Goal: Task Accomplishment & Management: Use online tool/utility

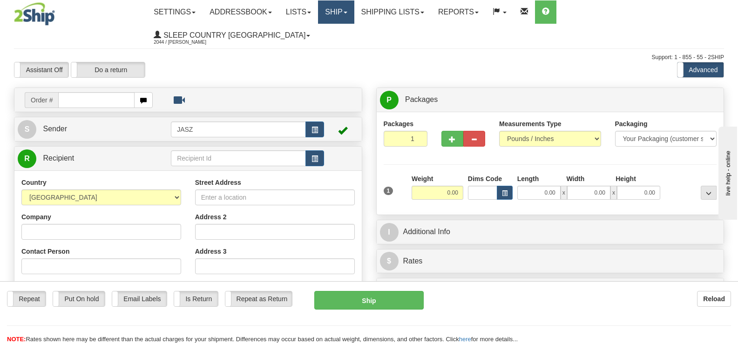
click at [354, 10] on link "Ship" at bounding box center [336, 11] width 36 height 23
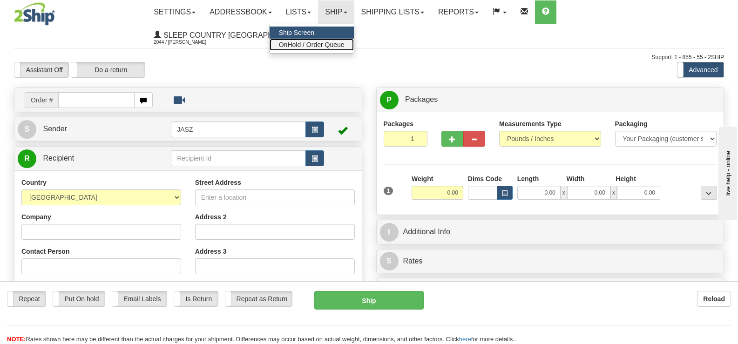
click at [345, 42] on span "OnHold / Order Queue" at bounding box center [312, 44] width 66 height 7
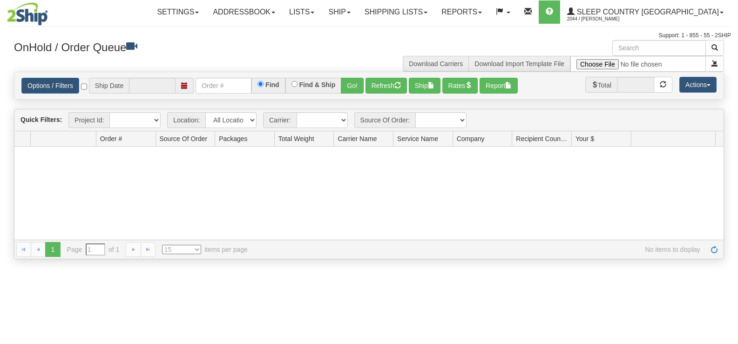
type input "[DATE]"
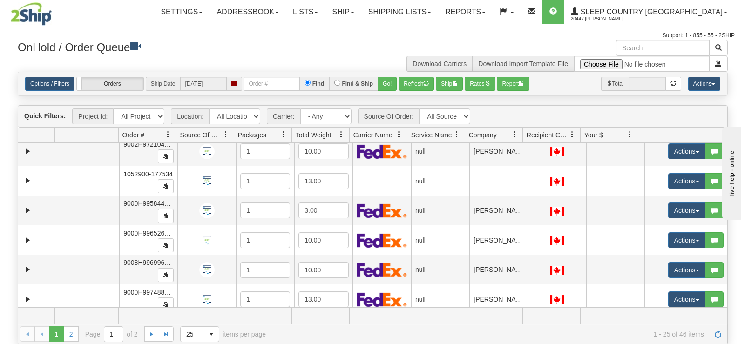
scroll to position [205, 0]
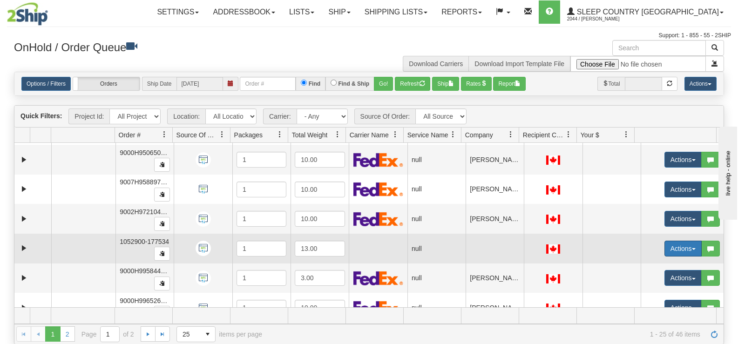
click at [670, 248] on button "Actions" at bounding box center [683, 249] width 37 height 16
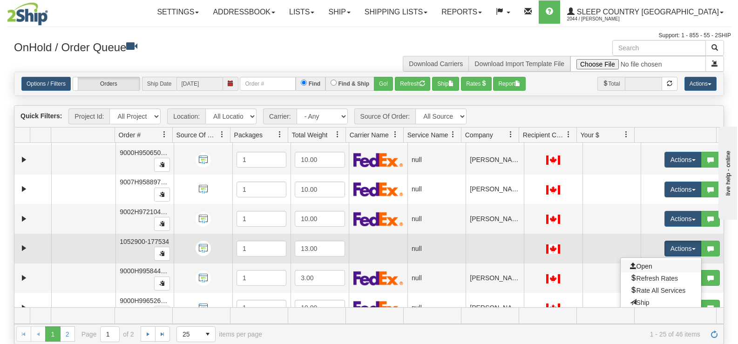
click at [649, 265] on link "Open" at bounding box center [661, 266] width 81 height 12
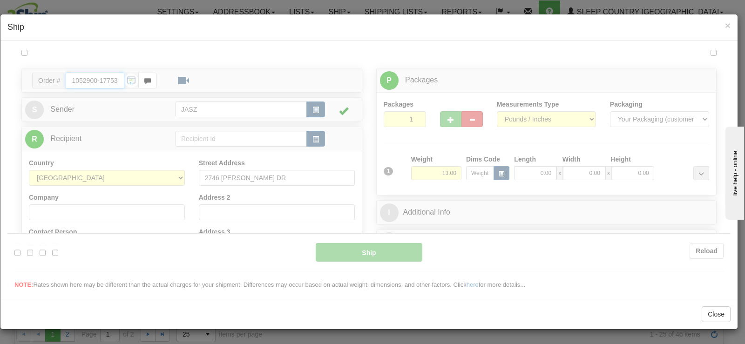
scroll to position [0, 0]
type input "11:52"
type input "16:00"
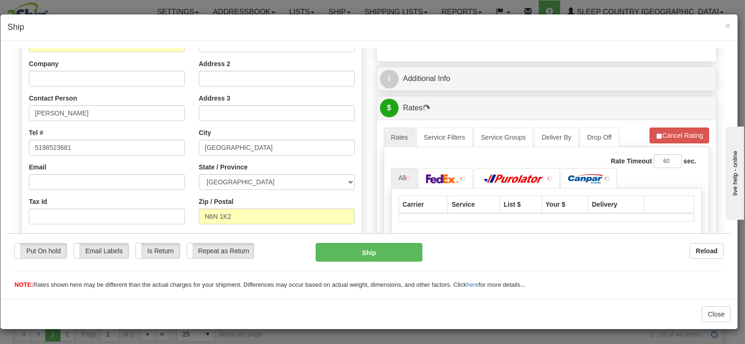
scroll to position [140, 0]
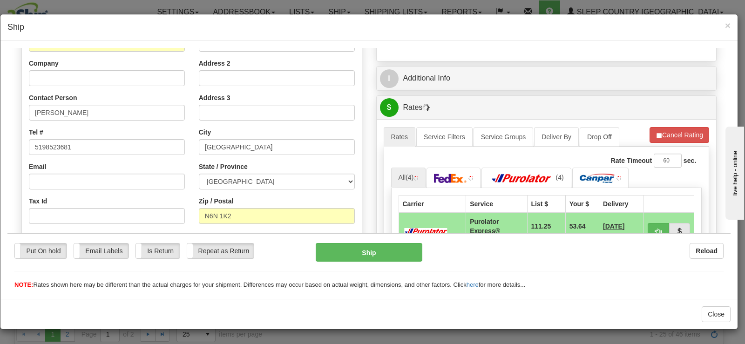
click at [724, 24] on h4 "Ship" at bounding box center [368, 27] width 723 height 12
click at [727, 23] on span "×" at bounding box center [728, 25] width 6 height 11
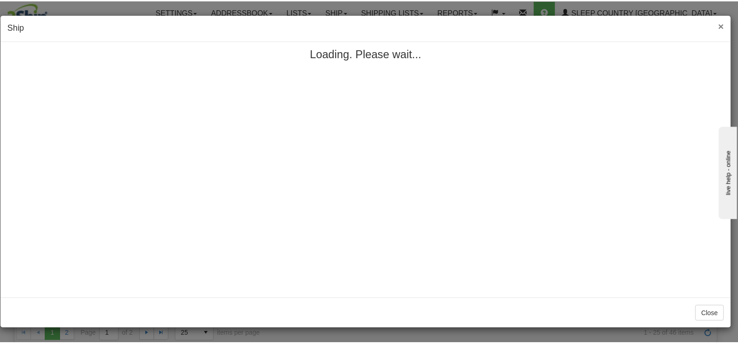
scroll to position [0, 0]
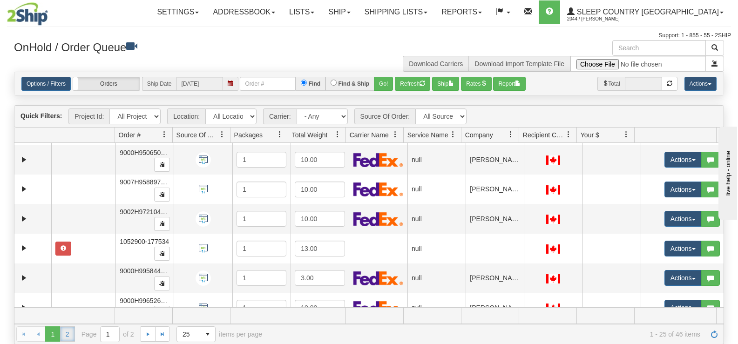
click at [70, 336] on link "2" at bounding box center [67, 334] width 15 height 15
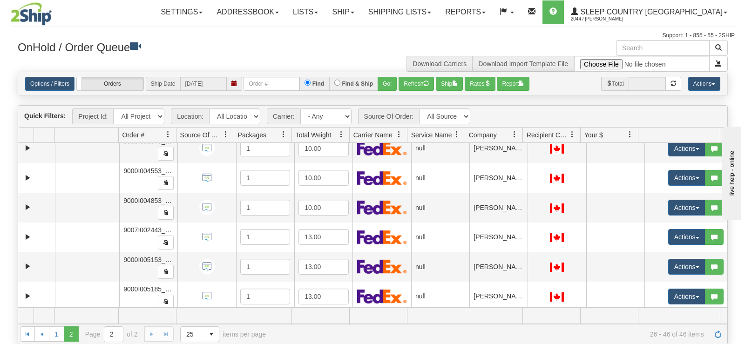
scroll to position [24, 0]
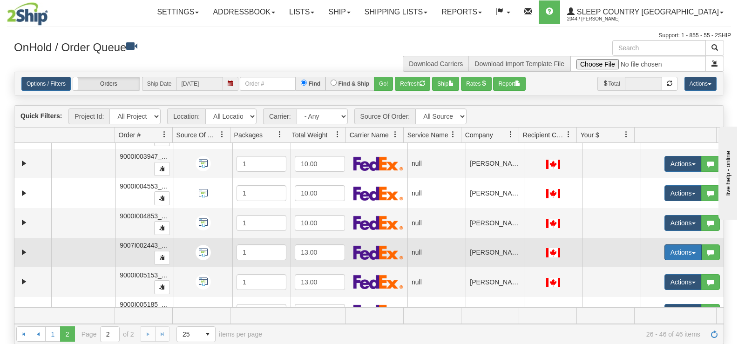
click at [665, 255] on button "Actions" at bounding box center [683, 253] width 37 height 16
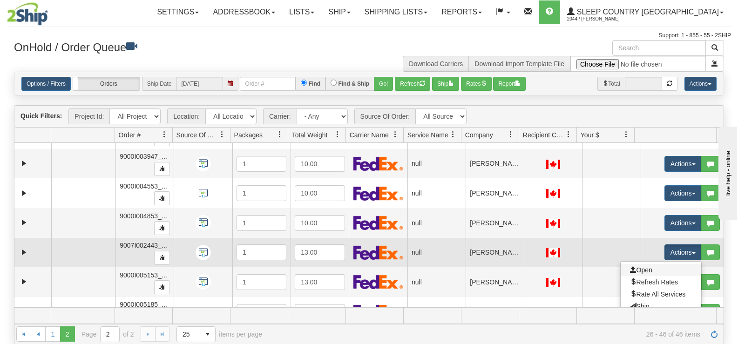
click at [647, 266] on link "Open" at bounding box center [661, 270] width 81 height 12
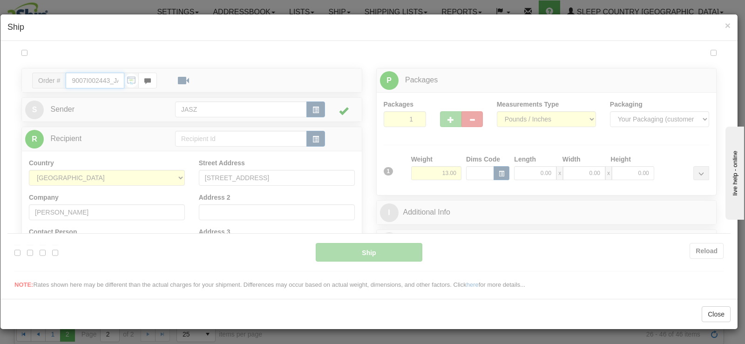
type input "11:52"
type input "16:00"
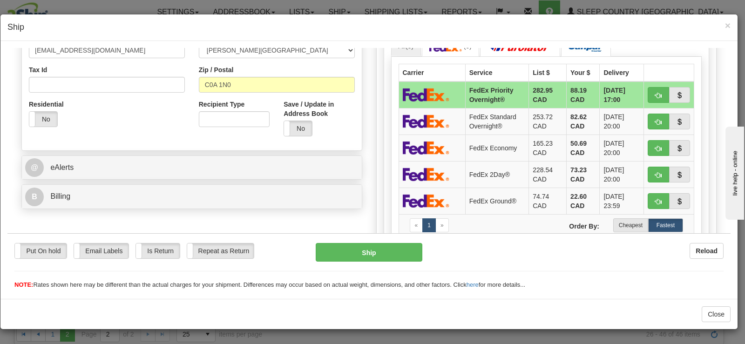
scroll to position [276, 0]
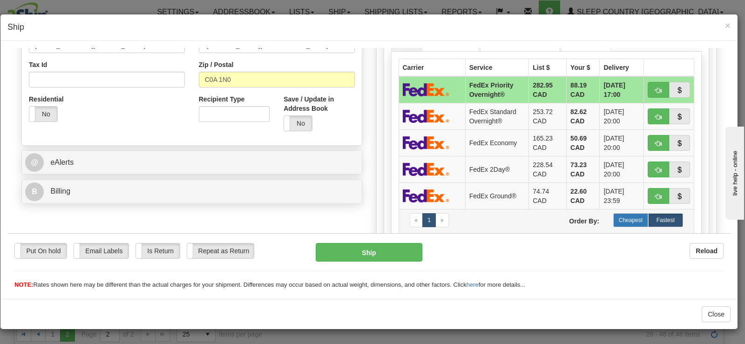
click at [634, 220] on label "Cheapest" at bounding box center [631, 220] width 35 height 14
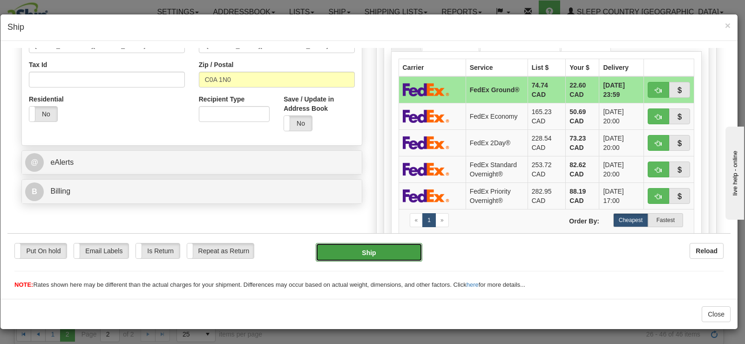
click at [401, 250] on button "Ship" at bounding box center [369, 252] width 107 height 19
type input "92"
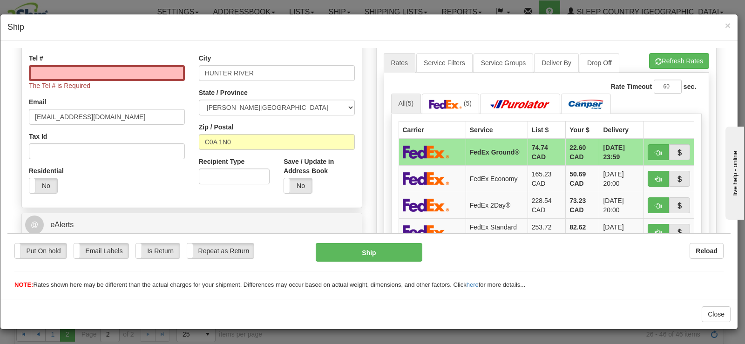
scroll to position [192, 0]
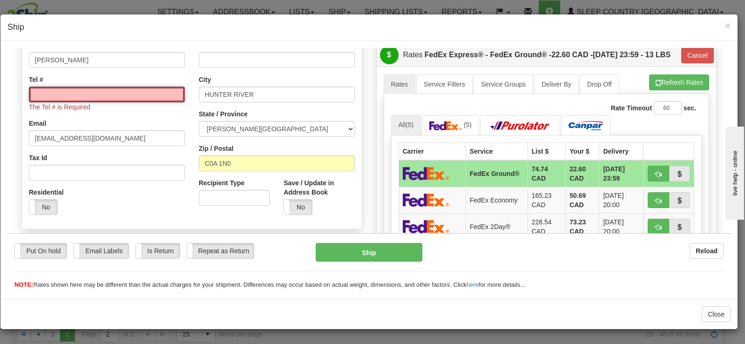
click at [143, 92] on input "Tel #" at bounding box center [107, 94] width 156 height 16
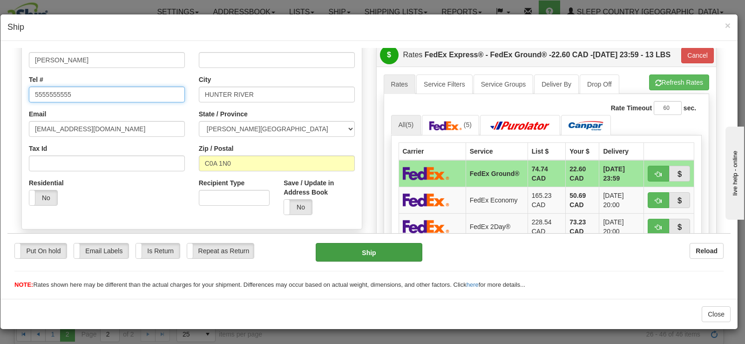
type input "5555555555"
click at [368, 245] on button "Ship" at bounding box center [369, 252] width 107 height 19
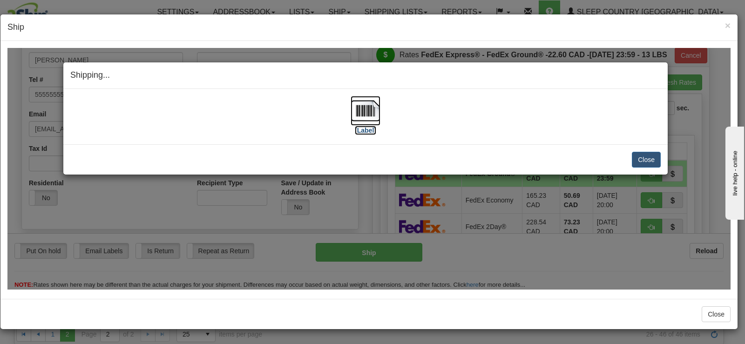
click at [371, 103] on img at bounding box center [366, 110] width 30 height 30
click at [638, 157] on button "Close" at bounding box center [646, 159] width 29 height 16
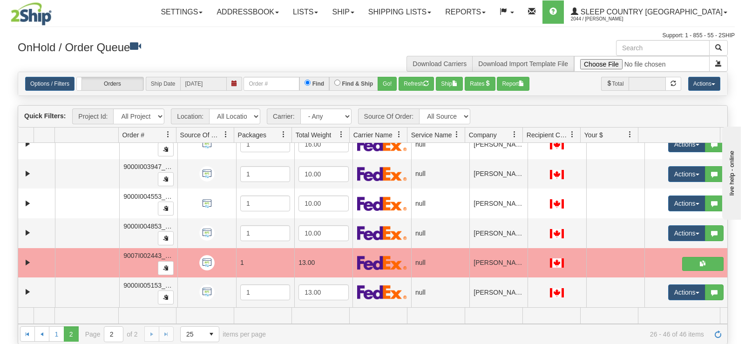
scroll to position [0, 0]
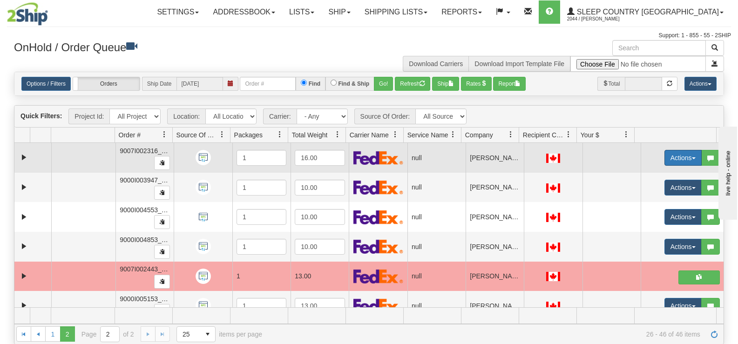
click at [665, 161] on button "Actions" at bounding box center [683, 158] width 37 height 16
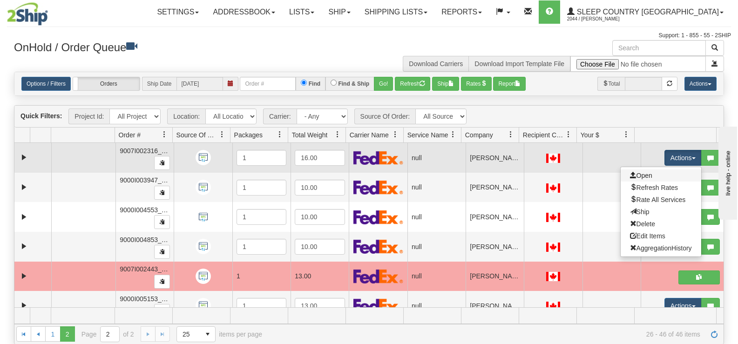
click at [659, 174] on link "Open" at bounding box center [661, 176] width 81 height 12
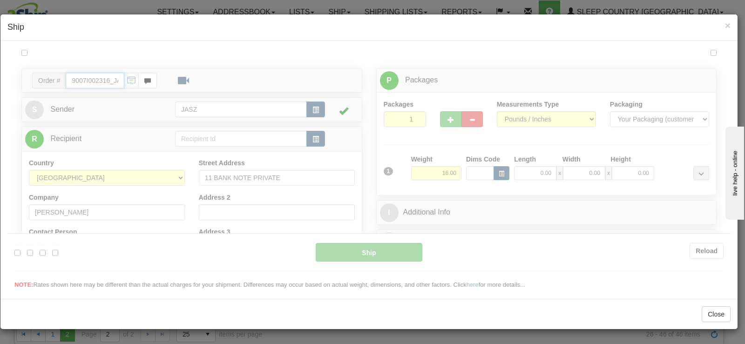
type input "11:54"
type input "16:00"
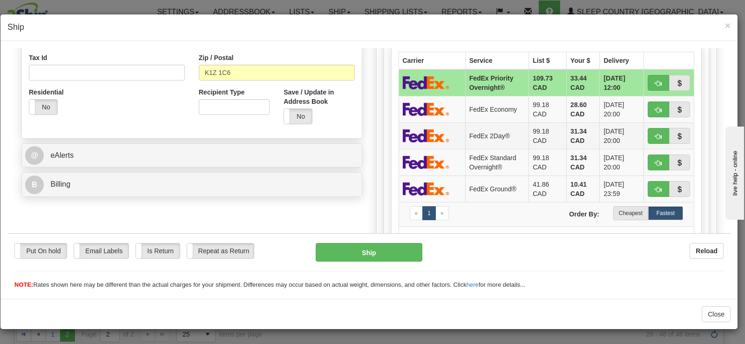
scroll to position [280, 0]
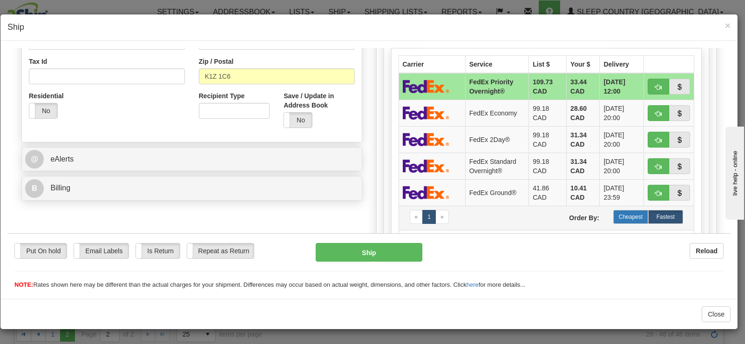
click at [616, 215] on label "Cheapest" at bounding box center [631, 217] width 35 height 14
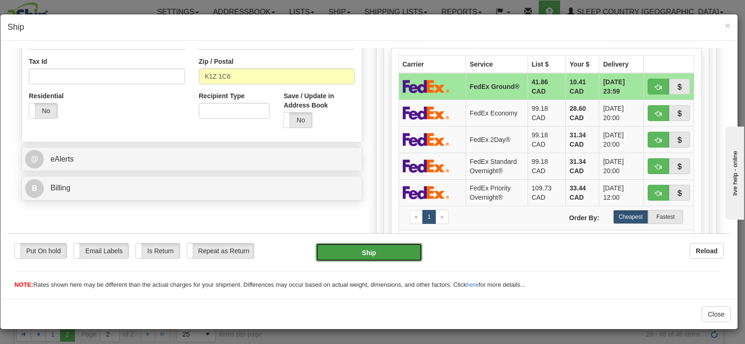
click at [402, 249] on button "Ship" at bounding box center [369, 252] width 107 height 19
type input "92"
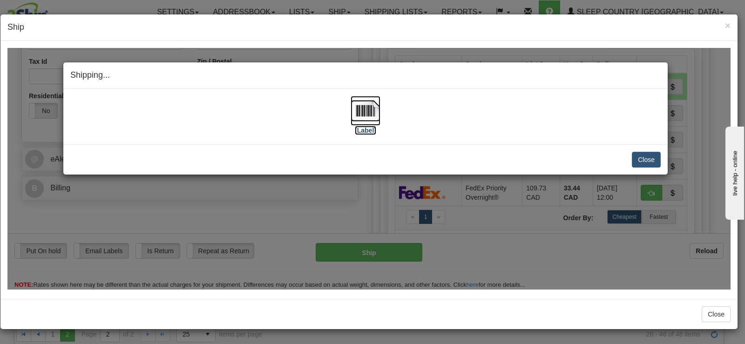
click at [356, 124] on img at bounding box center [366, 110] width 30 height 30
click at [648, 162] on button "Close" at bounding box center [646, 159] width 29 height 16
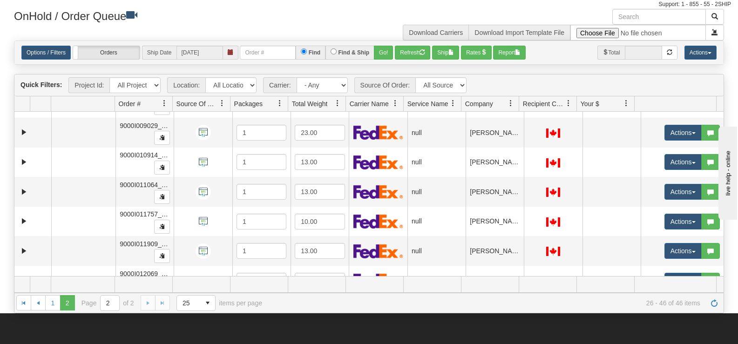
scroll to position [457, 0]
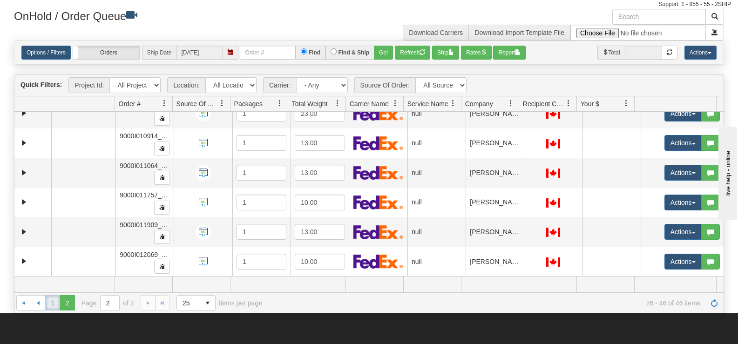
click at [49, 303] on link "1" at bounding box center [52, 302] width 15 height 15
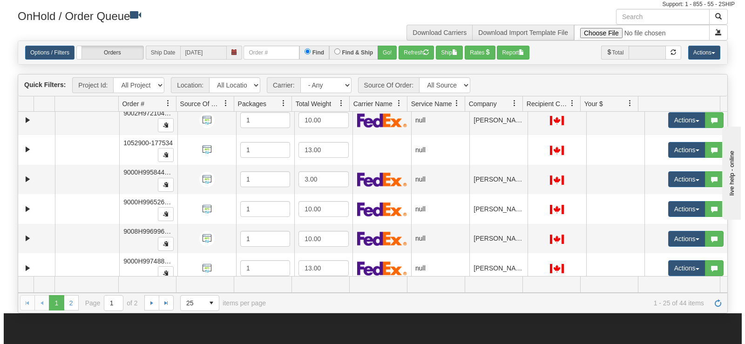
scroll to position [280, 0]
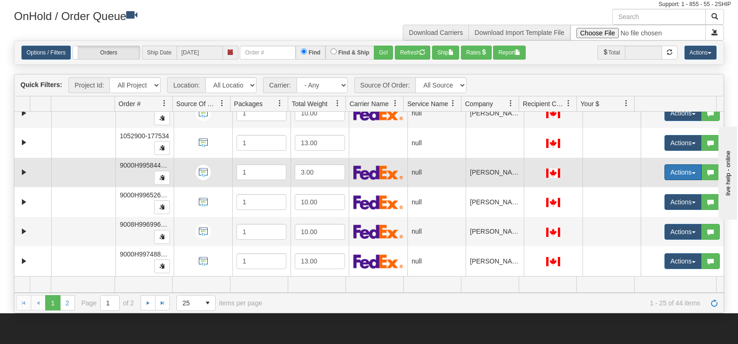
click at [666, 174] on button "Actions" at bounding box center [683, 172] width 37 height 16
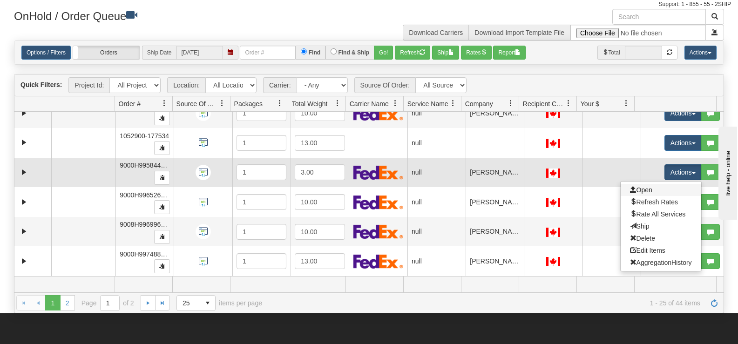
click at [650, 187] on link "Open" at bounding box center [661, 190] width 81 height 12
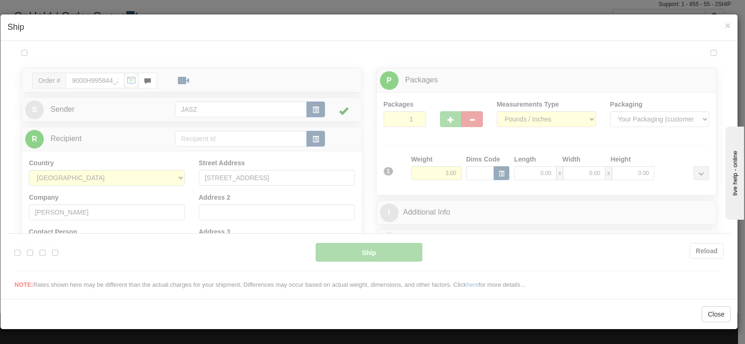
scroll to position [0, 0]
type input "11:55"
type input "16:00"
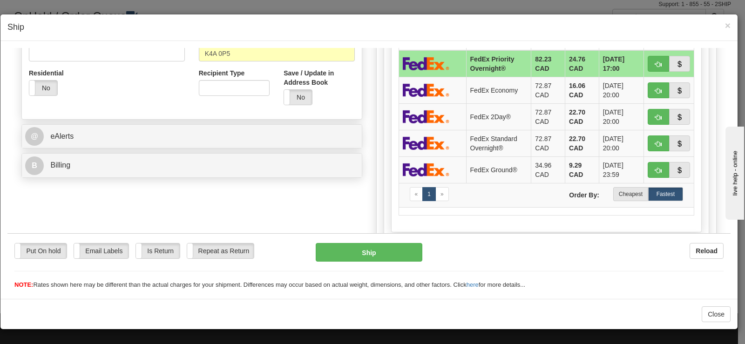
scroll to position [280, 0]
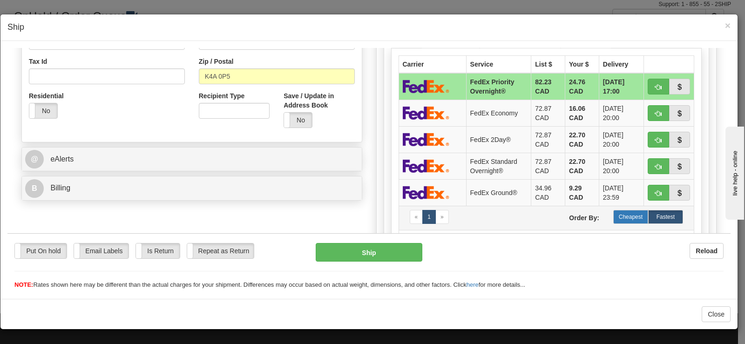
click at [615, 215] on label "Cheapest" at bounding box center [631, 217] width 35 height 14
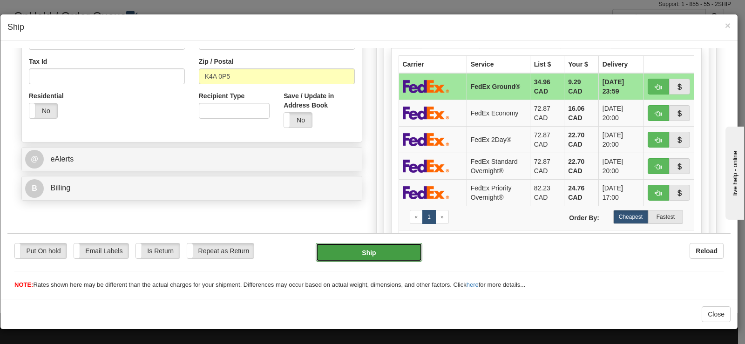
click at [377, 250] on button "Ship" at bounding box center [369, 252] width 107 height 19
type input "92"
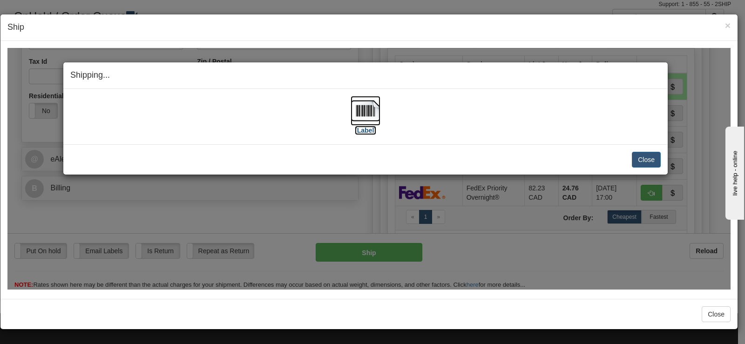
click at [374, 127] on label "[Label]" at bounding box center [365, 129] width 21 height 9
click at [635, 158] on button "Close" at bounding box center [646, 159] width 29 height 16
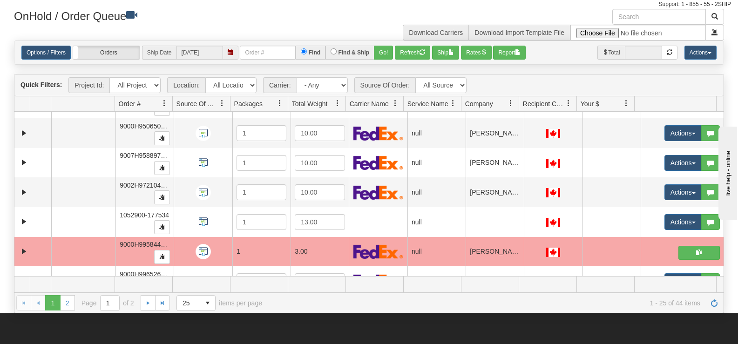
scroll to position [243, 0]
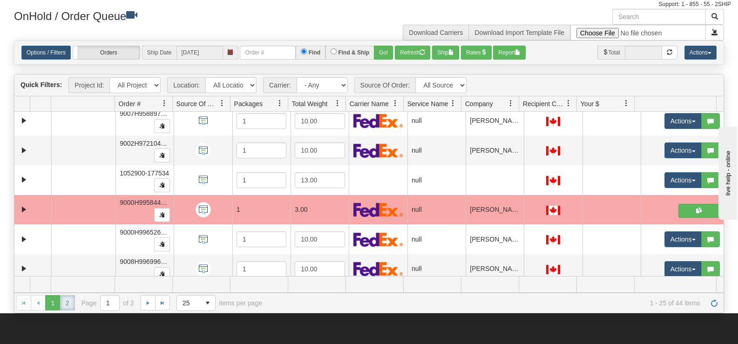
click at [70, 306] on link "2" at bounding box center [67, 302] width 15 height 15
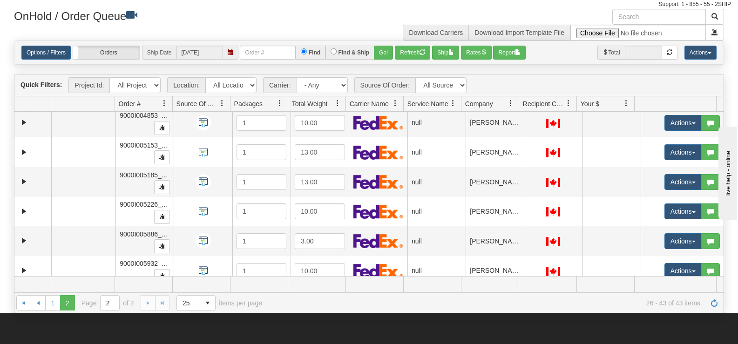
scroll to position [0, 0]
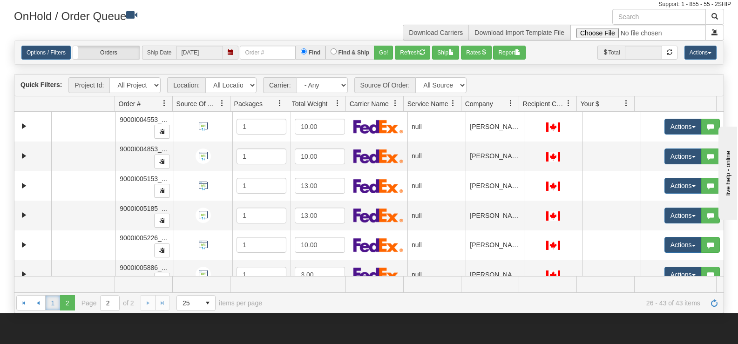
click at [51, 303] on link "1" at bounding box center [52, 302] width 15 height 15
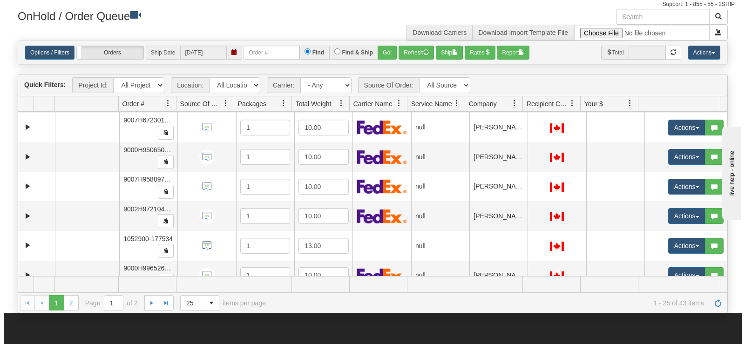
scroll to position [208, 0]
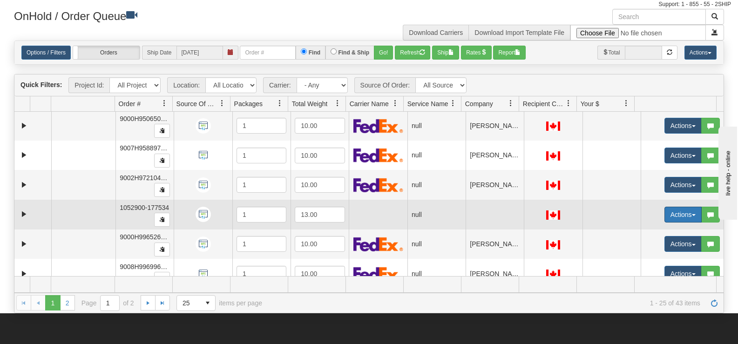
click at [668, 219] on button "Actions" at bounding box center [683, 215] width 37 height 16
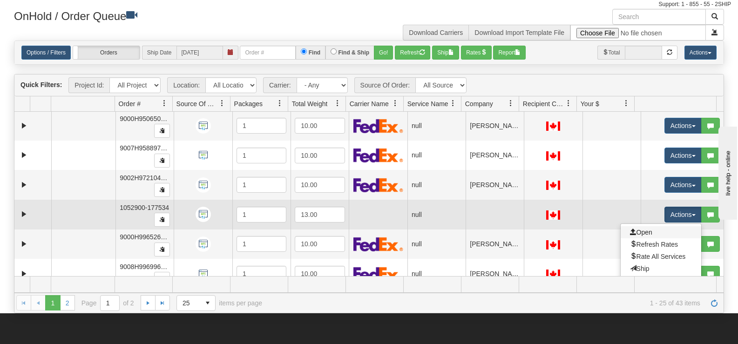
click at [644, 227] on link "Open" at bounding box center [661, 232] width 81 height 12
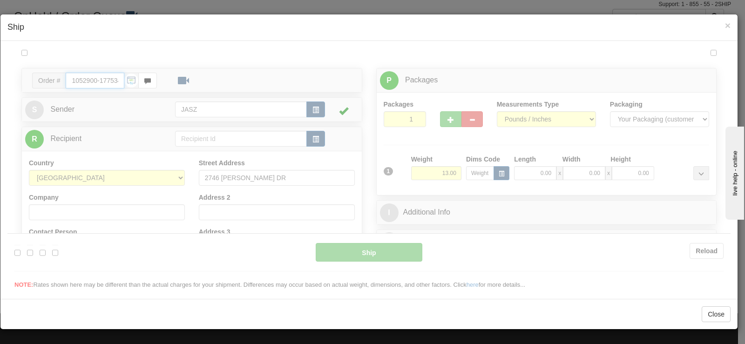
type input "11:58"
type input "16:00"
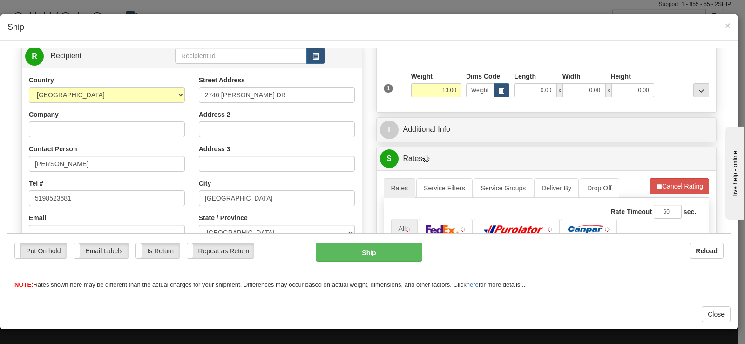
scroll to position [93, 0]
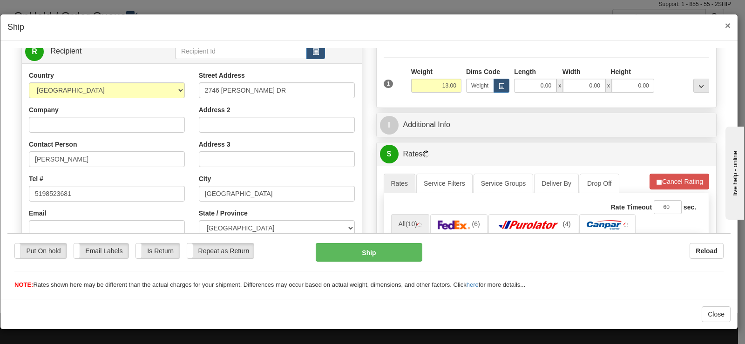
click at [729, 26] on span "×" at bounding box center [728, 25] width 6 height 11
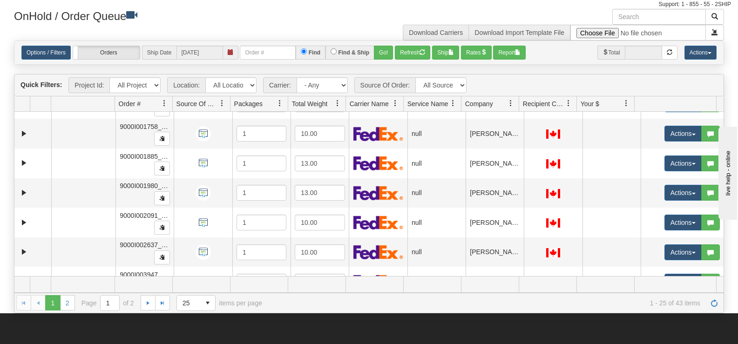
scroll to position [576, 0]
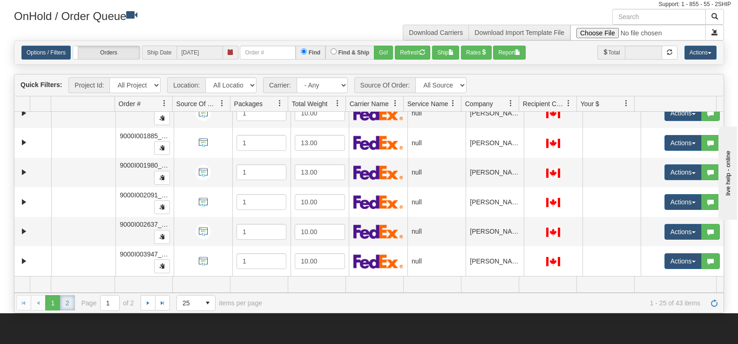
click at [68, 301] on link "2" at bounding box center [67, 302] width 15 height 15
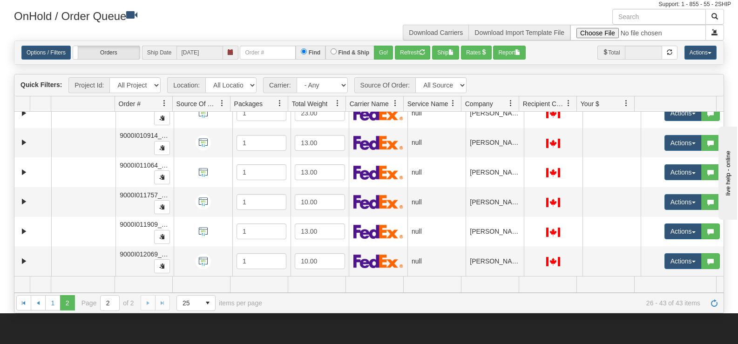
scroll to position [369, 0]
drag, startPoint x: 725, startPoint y: 250, endPoint x: 726, endPoint y: 233, distance: 16.3
click at [726, 233] on div "Is equal to Is not equal to Contains Does not contains CAD USD EUR ZAR RON ANG …" at bounding box center [369, 177] width 724 height 273
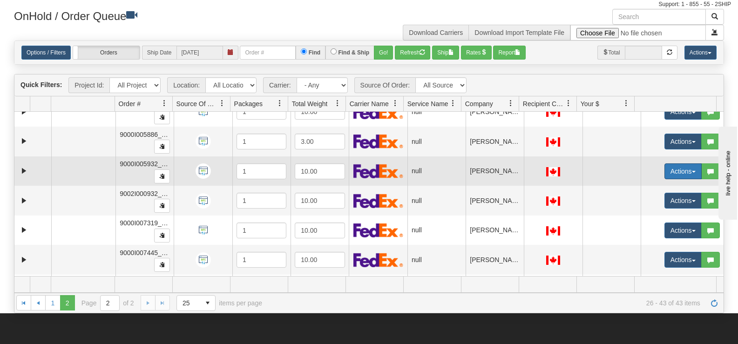
scroll to position [123, 0]
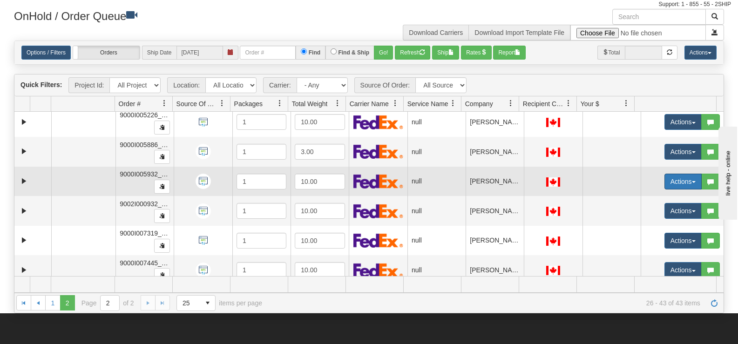
drag, startPoint x: 691, startPoint y: 175, endPoint x: 691, endPoint y: 182, distance: 7.0
click at [689, 193] on td "Actions Open Refresh Rates Rate All Services Ship Delete Edit Items Aggregation…" at bounding box center [682, 182] width 83 height 30
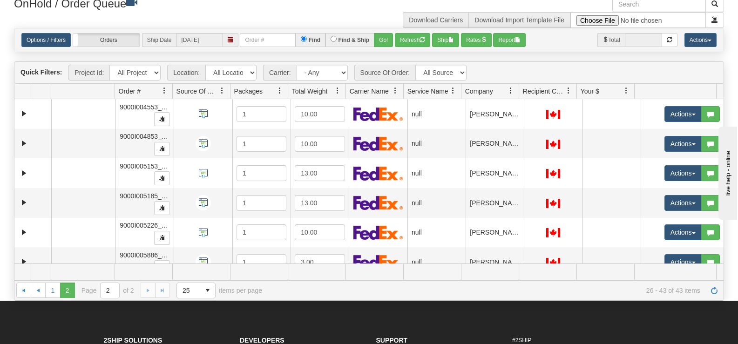
scroll to position [0, 0]
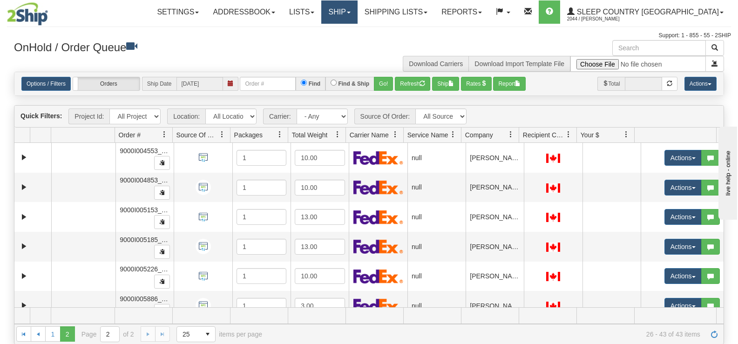
click at [357, 11] on link "Ship" at bounding box center [339, 11] width 36 height 23
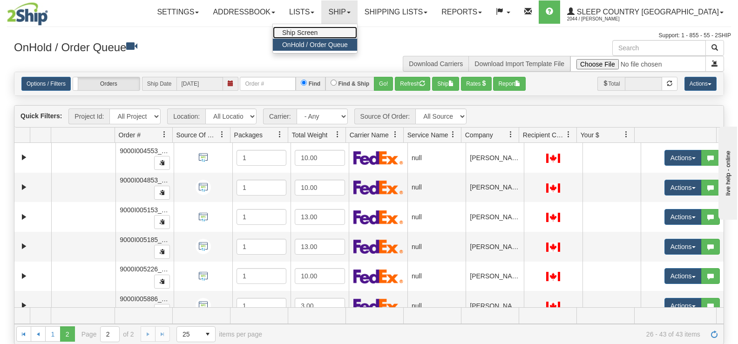
click at [357, 35] on link "Ship Screen" at bounding box center [315, 33] width 84 height 12
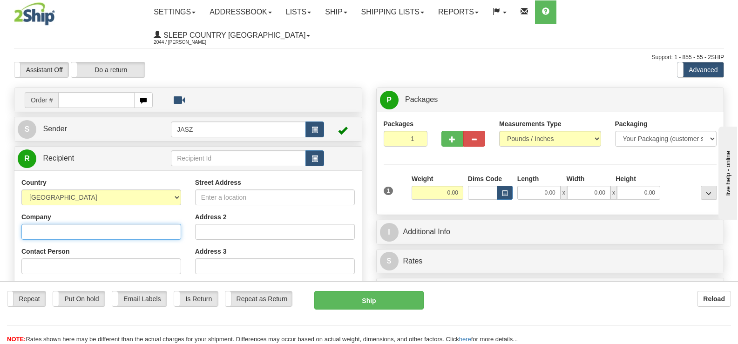
click at [122, 224] on input "Company" at bounding box center [101, 232] width 160 height 16
type input "VIVIAN TSANG"
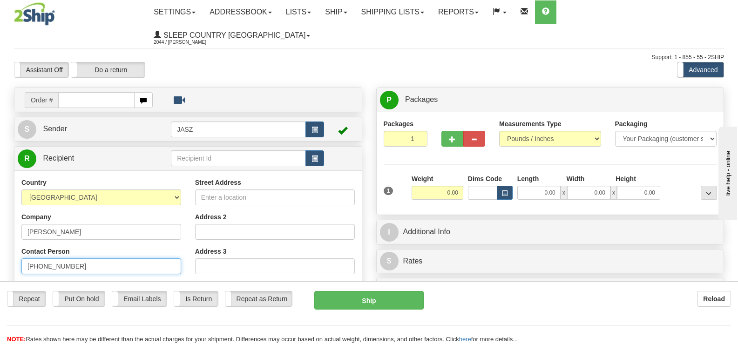
type input "613-986-3804"
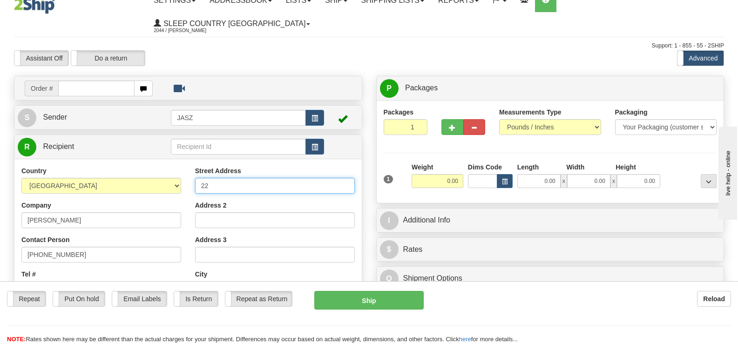
type input "2"
type input "11 BANK NOTE PRIVATE"
type input "[GEOGRAPHIC_DATA]"
select select "ON"
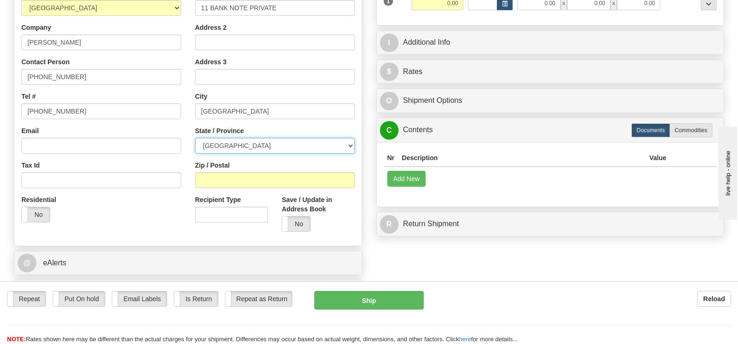
scroll to position [198, 0]
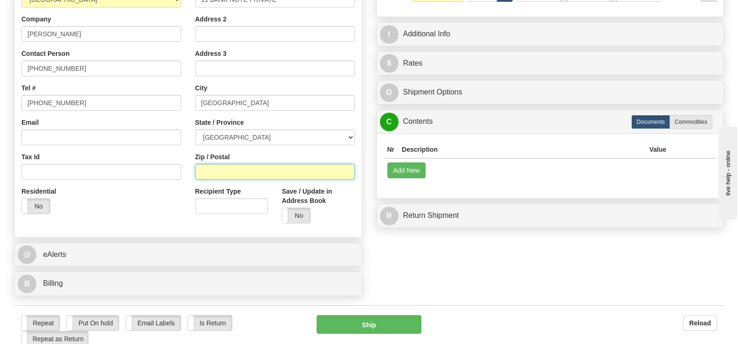
click at [275, 164] on input "Zip / Postal" at bounding box center [275, 172] width 160 height 16
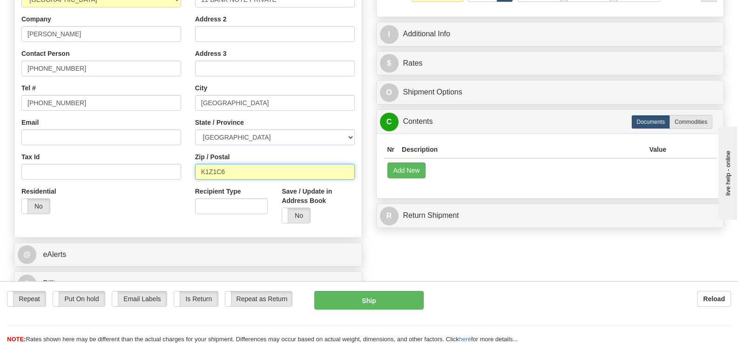
type input "K1Z1C6"
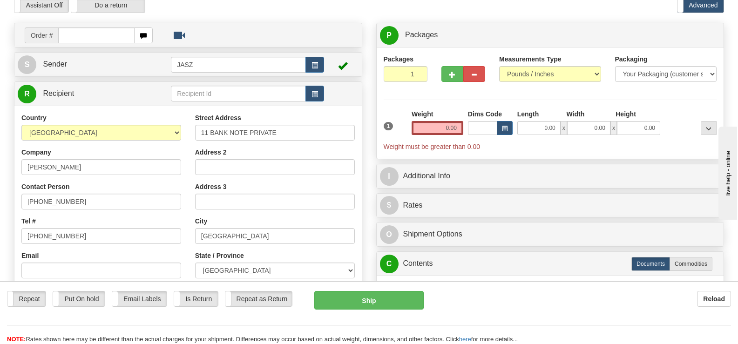
scroll to position [68, 0]
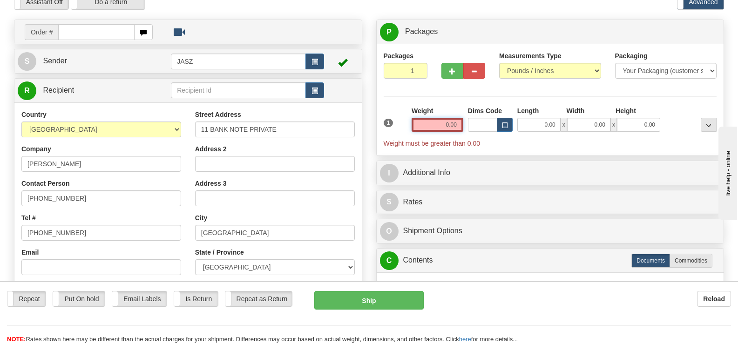
drag, startPoint x: 444, startPoint y: 103, endPoint x: 495, endPoint y: 103, distance: 50.8
click at [495, 106] on div "1 Weight 0.00 Dims Code 0.00" at bounding box center [551, 127] width 338 height 42
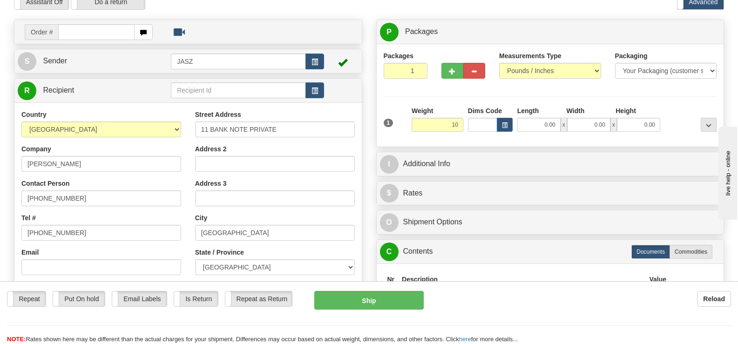
type input "10.00"
click at [467, 82] on div "Packages 1 1 Measurements Type" at bounding box center [551, 95] width 334 height 89
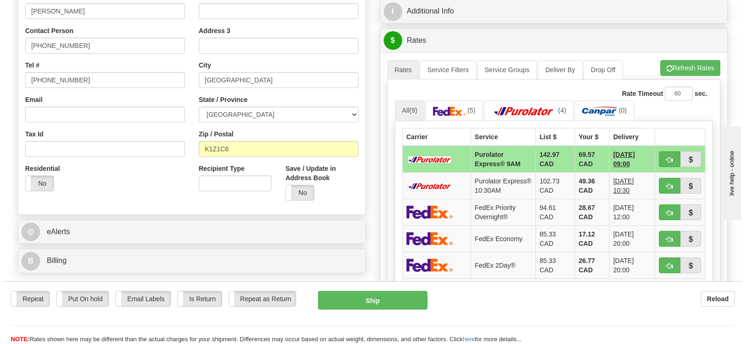
scroll to position [240, 0]
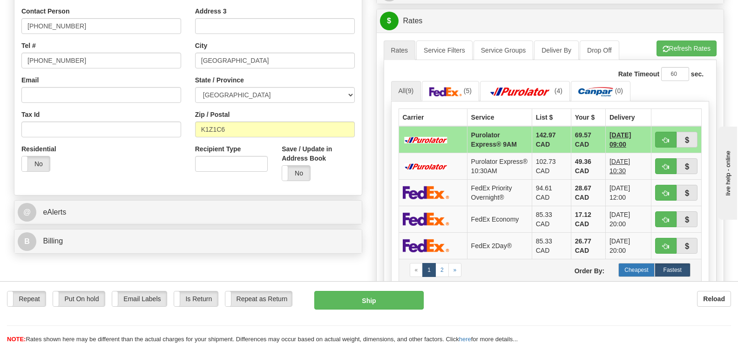
click at [621, 263] on label "Cheapest" at bounding box center [637, 270] width 36 height 14
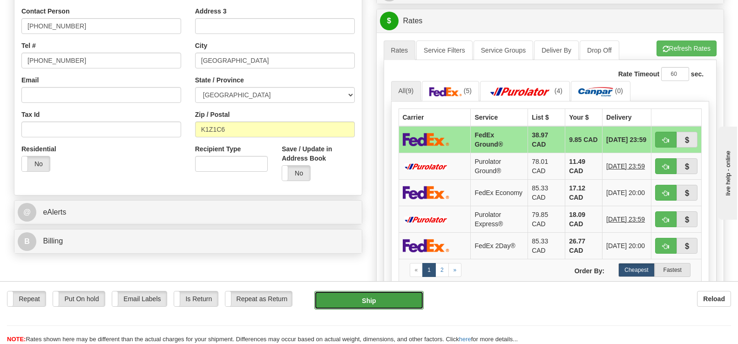
click at [357, 300] on button "Ship" at bounding box center [368, 300] width 109 height 19
type input "92"
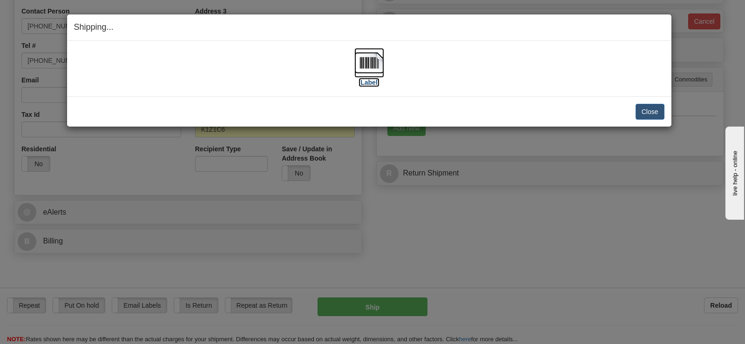
click at [355, 63] on img at bounding box center [370, 63] width 30 height 30
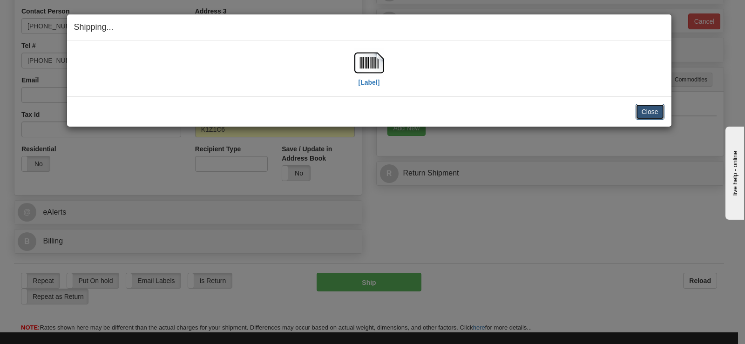
click at [655, 110] on button "Close" at bounding box center [650, 112] width 29 height 16
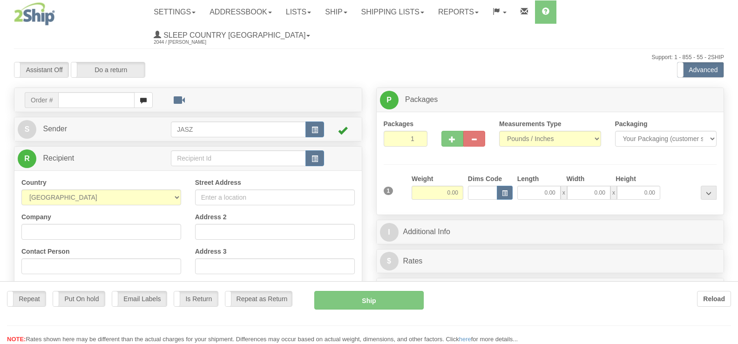
click at [642, 146] on div at bounding box center [369, 172] width 738 height 344
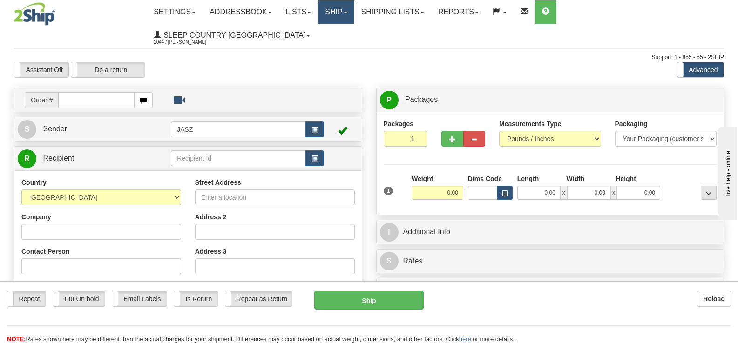
click at [354, 4] on link "Ship" at bounding box center [336, 11] width 36 height 23
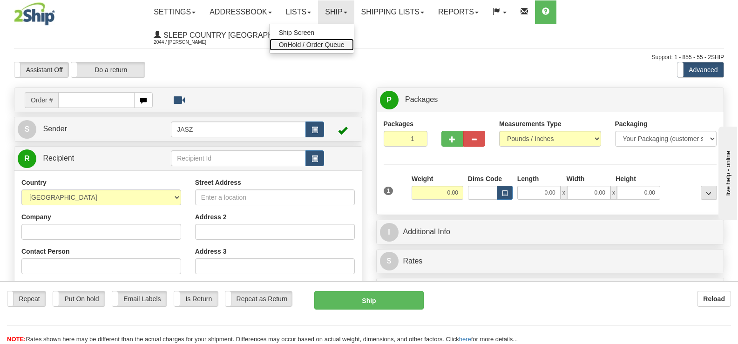
drag, startPoint x: 352, startPoint y: 42, endPoint x: 350, endPoint y: 60, distance: 17.3
click at [345, 43] on span "OnHold / Order Queue" at bounding box center [312, 44] width 66 height 7
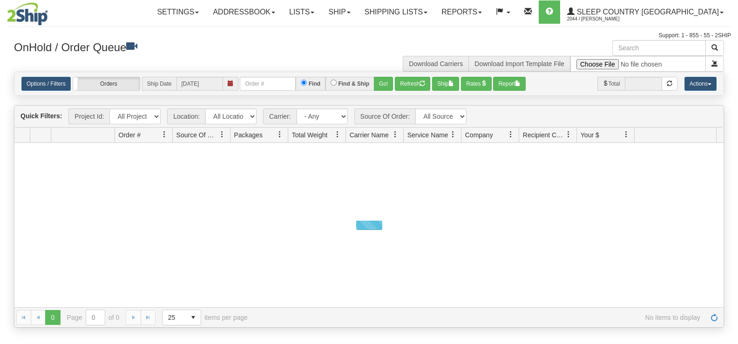
click at [250, 323] on div "0 Page 0 of 0 25 15 25 50 100 items per page No items to display" at bounding box center [368, 317] width 709 height 20
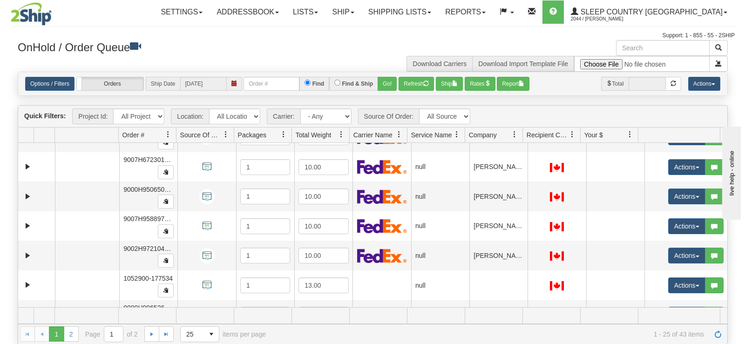
scroll to position [233, 0]
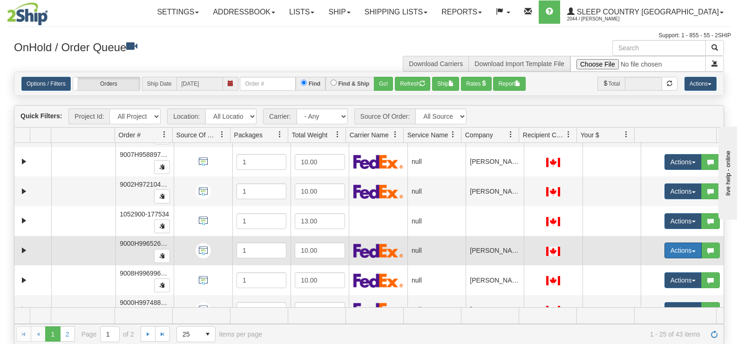
click at [665, 246] on button "Actions" at bounding box center [683, 251] width 37 height 16
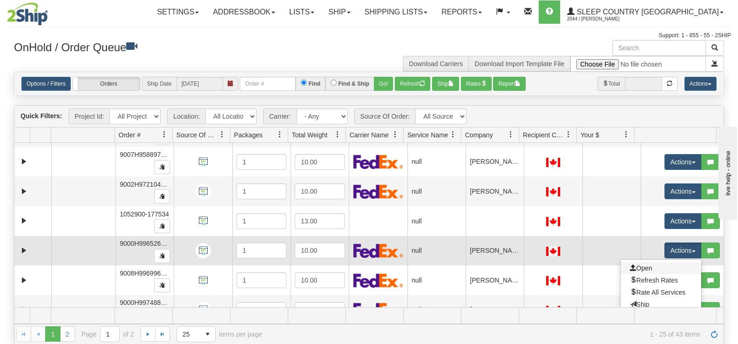
click at [648, 268] on link "Open" at bounding box center [661, 268] width 81 height 12
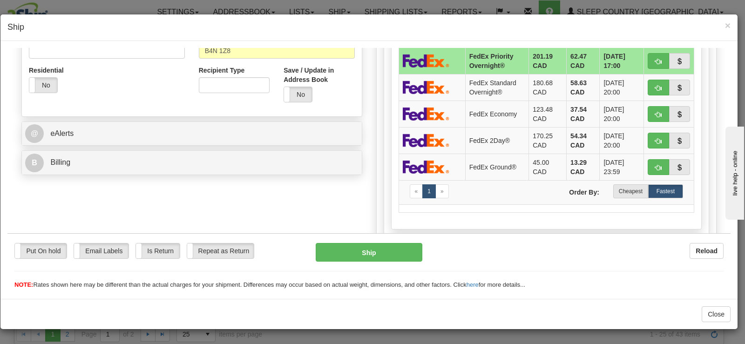
scroll to position [307, 0]
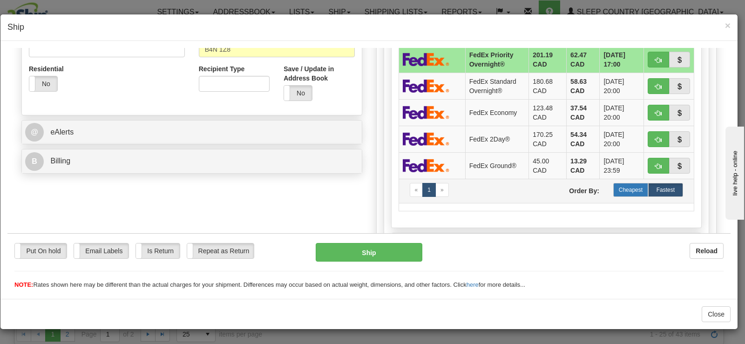
click at [620, 194] on label "Cheapest" at bounding box center [631, 190] width 35 height 14
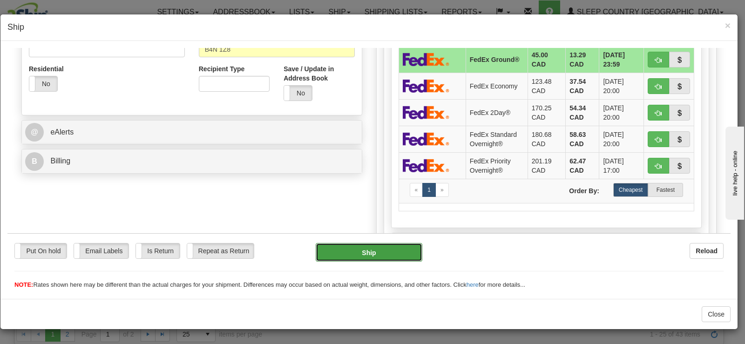
click at [396, 246] on button "Ship" at bounding box center [369, 252] width 107 height 19
type input "92"
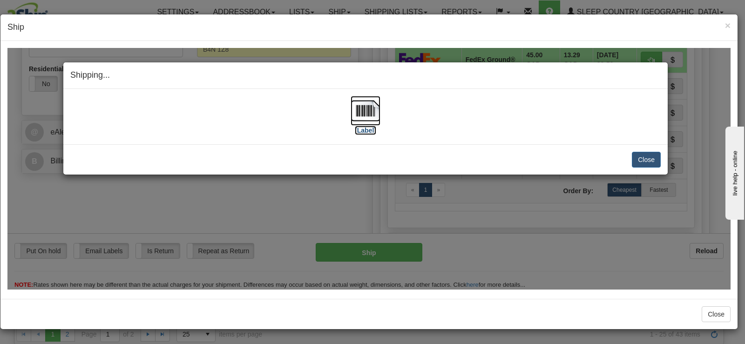
click at [353, 102] on img at bounding box center [366, 110] width 30 height 30
click at [643, 157] on button "Close" at bounding box center [646, 159] width 29 height 16
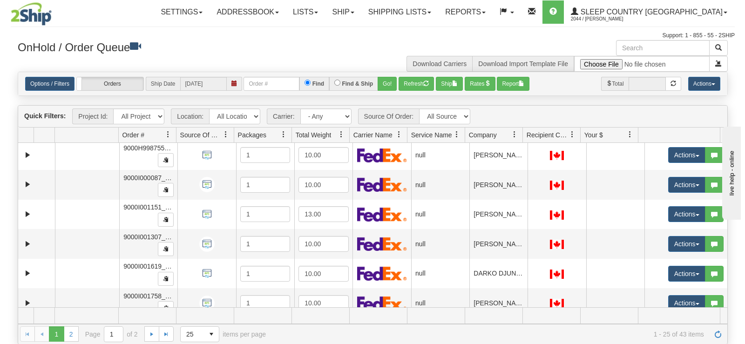
scroll to position [478, 0]
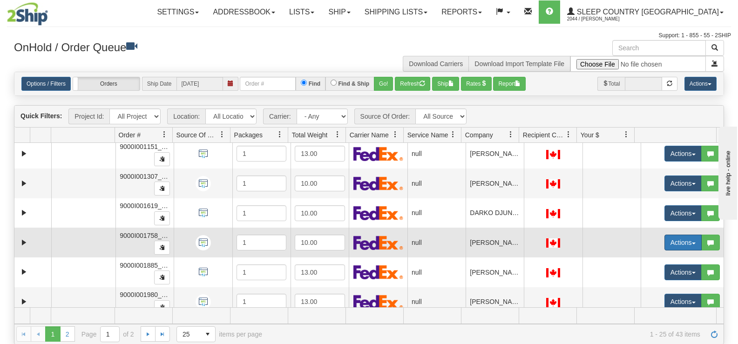
click at [665, 241] on button "Actions" at bounding box center [683, 243] width 37 height 16
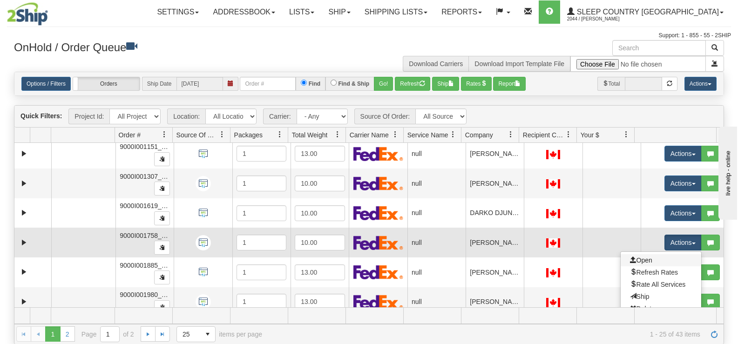
click at [655, 262] on link "Open" at bounding box center [661, 260] width 81 height 12
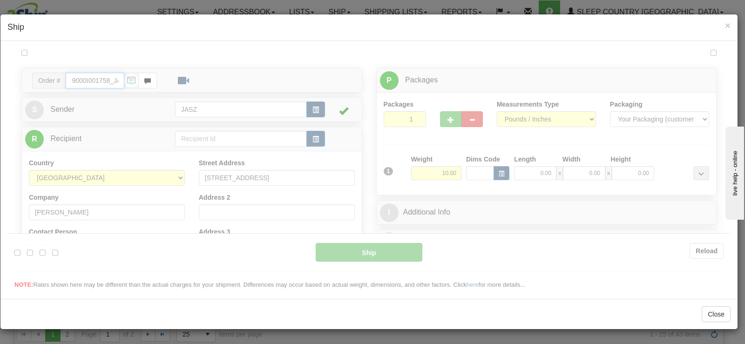
scroll to position [0, 0]
type input "12:06"
type input "16:00"
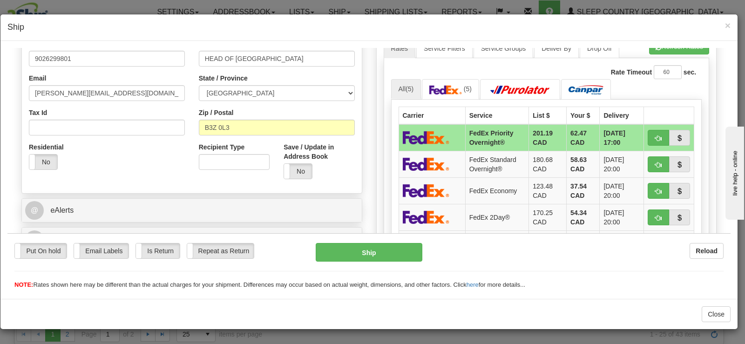
scroll to position [286, 0]
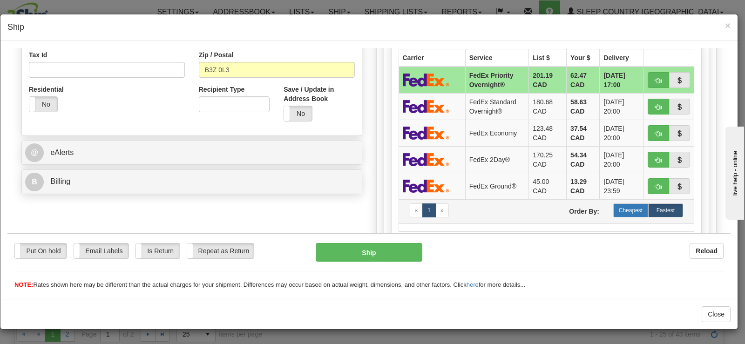
click at [623, 212] on label "Cheapest" at bounding box center [631, 210] width 35 height 14
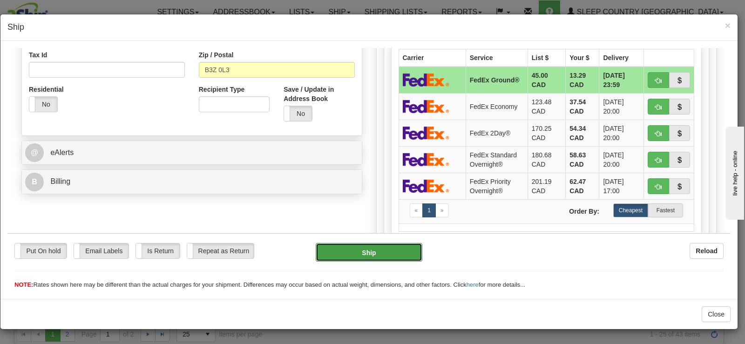
click at [332, 253] on button "Ship" at bounding box center [369, 252] width 107 height 19
type input "92"
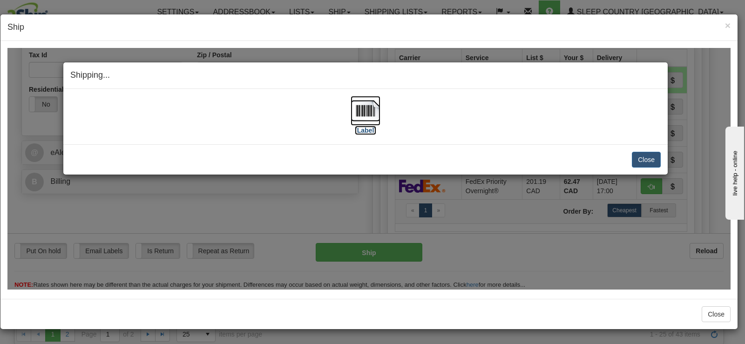
click at [361, 121] on img at bounding box center [366, 110] width 30 height 30
click at [655, 164] on button "Close" at bounding box center [646, 159] width 29 height 16
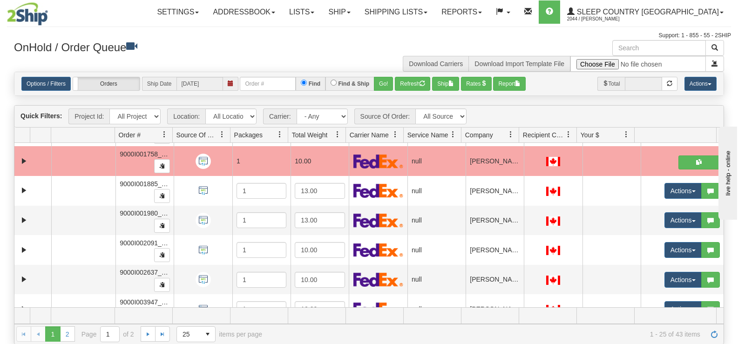
scroll to position [576, 0]
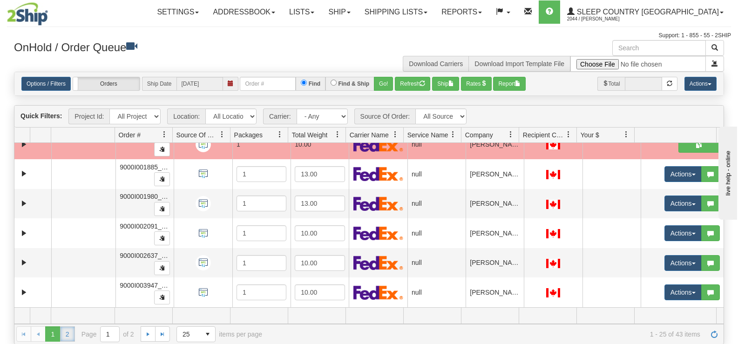
click at [67, 330] on link "2" at bounding box center [67, 334] width 15 height 15
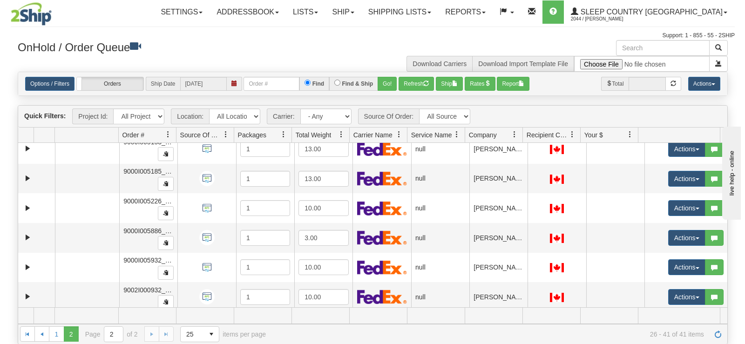
scroll to position [0, 0]
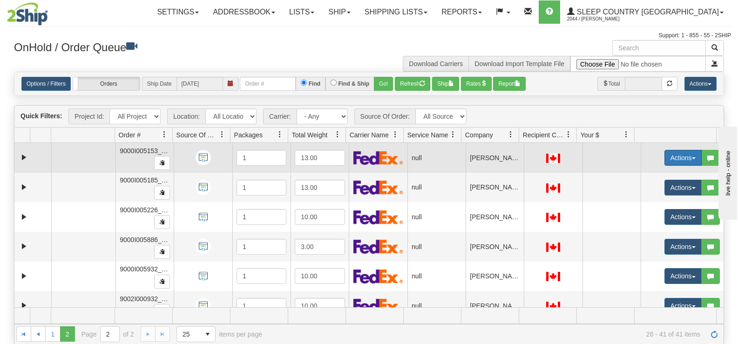
click at [665, 157] on button "Actions" at bounding box center [683, 158] width 37 height 16
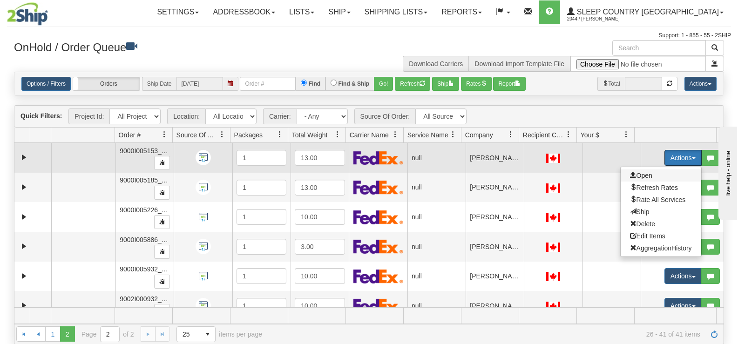
click at [643, 174] on span "Open" at bounding box center [641, 175] width 22 height 7
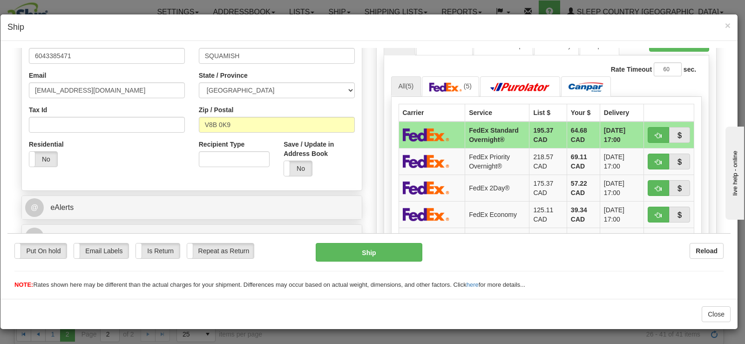
scroll to position [302, 0]
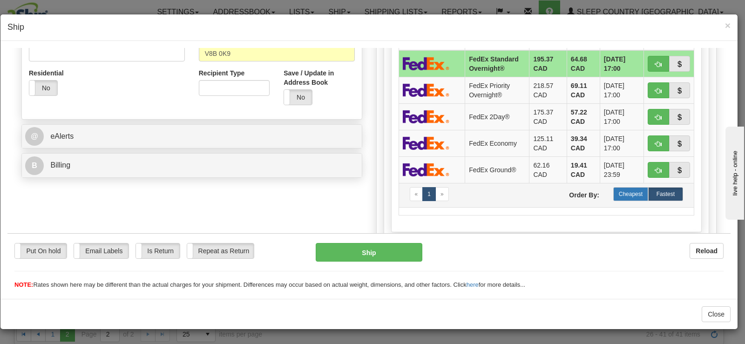
click at [622, 195] on label "Cheapest" at bounding box center [631, 194] width 35 height 14
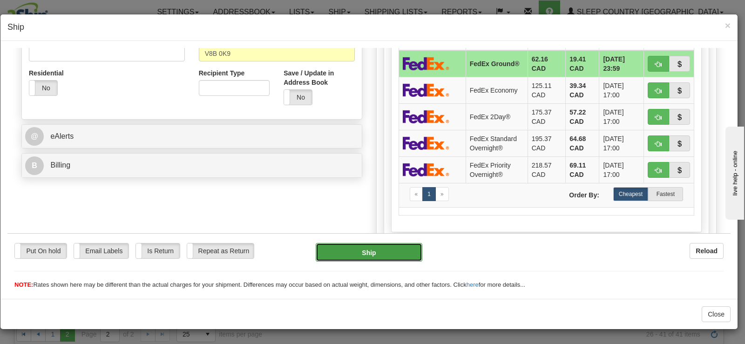
click at [377, 257] on button "Ship" at bounding box center [369, 252] width 107 height 19
type input "92"
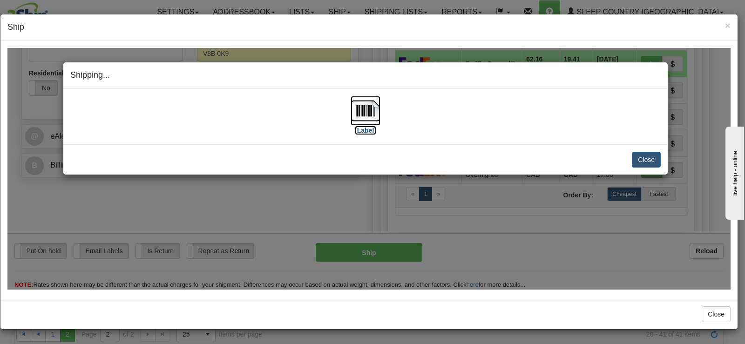
click at [361, 122] on img at bounding box center [366, 110] width 30 height 30
click at [638, 156] on button "Close" at bounding box center [646, 159] width 29 height 16
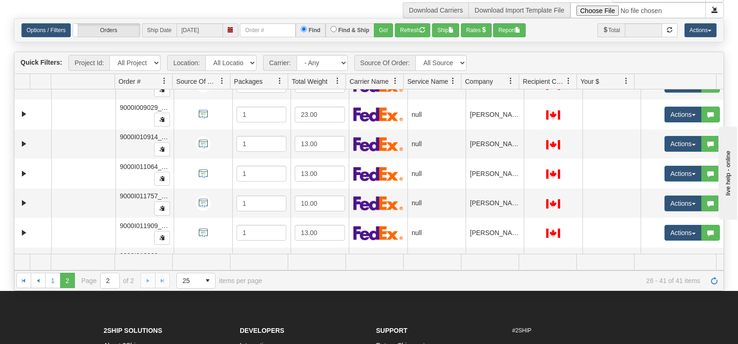
scroll to position [310, 0]
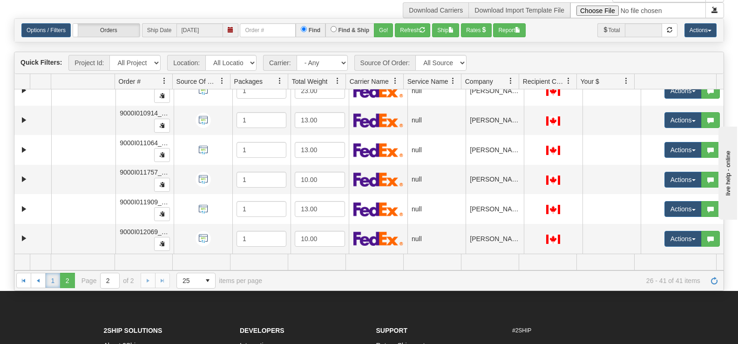
click at [56, 282] on link "1" at bounding box center [52, 280] width 15 height 15
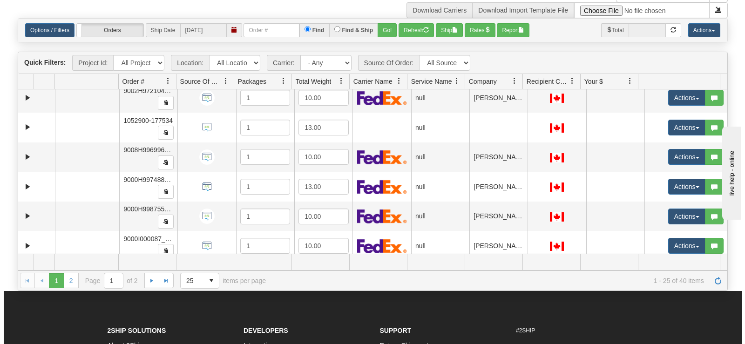
scroll to position [205, 0]
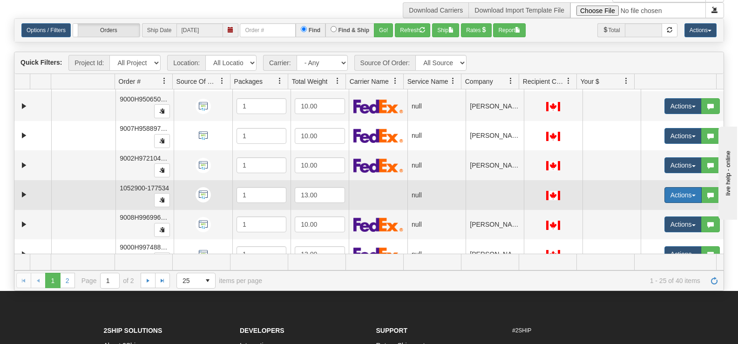
click at [665, 189] on button "Actions" at bounding box center [683, 195] width 37 height 16
click at [641, 214] on span "Open" at bounding box center [641, 212] width 22 height 7
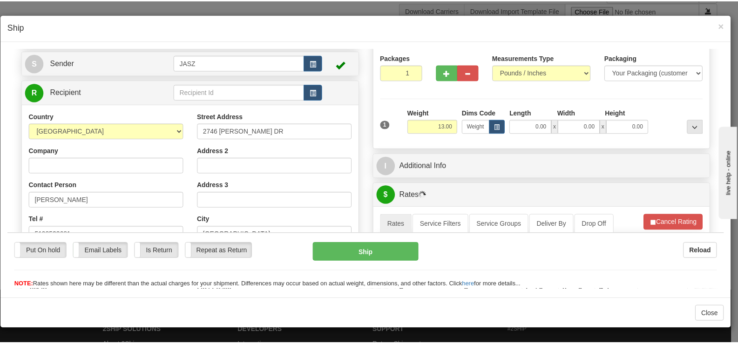
scroll to position [66, 0]
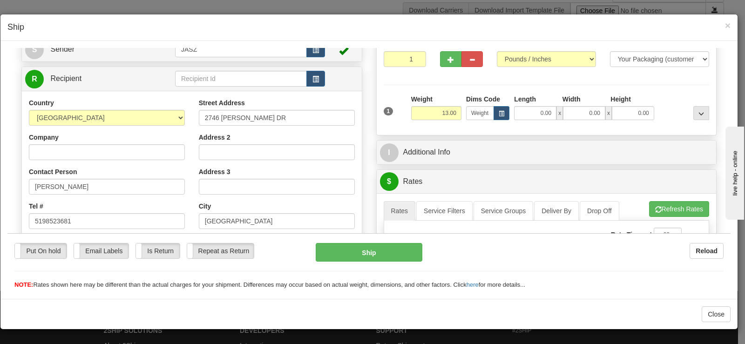
click at [731, 24] on div "× Ship" at bounding box center [368, 27] width 737 height 27
click at [727, 25] on span "×" at bounding box center [728, 25] width 6 height 11
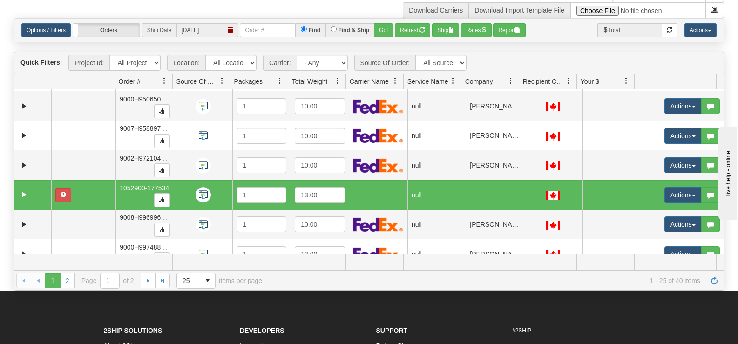
scroll to position [0, 0]
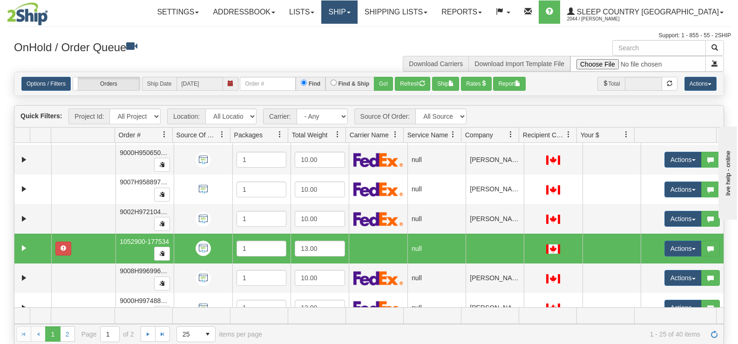
click at [357, 14] on link "Ship" at bounding box center [339, 11] width 36 height 23
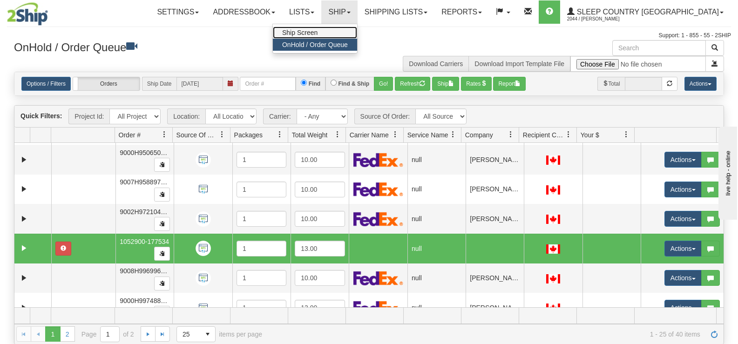
click at [357, 34] on link "Ship Screen" at bounding box center [315, 33] width 84 height 12
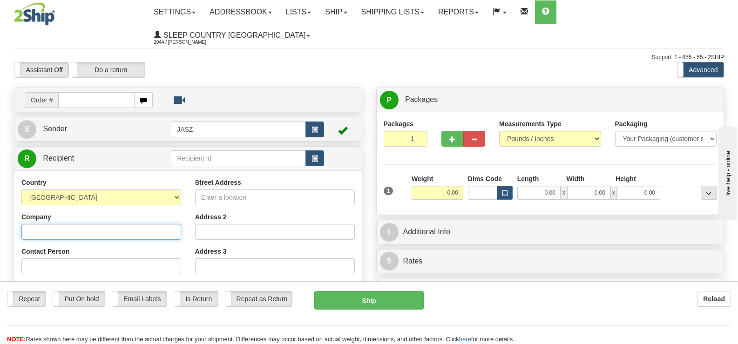
drag, startPoint x: 91, startPoint y: 206, endPoint x: 89, endPoint y: 201, distance: 5.0
click at [91, 224] on input "Company" at bounding box center [101, 232] width 160 height 16
type input "MAKAYLA CHEVARIE"
type input "5555555555"
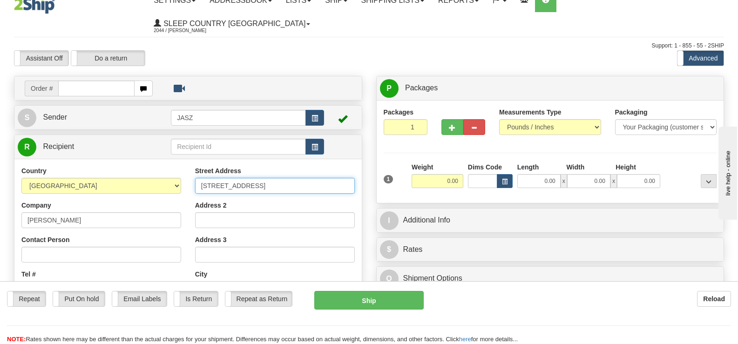
type input "4403 ROUTE 13"
type input "HUNTER RIVER"
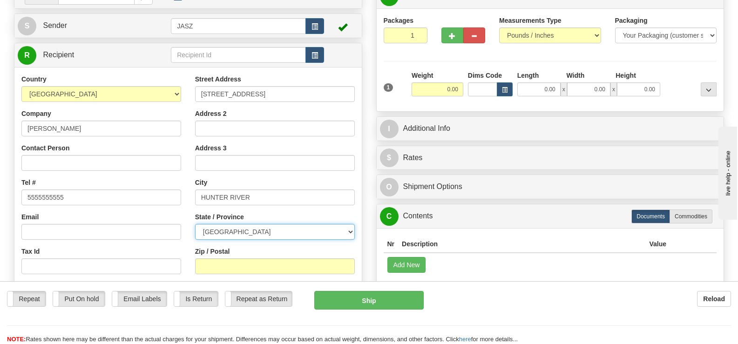
scroll to position [105, 0]
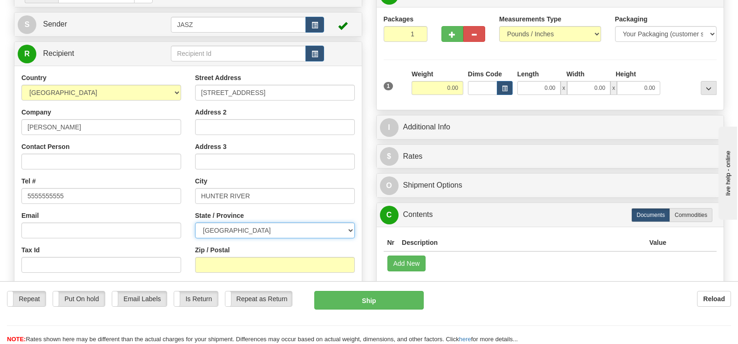
click at [265, 223] on select "ALBERTA BRITISH COLUMBIA MANITOBA NEW BRUNSWICK NEWFOUNDLAND NOVA SCOTIA NUNAVU…" at bounding box center [275, 231] width 160 height 16
select select "PE"
click at [195, 223] on select "ALBERTA BRITISH COLUMBIA MANITOBA NEW BRUNSWICK NEWFOUNDLAND NOVA SCOTIA NUNAVU…" at bounding box center [275, 231] width 160 height 16
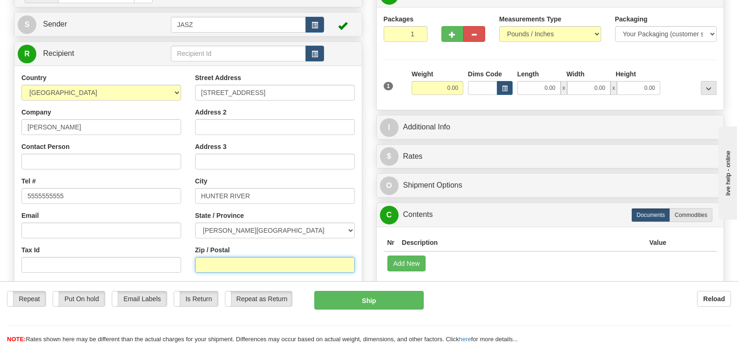
click at [241, 257] on input "Zip / Postal" at bounding box center [275, 265] width 160 height 16
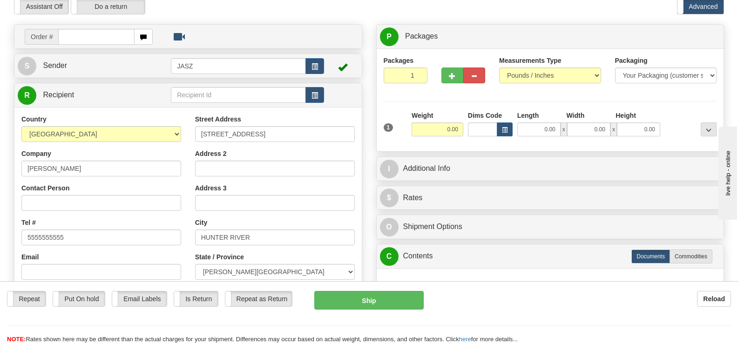
scroll to position [68, 0]
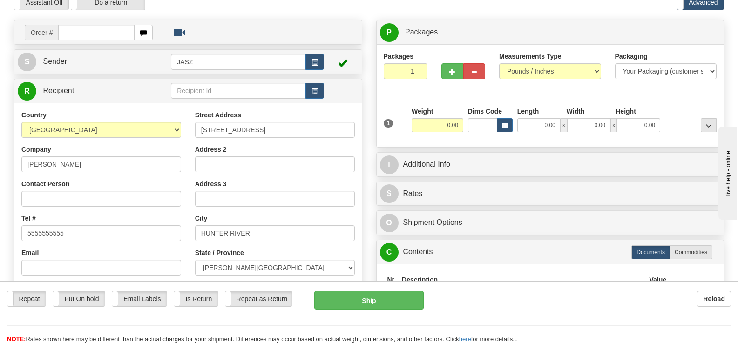
type input "C0A1N0"
drag, startPoint x: 434, startPoint y: 98, endPoint x: 484, endPoint y: 98, distance: 49.8
click at [484, 107] on div "1 Weight 0.00 Dims Code 0.00" at bounding box center [551, 123] width 338 height 33
type input "10.00"
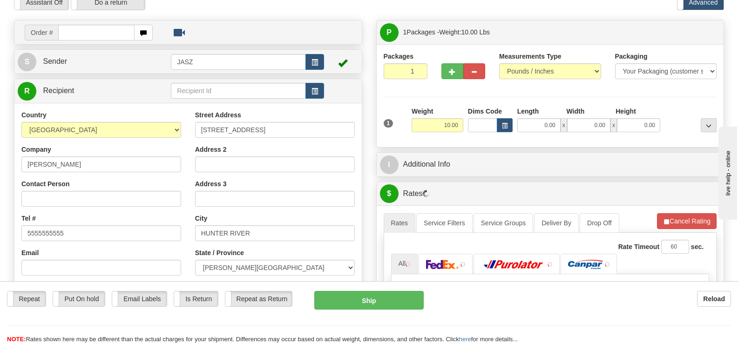
click at [631, 69] on div "Packages 1 1 Measurements Type" at bounding box center [551, 96] width 334 height 89
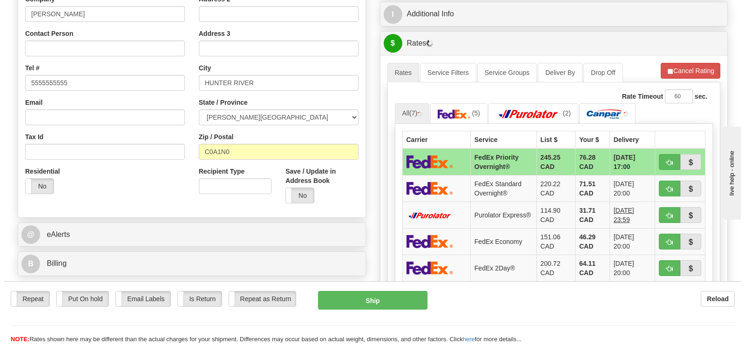
scroll to position [223, 0]
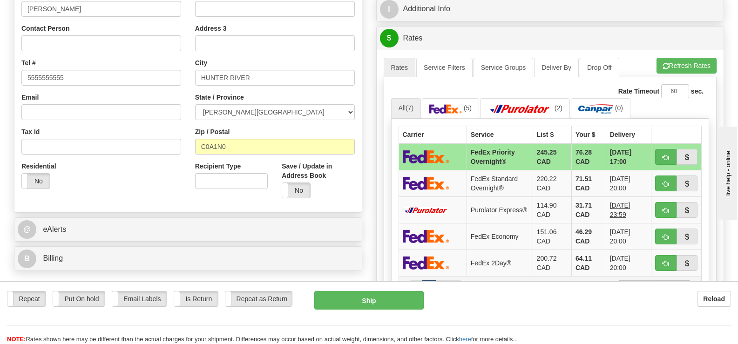
click at [638, 280] on label "Cheapest" at bounding box center [637, 287] width 36 height 14
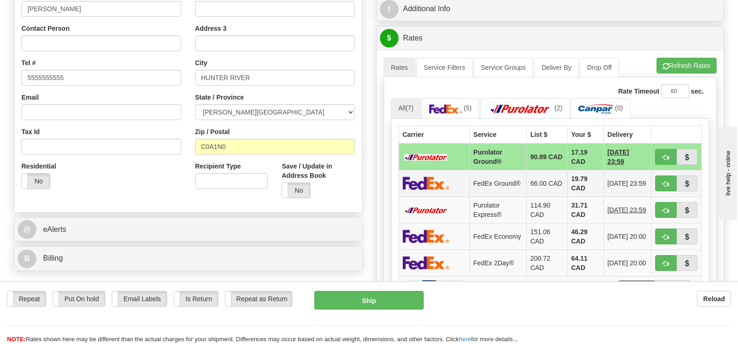
click at [542, 170] on td "66.00 CAD" at bounding box center [546, 183] width 41 height 27
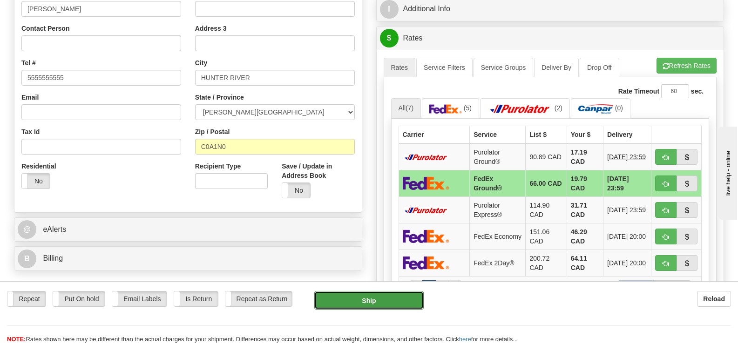
click at [403, 295] on button "Ship" at bounding box center [368, 300] width 109 height 19
type input "92"
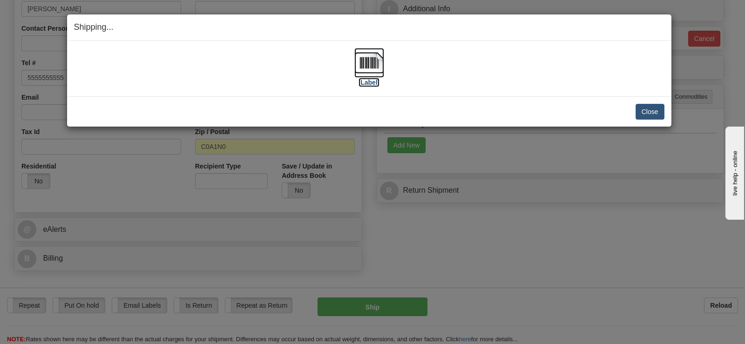
click at [368, 74] on img at bounding box center [370, 63] width 30 height 30
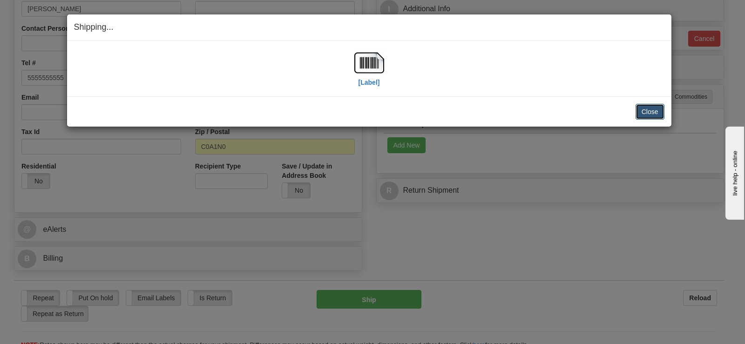
click at [648, 109] on button "Close" at bounding box center [650, 112] width 29 height 16
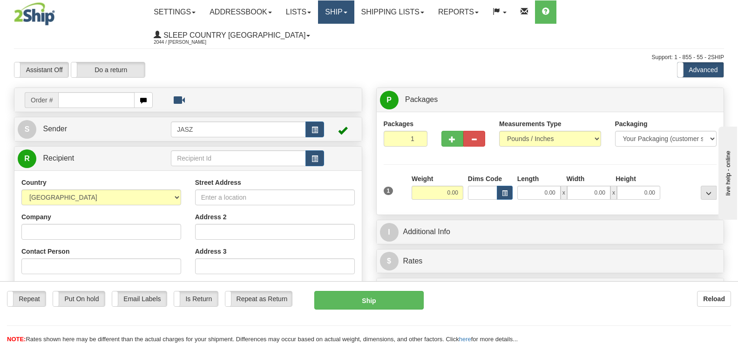
click at [354, 14] on link "Ship" at bounding box center [336, 11] width 36 height 23
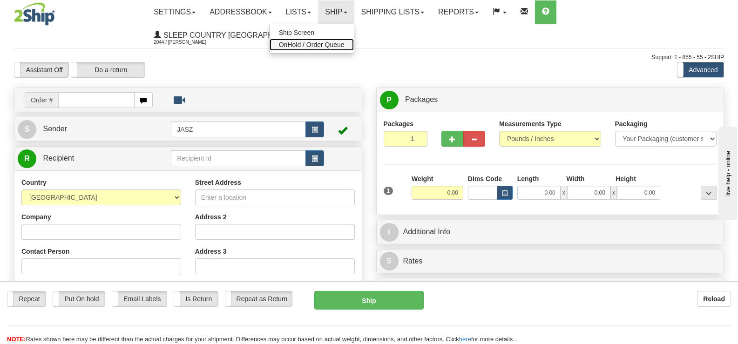
click at [354, 39] on link "OnHold / Order Queue" at bounding box center [312, 45] width 84 height 12
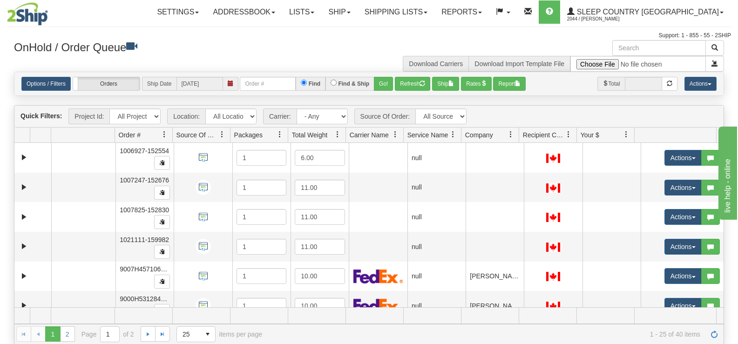
drag, startPoint x: 776, startPoint y: 220, endPoint x: 750, endPoint y: 218, distance: 26.7
click html "live help - online"
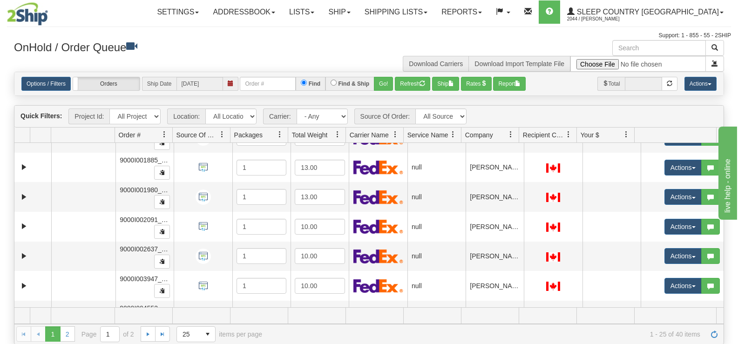
scroll to position [576, 0]
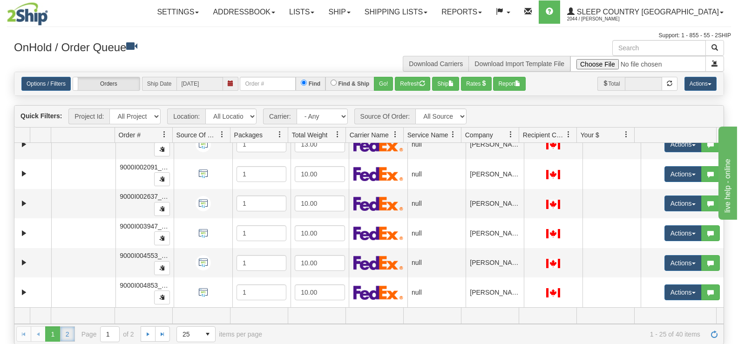
click at [71, 335] on link "2" at bounding box center [67, 334] width 15 height 15
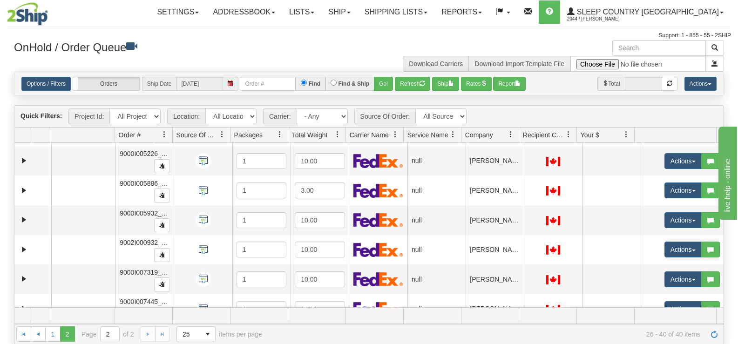
scroll to position [0, 0]
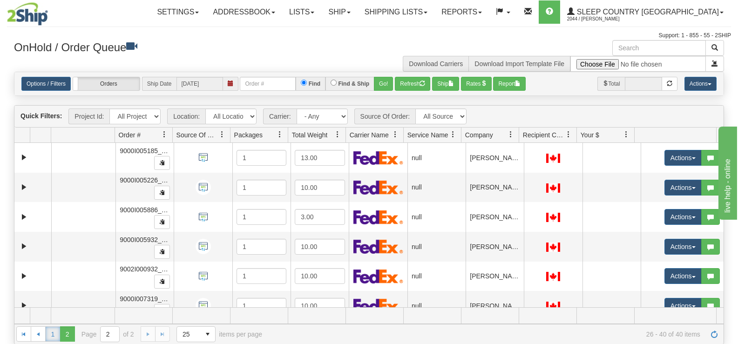
drag, startPoint x: 52, startPoint y: 337, endPoint x: 57, endPoint y: 332, distance: 6.9
click at [52, 337] on link "1" at bounding box center [52, 334] width 15 height 15
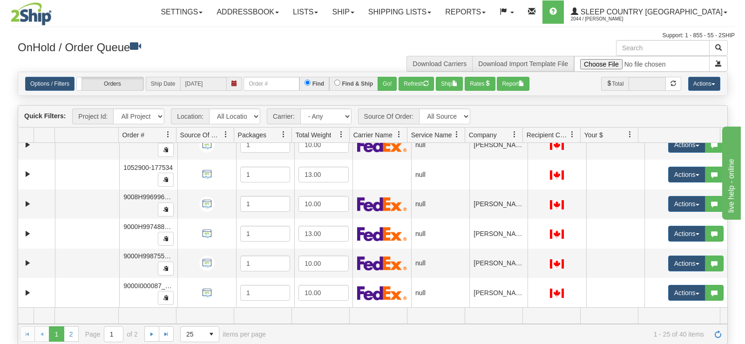
scroll to position [329, 0]
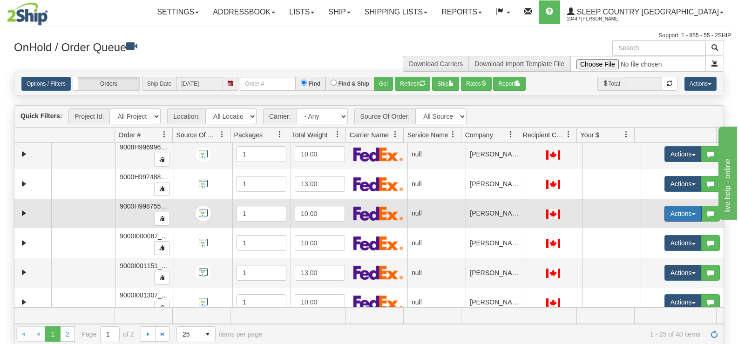
click at [681, 211] on button "Actions" at bounding box center [683, 214] width 37 height 16
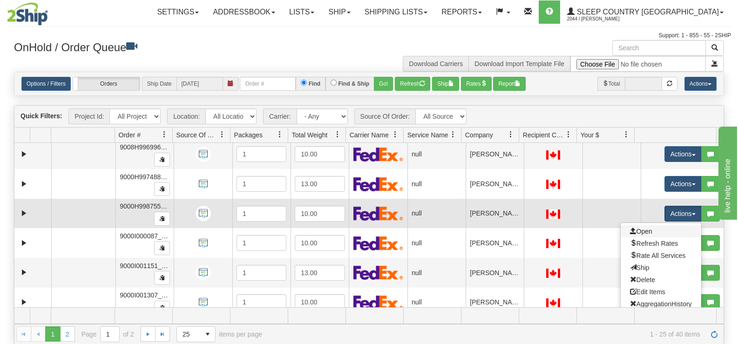
click at [668, 234] on link "Open" at bounding box center [661, 231] width 81 height 12
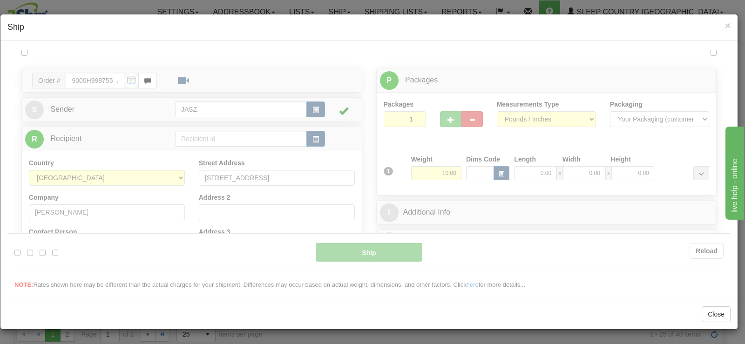
scroll to position [0, 0]
type input "12:13"
type input "16:00"
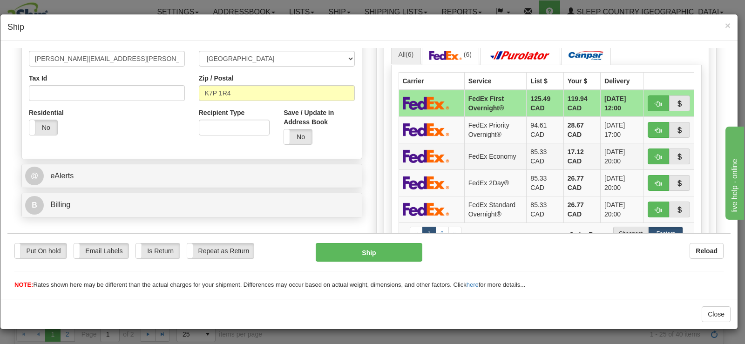
scroll to position [280, 0]
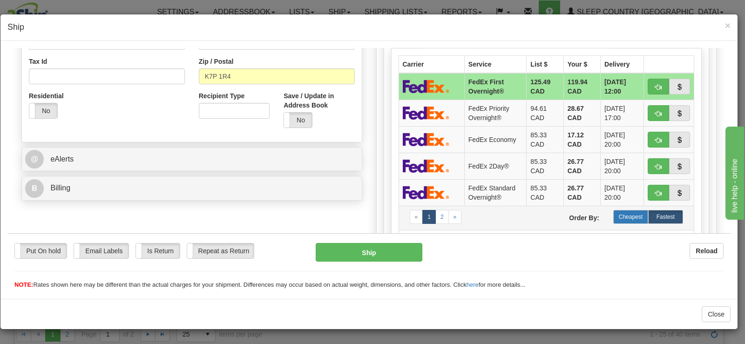
click at [618, 219] on label "Cheapest" at bounding box center [631, 217] width 35 height 14
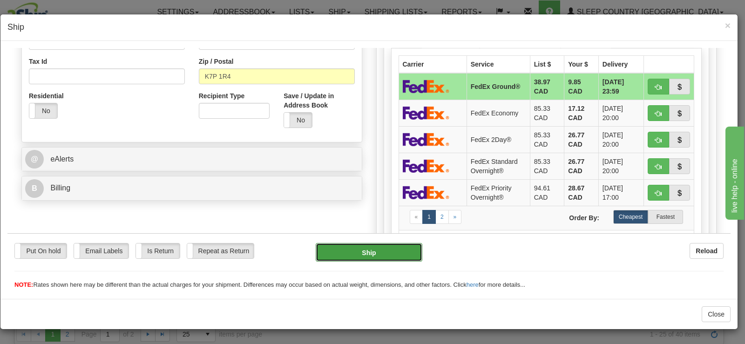
click at [355, 249] on button "Ship" at bounding box center [369, 252] width 107 height 19
type input "92"
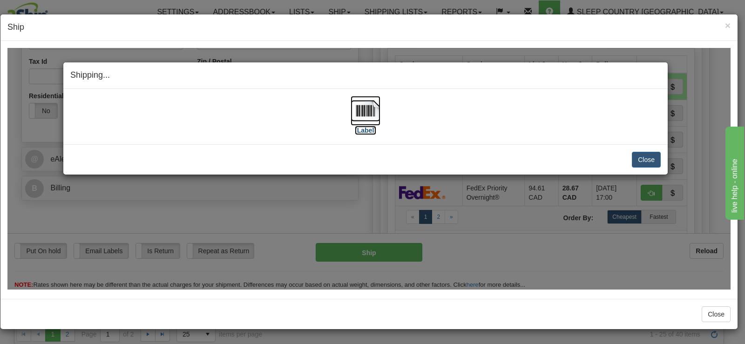
click at [368, 125] on label "[Label]" at bounding box center [365, 129] width 21 height 9
click at [644, 156] on button "Close" at bounding box center [646, 159] width 29 height 16
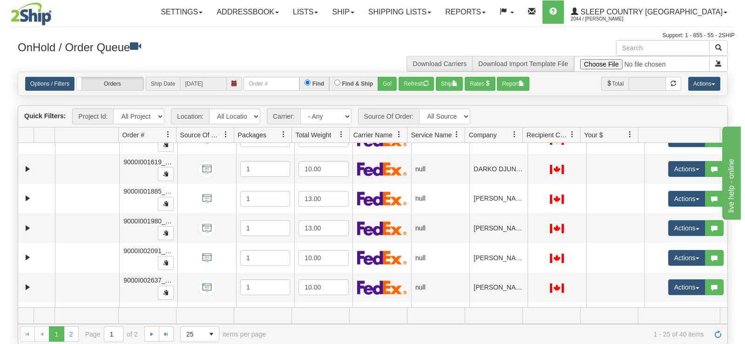
scroll to position [544, 0]
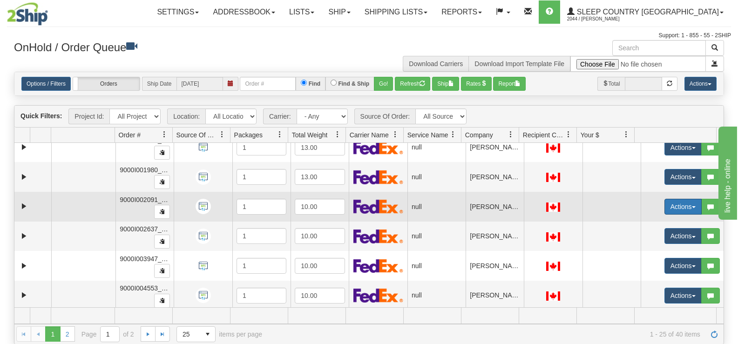
click at [666, 209] on button "Actions" at bounding box center [683, 207] width 37 height 16
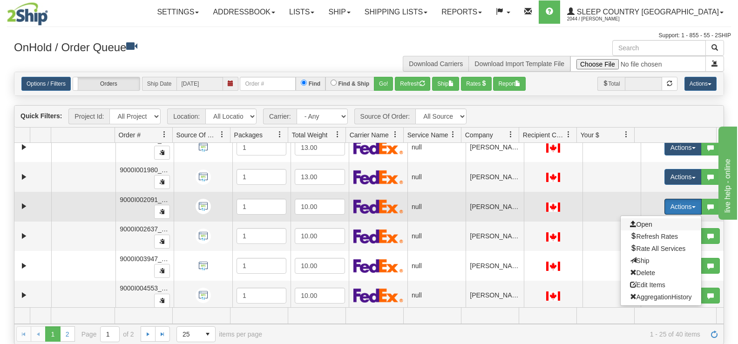
click at [635, 222] on span "Open" at bounding box center [641, 224] width 22 height 7
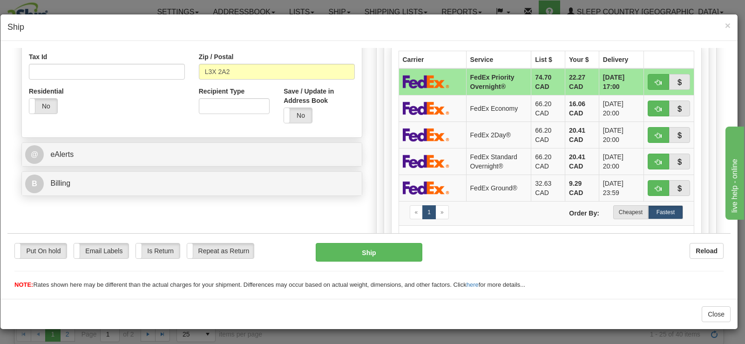
scroll to position [291, 0]
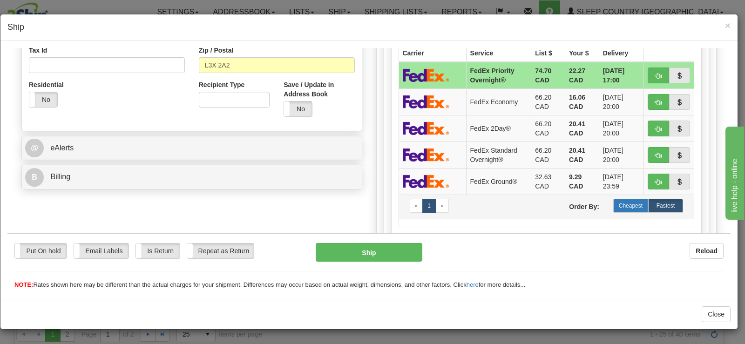
click at [634, 201] on label "Cheapest" at bounding box center [631, 205] width 35 height 14
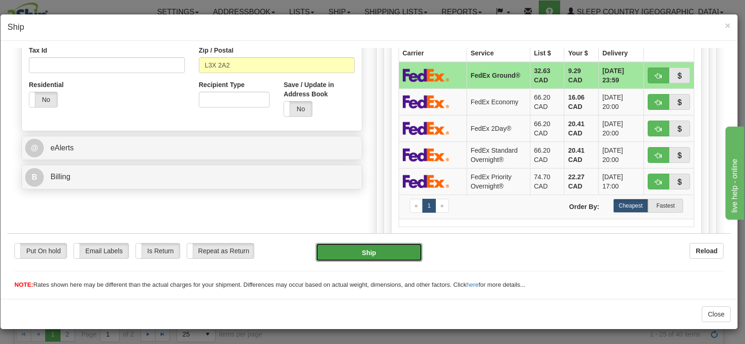
click at [377, 254] on button "Ship" at bounding box center [369, 252] width 107 height 19
type input "92"
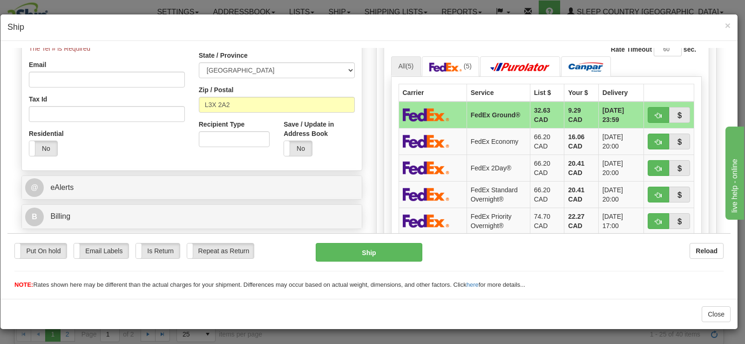
scroll to position [225, 0]
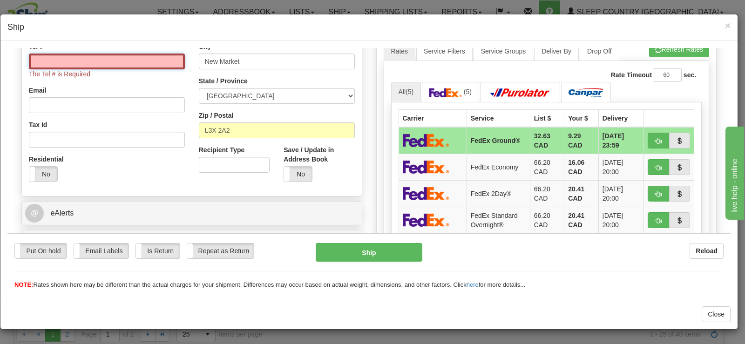
click at [87, 66] on input "Tel #" at bounding box center [107, 61] width 156 height 16
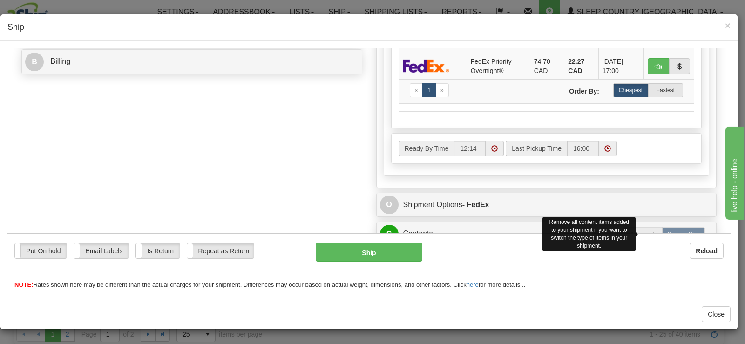
scroll to position [466, 0]
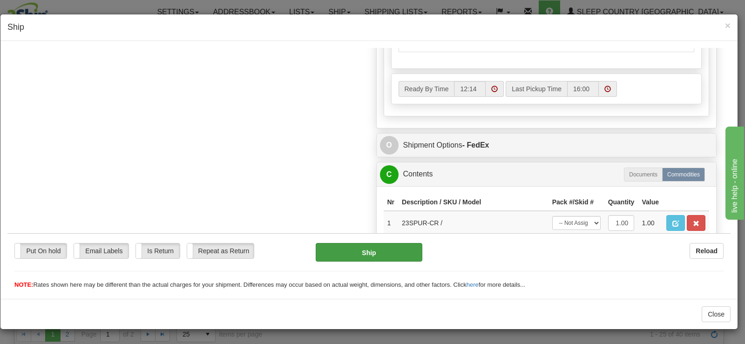
type input "5555555555"
click at [356, 259] on button "Ship" at bounding box center [369, 252] width 107 height 19
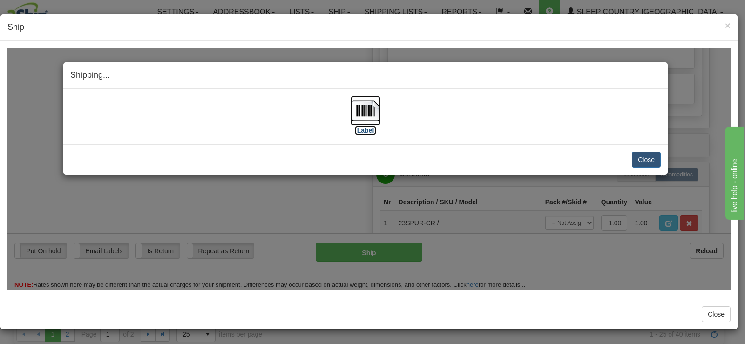
click at [366, 116] on img at bounding box center [366, 110] width 30 height 30
click at [644, 161] on button "Close" at bounding box center [646, 159] width 29 height 16
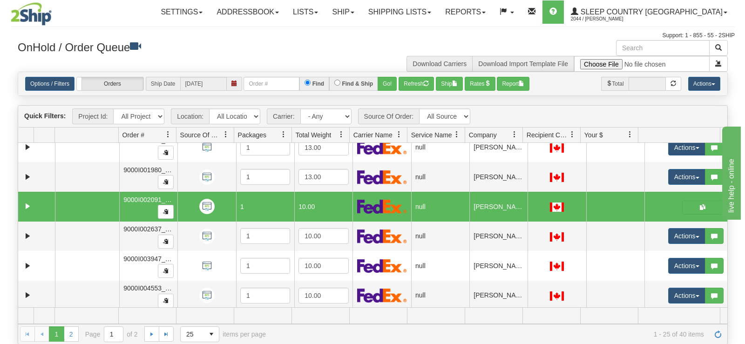
scroll to position [576, 0]
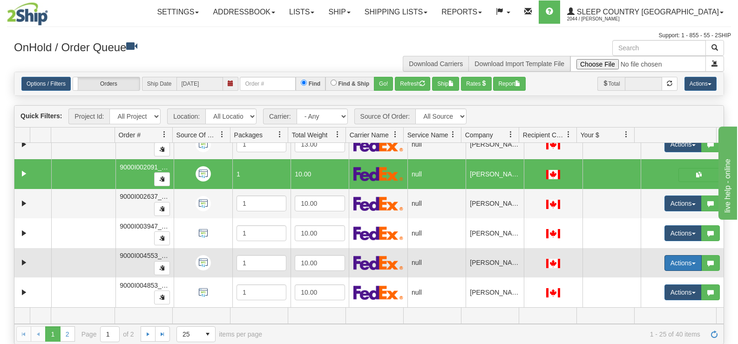
click at [672, 267] on button "Actions" at bounding box center [683, 263] width 37 height 16
click at [638, 282] on span "Open" at bounding box center [641, 280] width 22 height 7
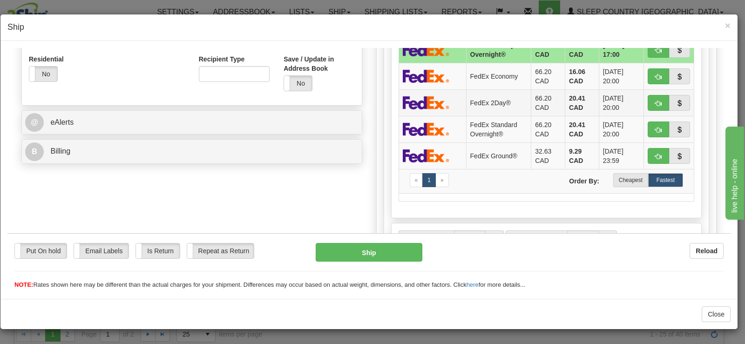
scroll to position [326, 0]
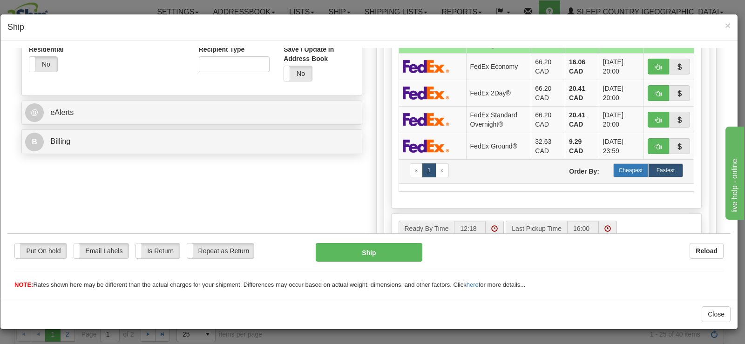
click at [624, 174] on label "Cheapest" at bounding box center [631, 170] width 35 height 14
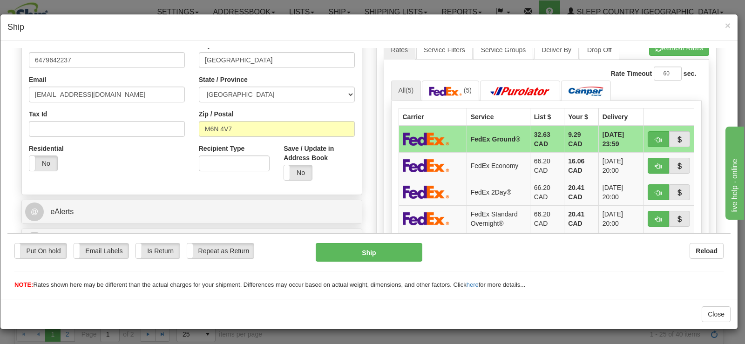
scroll to position [214, 0]
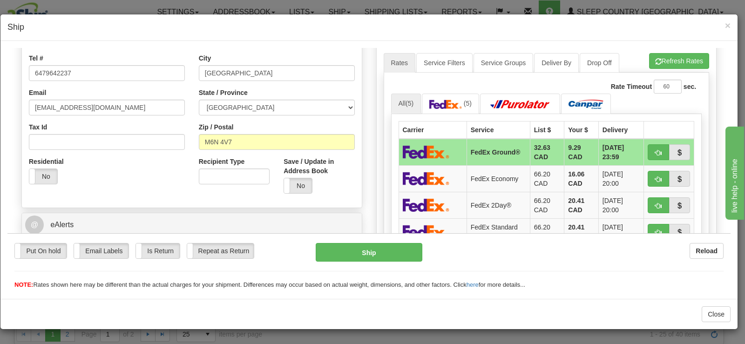
drag, startPoint x: 728, startPoint y: 237, endPoint x: 49, endPoint y: 49, distance: 703.8
click at [376, 252] on button "Ship" at bounding box center [369, 252] width 107 height 19
type input "92"
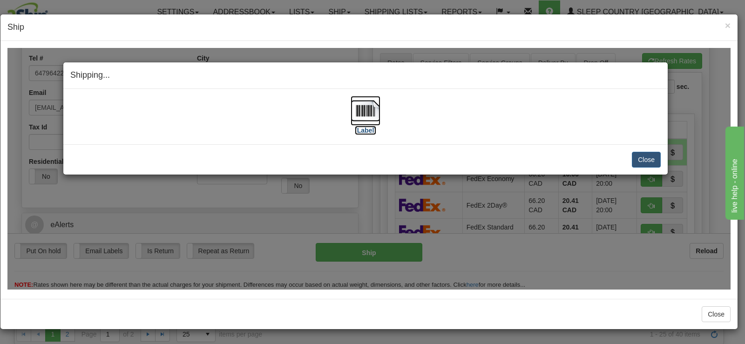
click at [355, 119] on img at bounding box center [366, 110] width 30 height 30
click at [636, 157] on button "Close" at bounding box center [646, 159] width 29 height 16
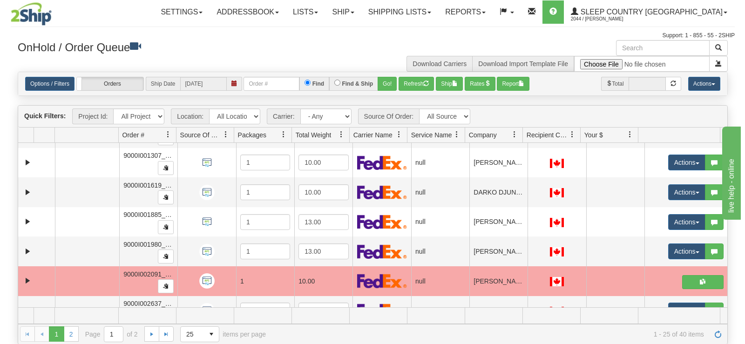
scroll to position [450, 0]
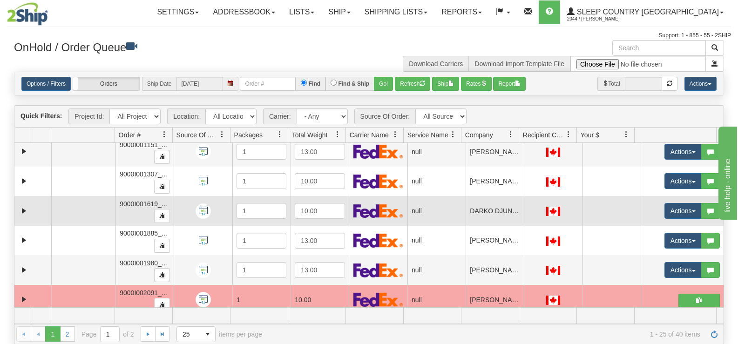
click at [676, 222] on td "Actions Open Refresh Rates Rate All Services Ship Delete Edit Items Aggregation…" at bounding box center [682, 211] width 83 height 30
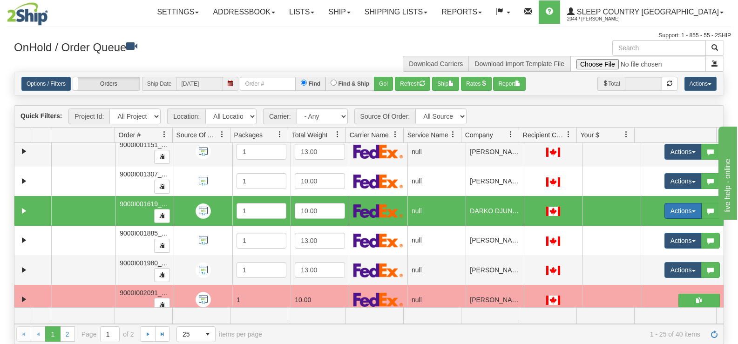
click at [676, 212] on button "Actions" at bounding box center [683, 211] width 37 height 16
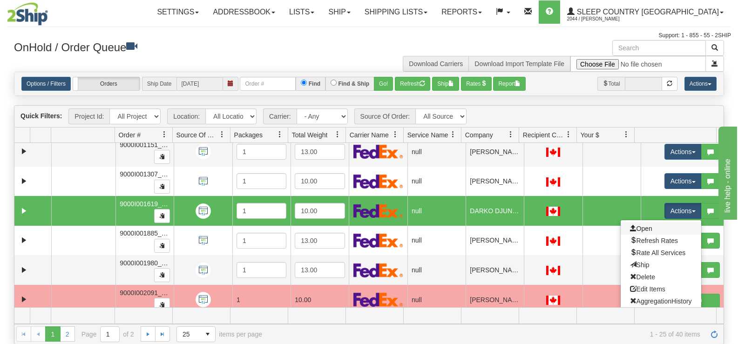
click at [650, 226] on link "Open" at bounding box center [661, 229] width 81 height 12
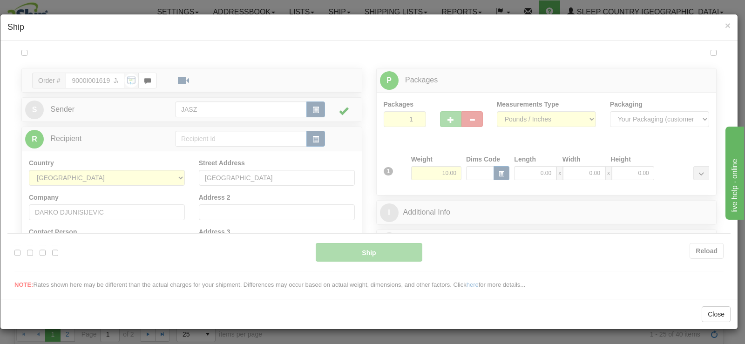
scroll to position [0, 0]
type input "12:19"
type input "16:00"
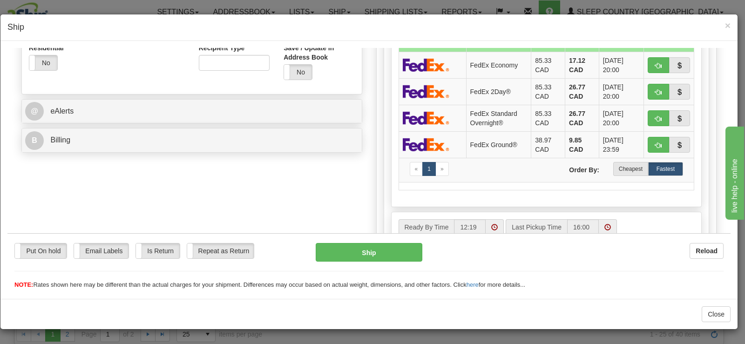
scroll to position [329, 0]
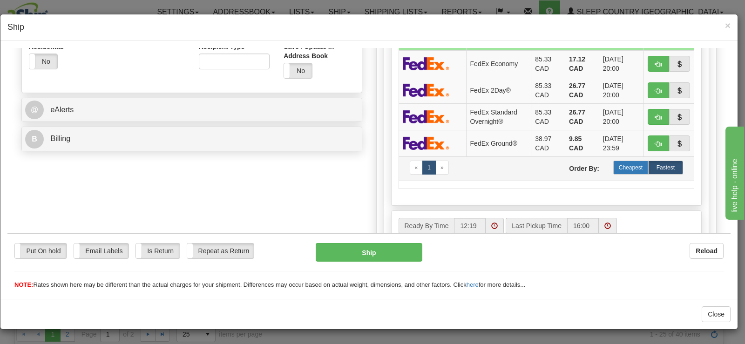
click at [616, 168] on label "Cheapest" at bounding box center [631, 167] width 35 height 14
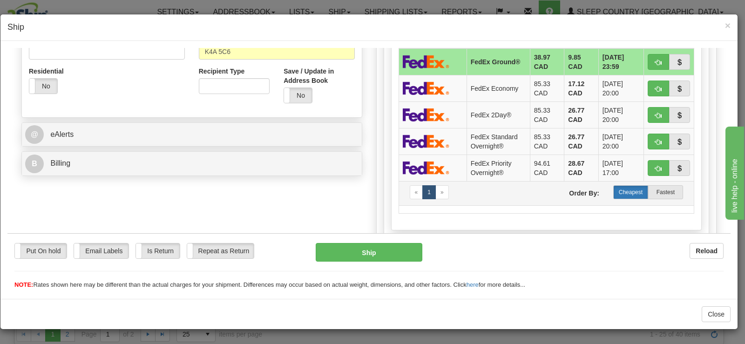
scroll to position [282, 0]
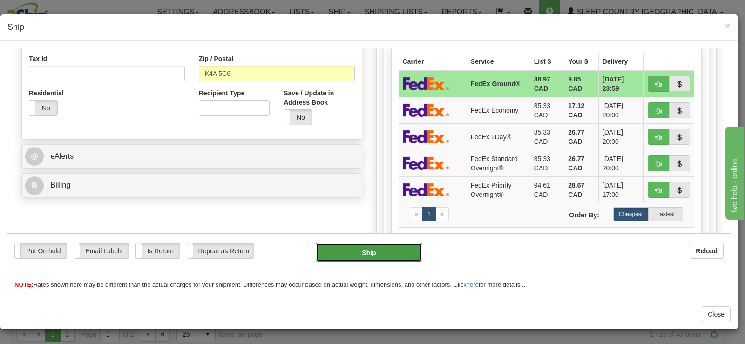
click at [361, 254] on button "Ship" at bounding box center [369, 252] width 107 height 19
type input "92"
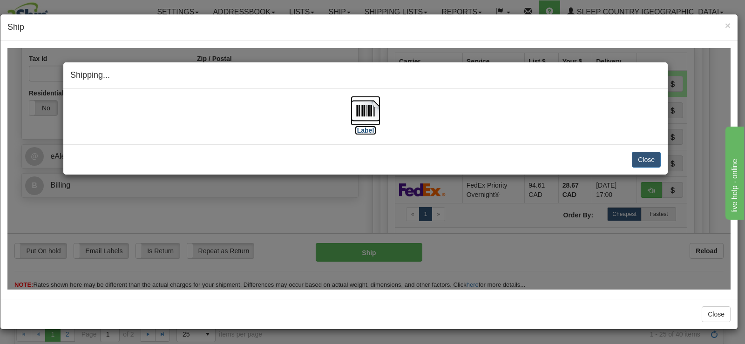
click at [366, 101] on img at bounding box center [366, 110] width 30 height 30
click at [655, 165] on button "Close" at bounding box center [646, 159] width 29 height 16
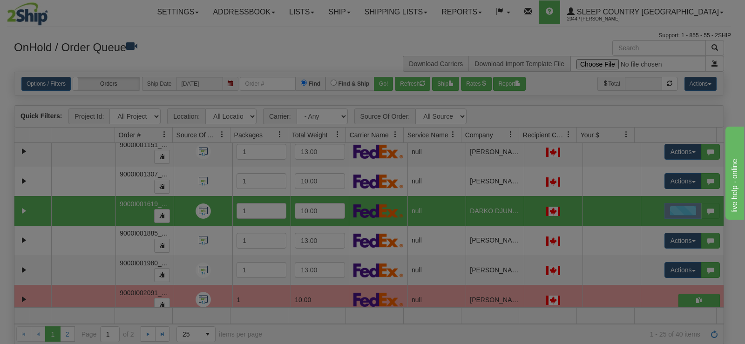
scroll to position [0, 0]
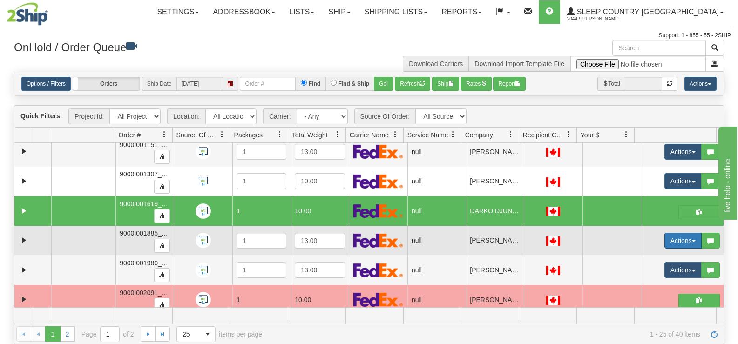
click at [666, 234] on button "Actions" at bounding box center [683, 241] width 37 height 16
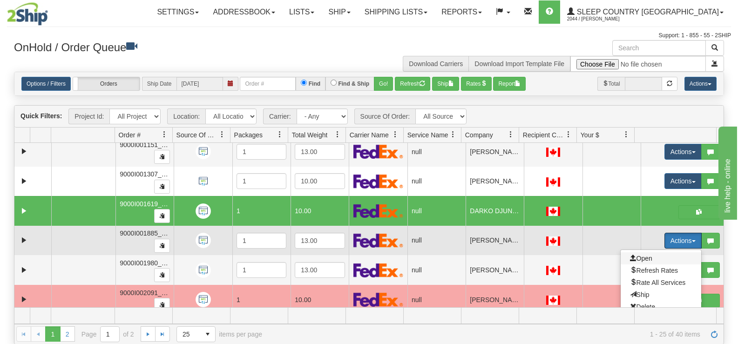
click at [642, 257] on span "Open" at bounding box center [641, 258] width 22 height 7
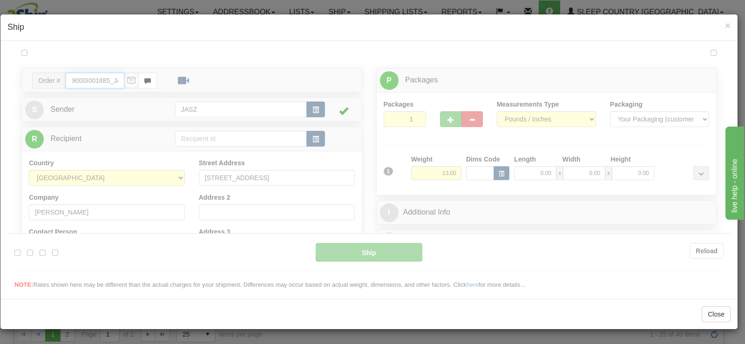
type input "12:20"
type input "16:00"
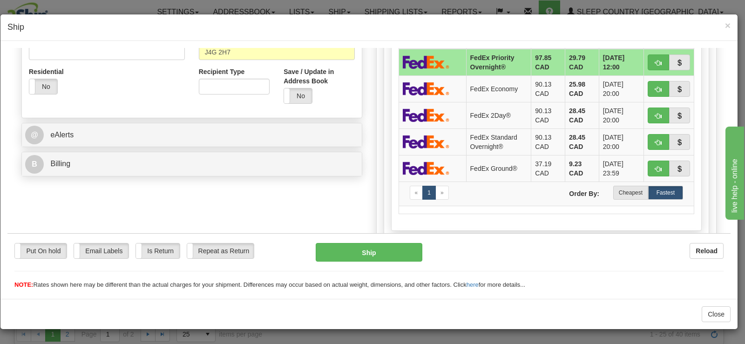
scroll to position [317, 0]
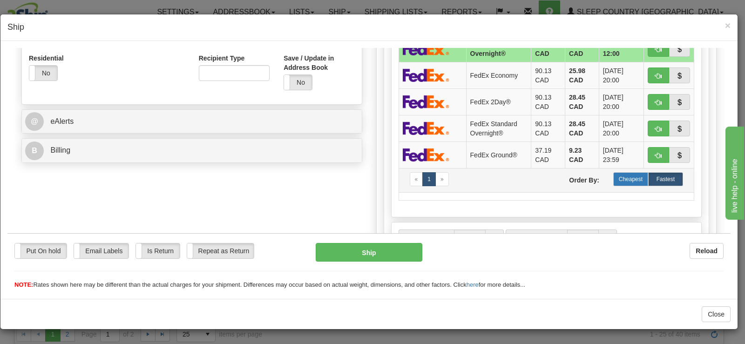
click at [634, 180] on label "Cheapest" at bounding box center [631, 179] width 35 height 14
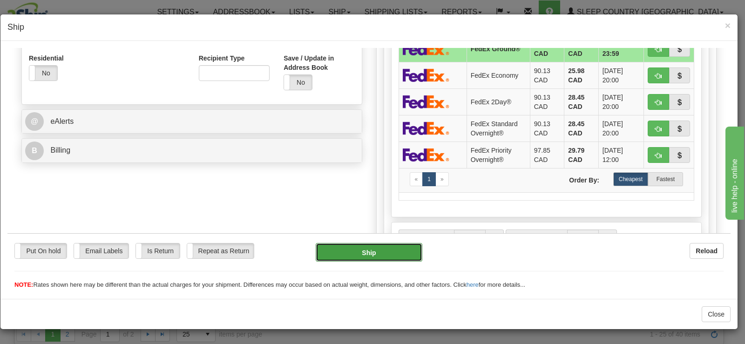
click at [393, 247] on button "Ship" at bounding box center [369, 252] width 107 height 19
type input "92"
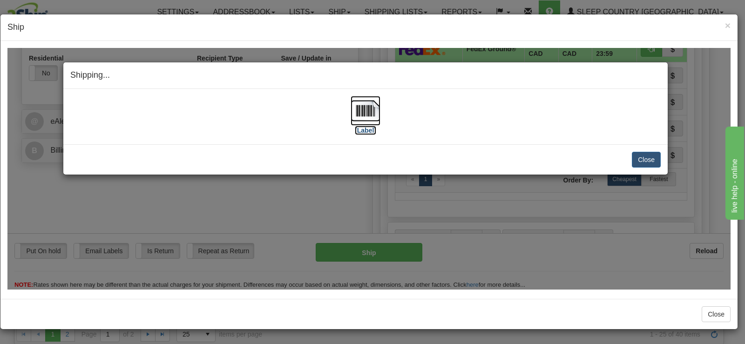
click at [357, 111] on img at bounding box center [366, 110] width 30 height 30
click at [655, 162] on button "Close" at bounding box center [646, 159] width 29 height 16
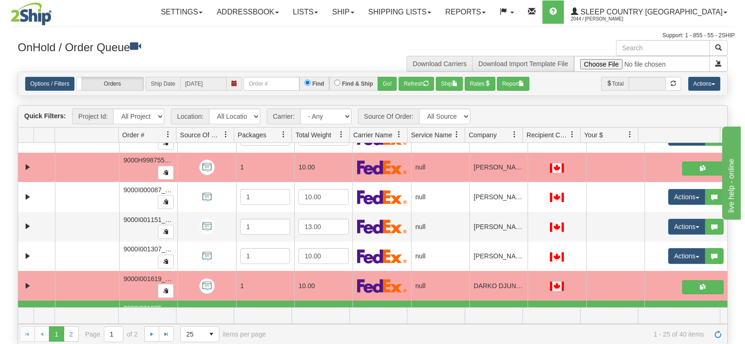
scroll to position [357, 0]
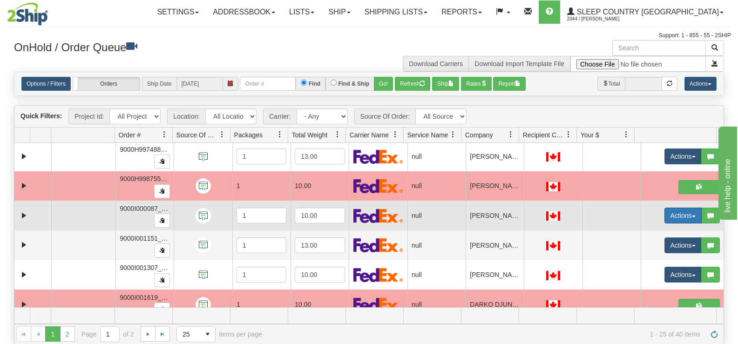
click at [681, 217] on button "Actions" at bounding box center [683, 216] width 37 height 16
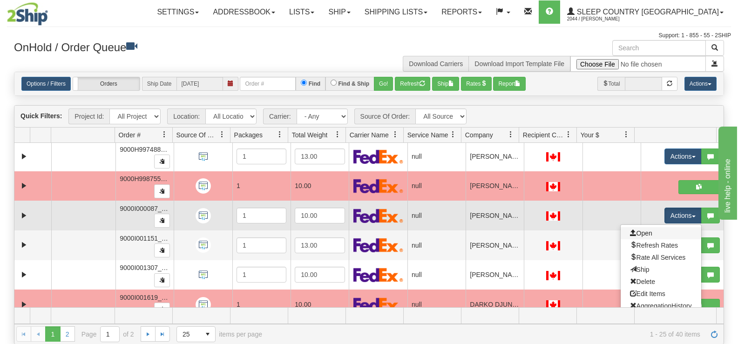
click at [662, 230] on link "Open" at bounding box center [661, 233] width 81 height 12
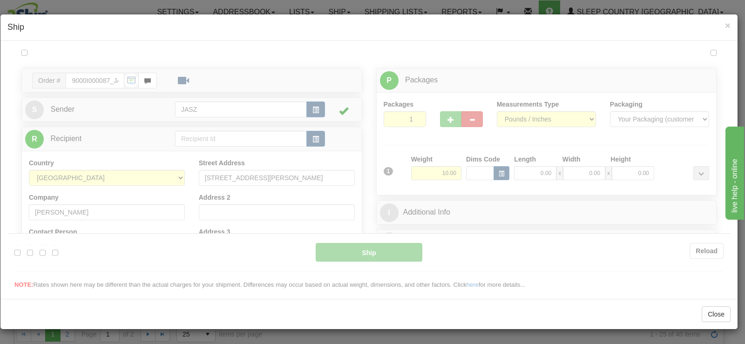
scroll to position [0, 0]
type input "12:21"
type input "16:00"
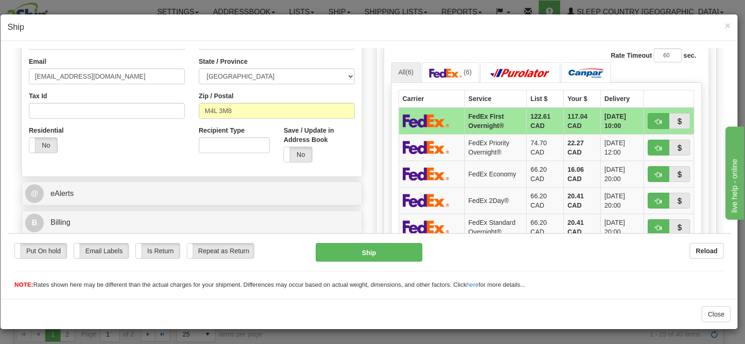
scroll to position [298, 0]
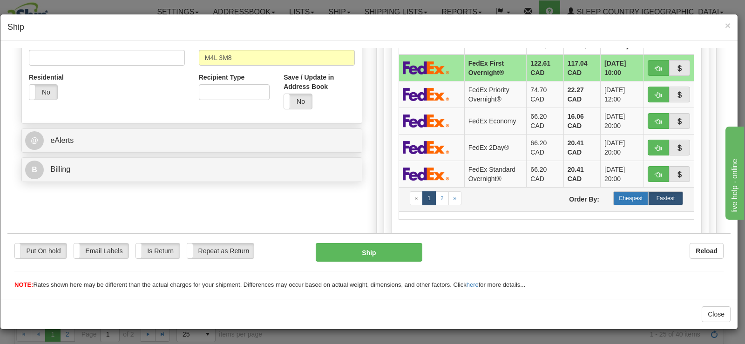
click at [622, 198] on label "Cheapest" at bounding box center [631, 198] width 35 height 14
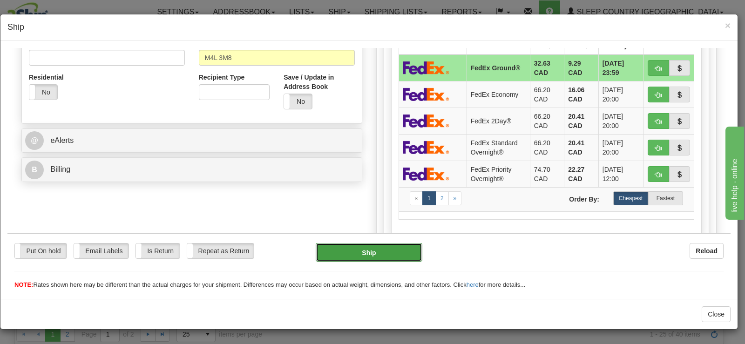
click at [344, 252] on button "Ship" at bounding box center [369, 252] width 107 height 19
type input "92"
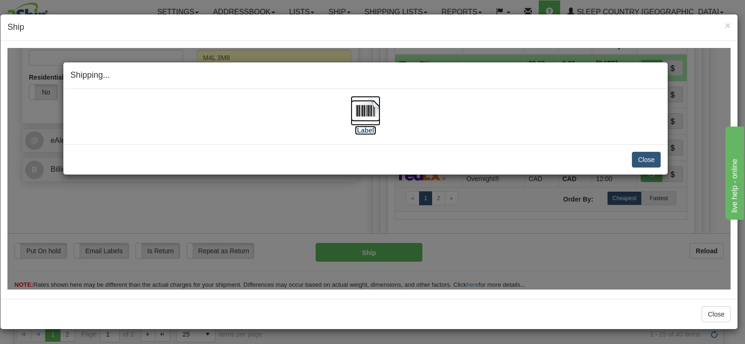
click at [357, 118] on img at bounding box center [366, 110] width 30 height 30
click at [648, 160] on button "Close" at bounding box center [646, 159] width 29 height 16
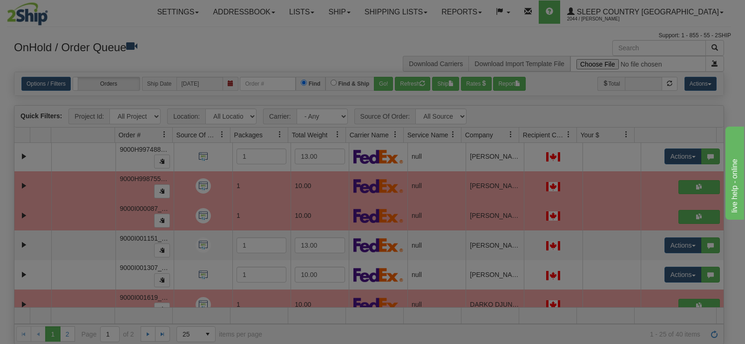
scroll to position [0, 0]
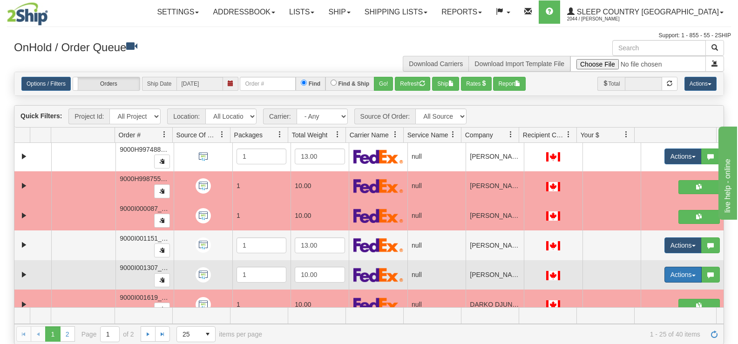
click at [672, 272] on button "Actions" at bounding box center [683, 275] width 37 height 16
click at [630, 293] on span "Open" at bounding box center [641, 292] width 22 height 7
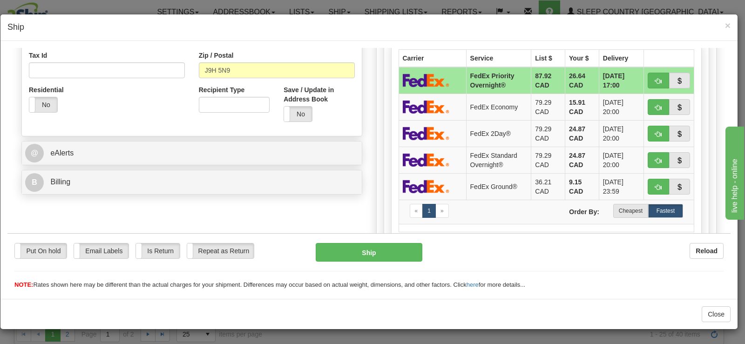
scroll to position [299, 0]
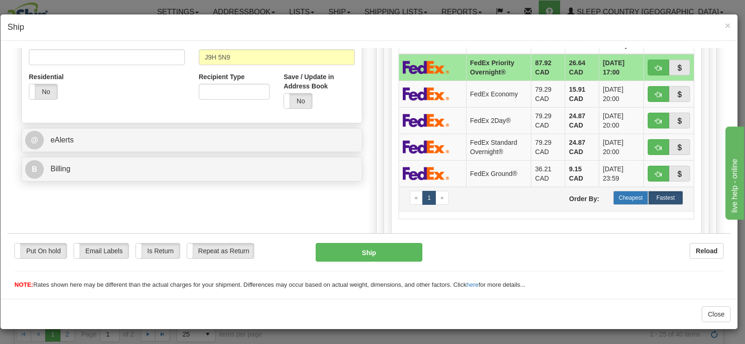
click at [616, 196] on label "Cheapest" at bounding box center [631, 198] width 35 height 14
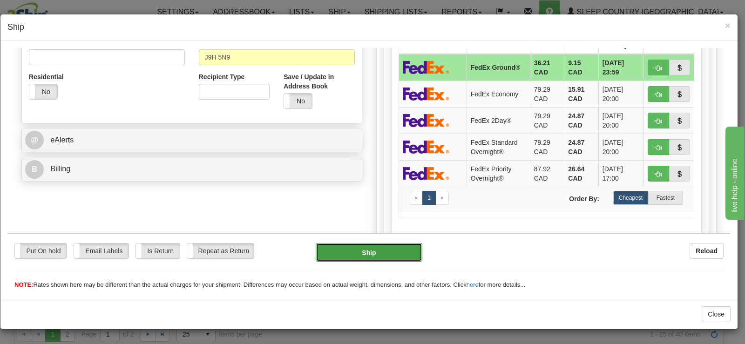
click at [402, 256] on button "Ship" at bounding box center [369, 252] width 107 height 19
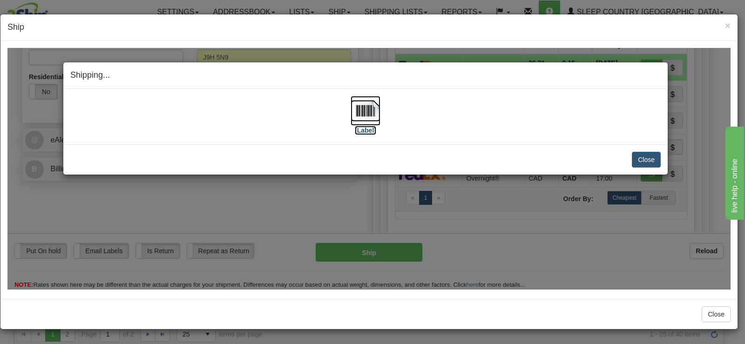
click at [368, 108] on img at bounding box center [366, 110] width 30 height 30
click at [643, 157] on button "Close" at bounding box center [646, 159] width 29 height 16
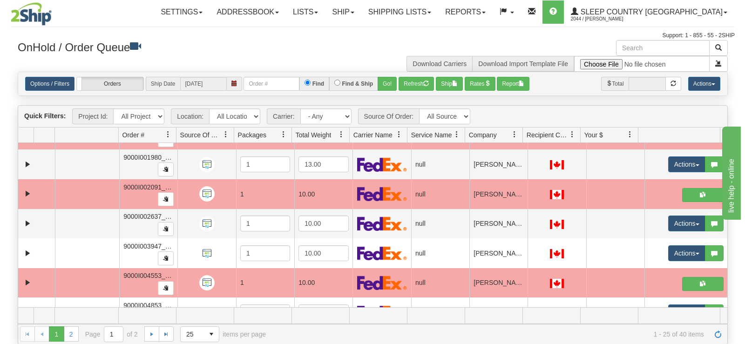
scroll to position [559, 0]
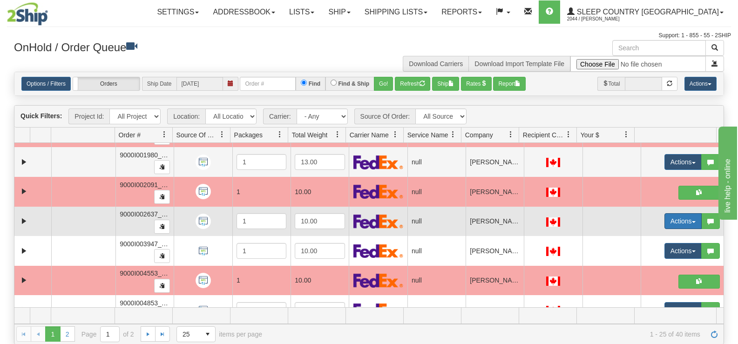
click at [681, 222] on button "Actions" at bounding box center [683, 221] width 37 height 16
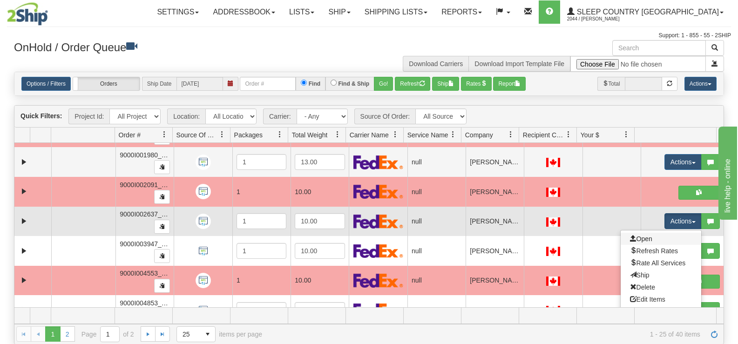
click at [670, 240] on link "Open" at bounding box center [661, 239] width 81 height 12
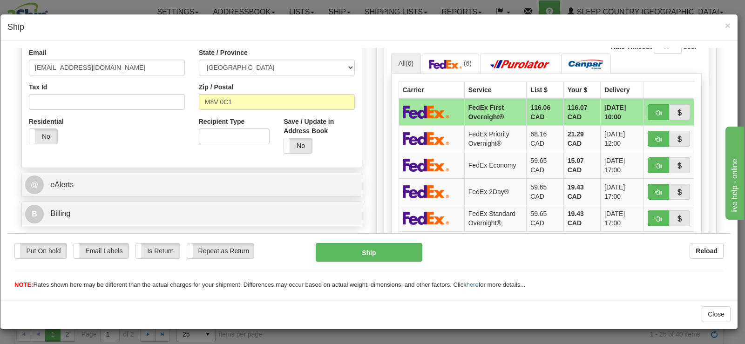
scroll to position [270, 0]
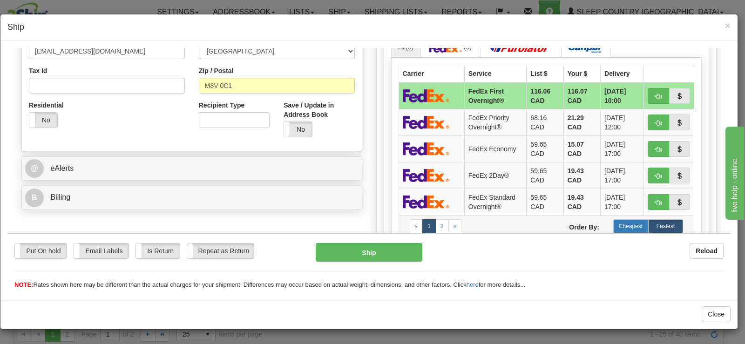
click at [638, 225] on label "Cheapest" at bounding box center [631, 226] width 35 height 14
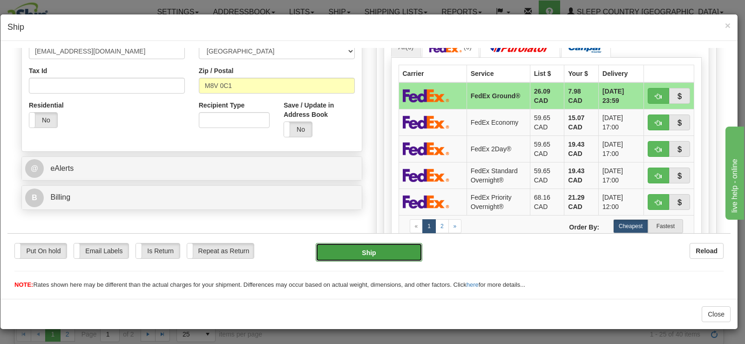
click at [372, 252] on button "Ship" at bounding box center [369, 252] width 107 height 19
type input "92"
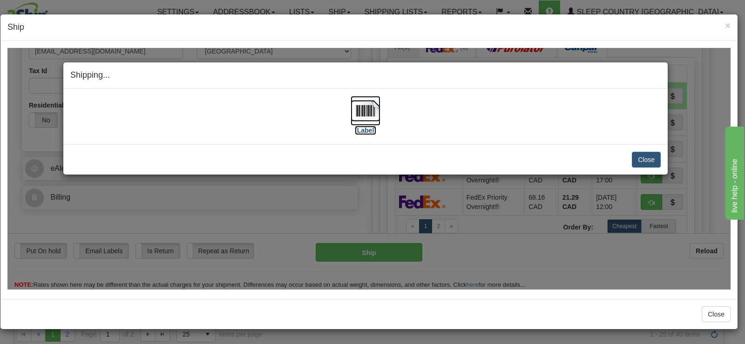
click at [356, 127] on label "[Label]" at bounding box center [365, 129] width 21 height 9
click at [641, 165] on button "Close" at bounding box center [646, 159] width 29 height 16
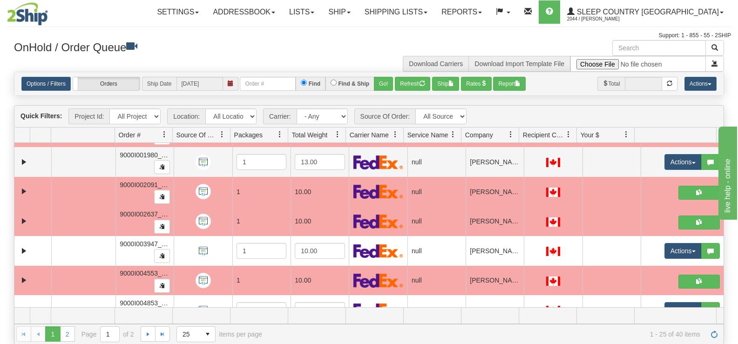
scroll to position [576, 0]
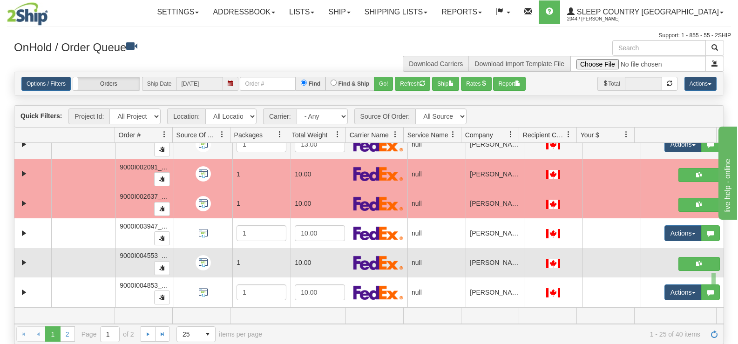
drag, startPoint x: 713, startPoint y: 278, endPoint x: 712, endPoint y: 273, distance: 4.8
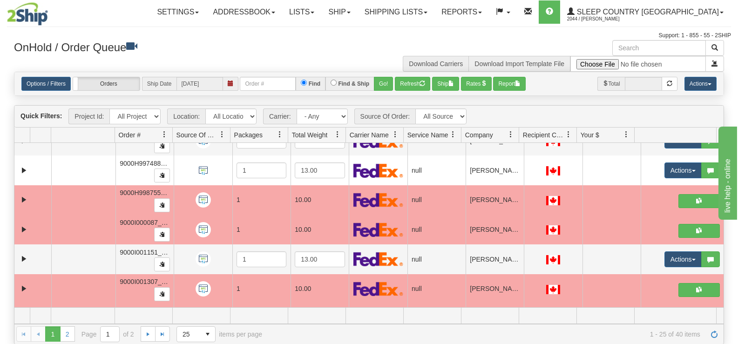
scroll to position [334, 0]
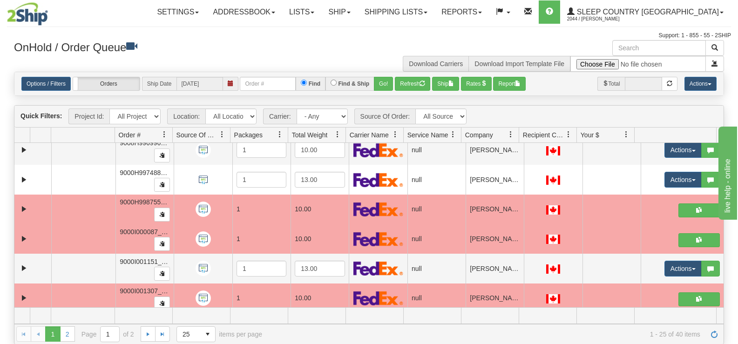
drag, startPoint x: 719, startPoint y: 270, endPoint x: 4, endPoint y: 0, distance: 764.7
click at [715, 210] on td at bounding box center [682, 210] width 83 height 30
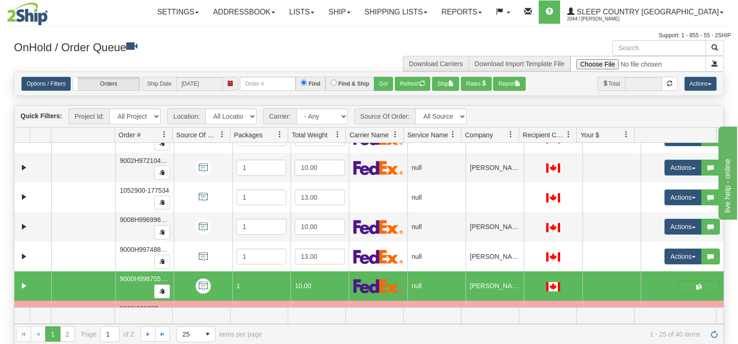
scroll to position [320, 0]
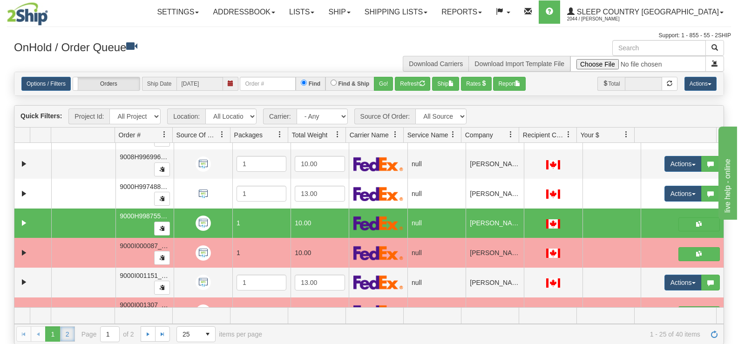
click at [61, 332] on link "2" at bounding box center [67, 334] width 15 height 15
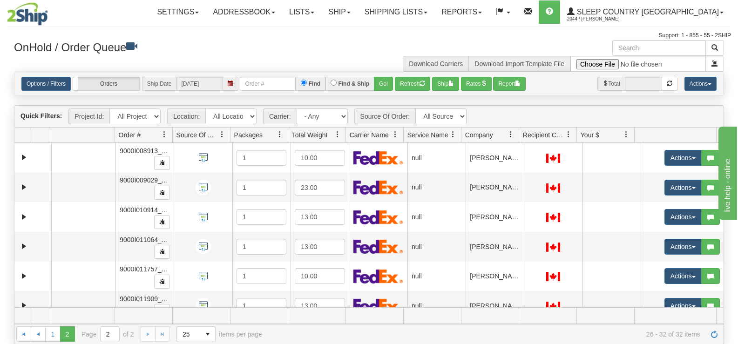
scroll to position [43, 0]
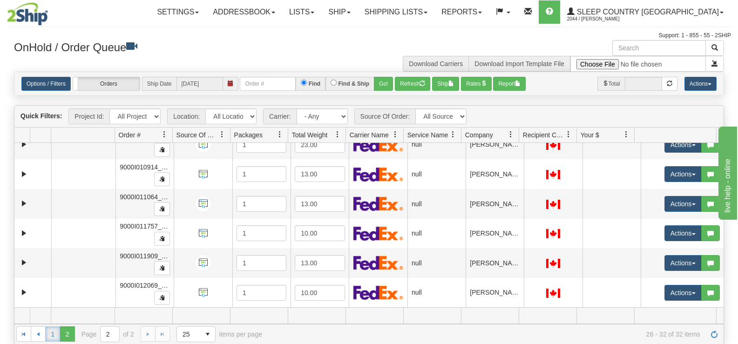
click at [52, 334] on link "1" at bounding box center [52, 334] width 15 height 15
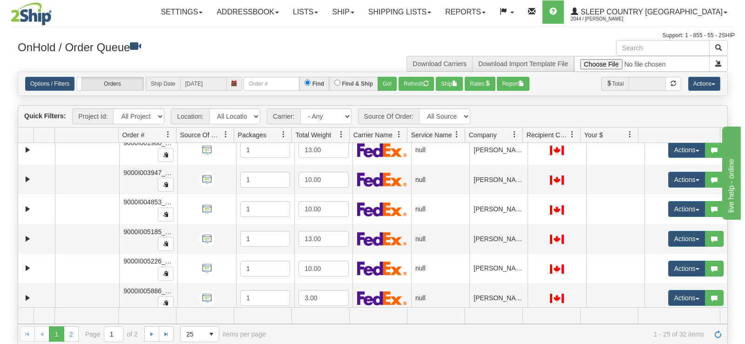
scroll to position [435, 0]
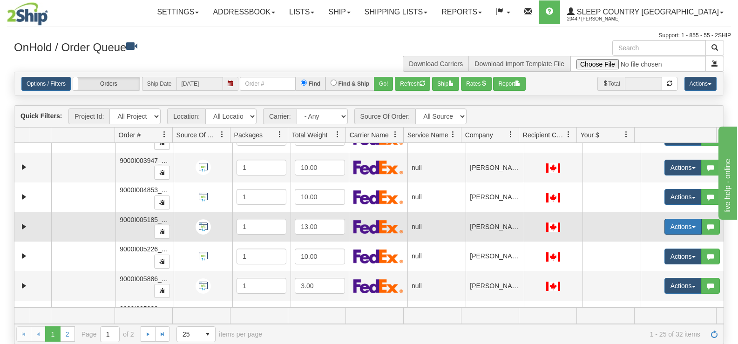
click at [665, 224] on button "Actions" at bounding box center [683, 227] width 37 height 16
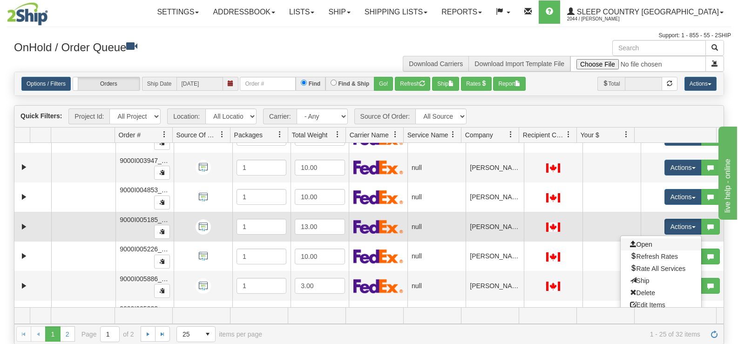
click at [646, 249] on link "Open" at bounding box center [661, 245] width 81 height 12
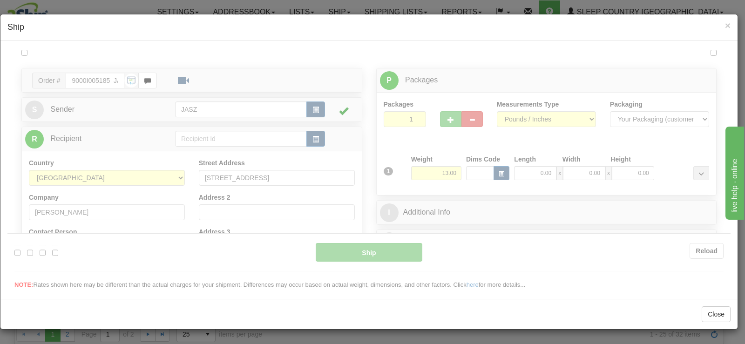
scroll to position [0, 0]
type input "12:25"
type input "16:00"
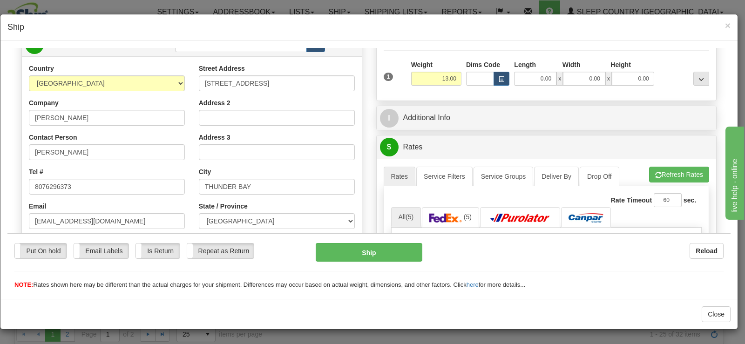
scroll to position [307, 0]
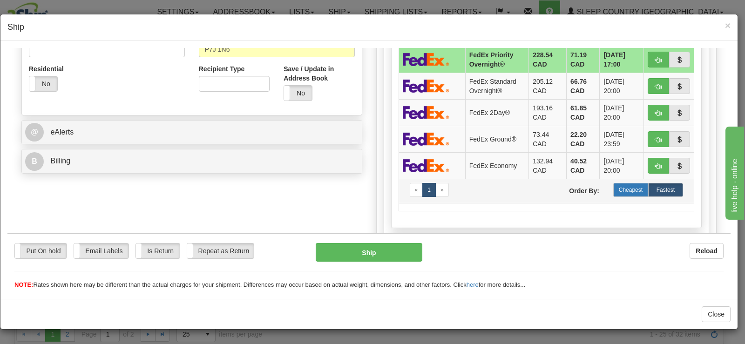
click at [638, 193] on label "Cheapest" at bounding box center [631, 190] width 35 height 14
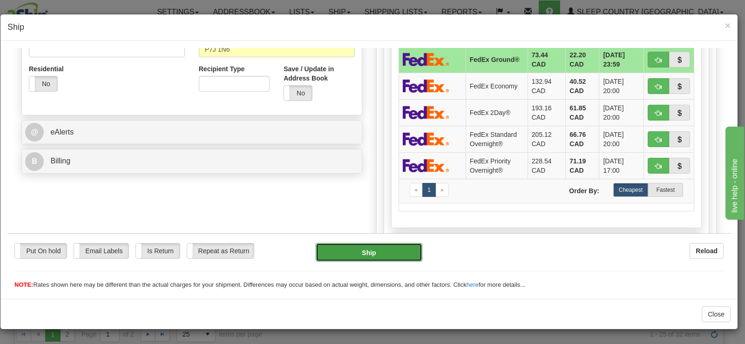
click at [347, 252] on button "Ship" at bounding box center [369, 252] width 107 height 19
type input "92"
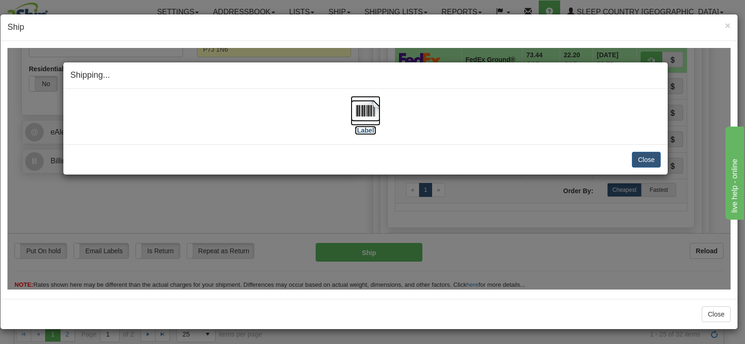
click at [362, 124] on img at bounding box center [366, 110] width 30 height 30
click at [648, 152] on button "Close" at bounding box center [646, 159] width 29 height 16
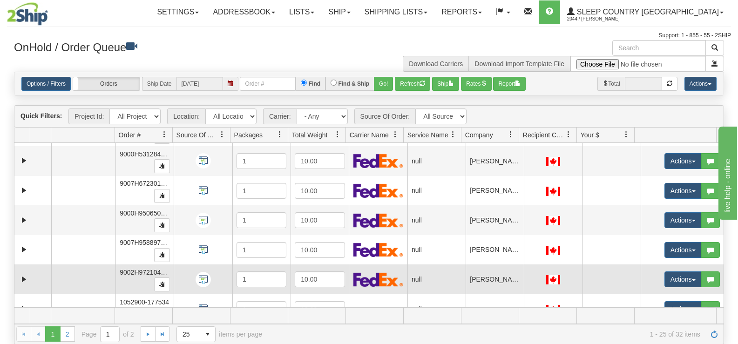
scroll to position [187, 0]
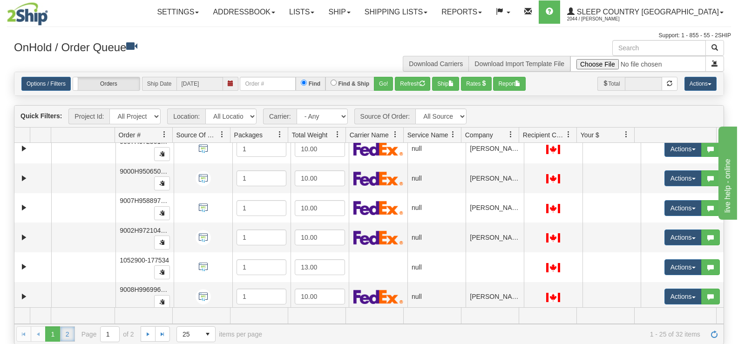
click at [70, 335] on link "2" at bounding box center [67, 334] width 15 height 15
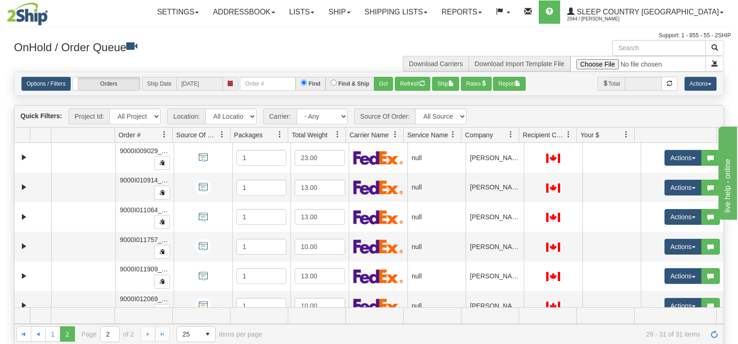
scroll to position [14, 0]
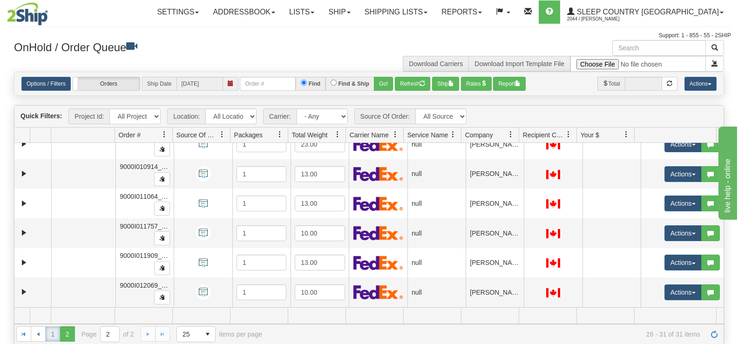
click at [52, 335] on link "1" at bounding box center [52, 334] width 15 height 15
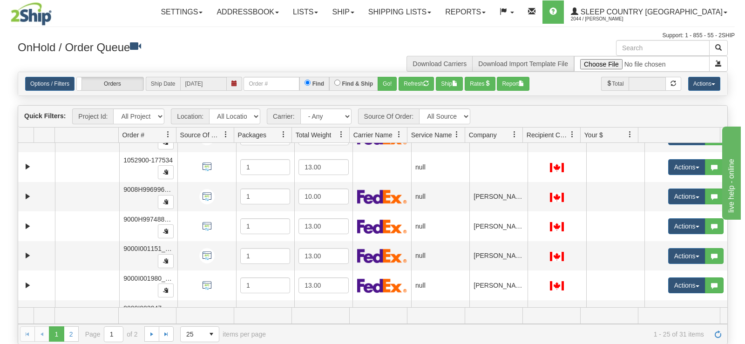
scroll to position [336, 0]
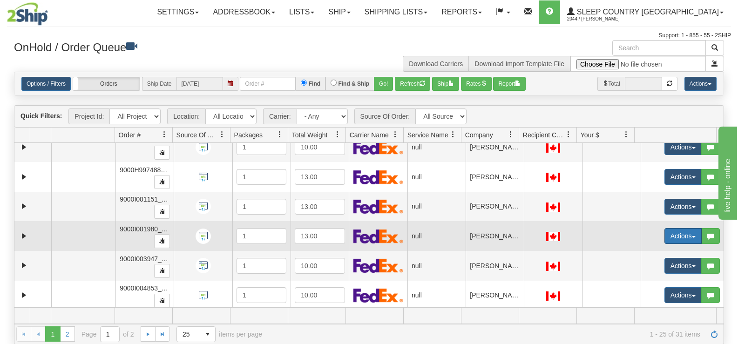
click at [689, 240] on button "Actions" at bounding box center [683, 236] width 37 height 16
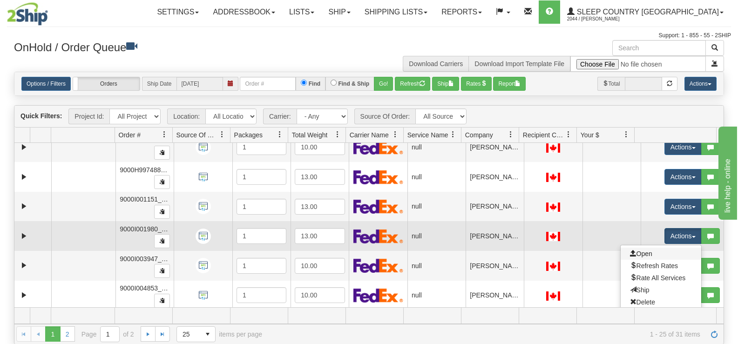
click at [659, 253] on link "Open" at bounding box center [661, 254] width 81 height 12
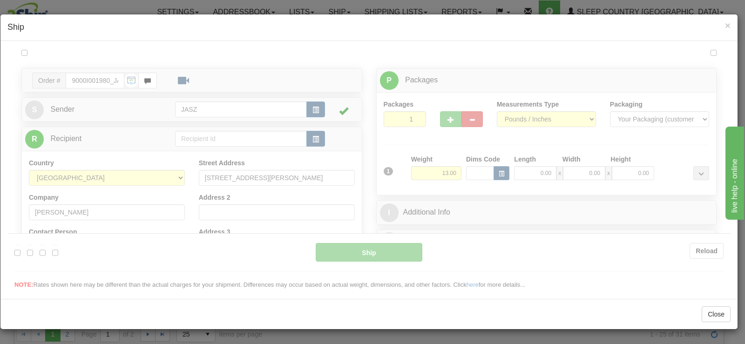
scroll to position [0, 0]
type input "12:27"
type input "16:00"
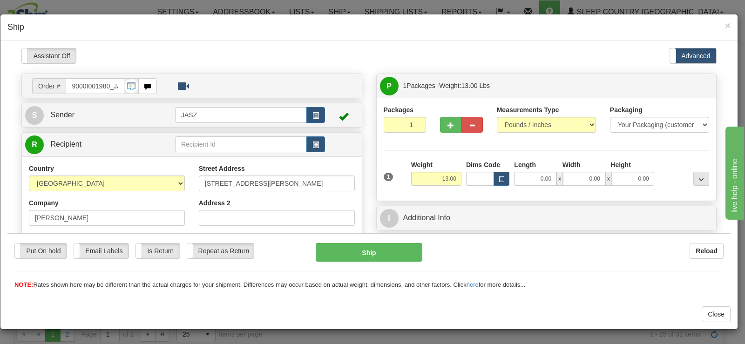
click at [485, 247] on div "Reload" at bounding box center [579, 251] width 287 height 16
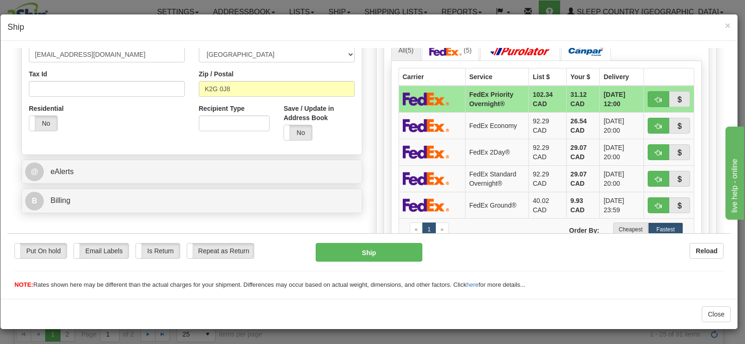
scroll to position [386, 0]
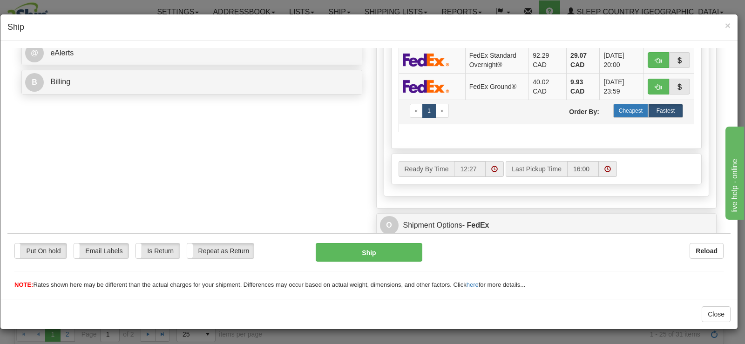
click at [626, 112] on label "Cheapest" at bounding box center [631, 110] width 35 height 14
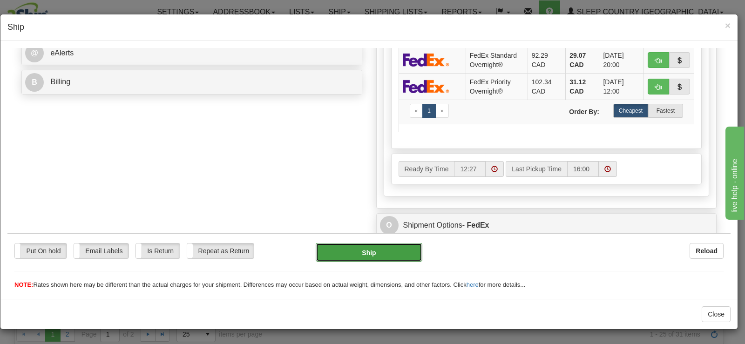
click at [349, 257] on button "Ship" at bounding box center [369, 252] width 107 height 19
type input "92"
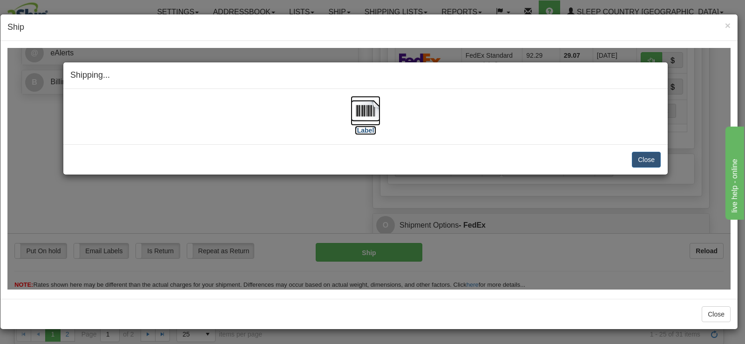
click at [368, 112] on img at bounding box center [366, 110] width 30 height 30
click at [644, 162] on button "Close" at bounding box center [646, 159] width 29 height 16
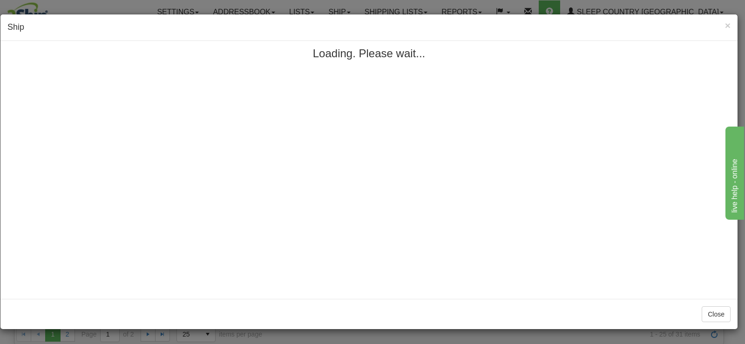
scroll to position [0, 0]
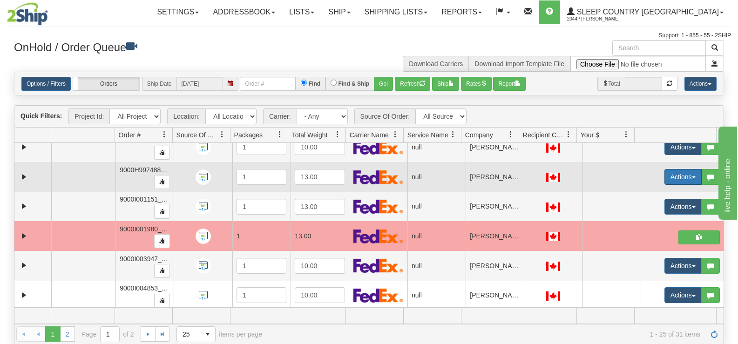
click at [670, 177] on button "Actions" at bounding box center [683, 177] width 37 height 16
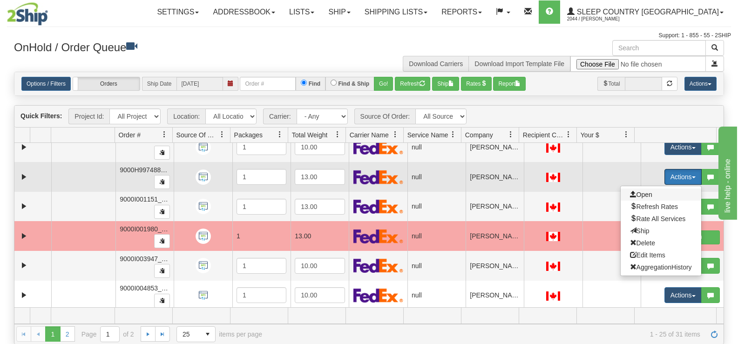
click at [634, 193] on span "Open" at bounding box center [641, 194] width 22 height 7
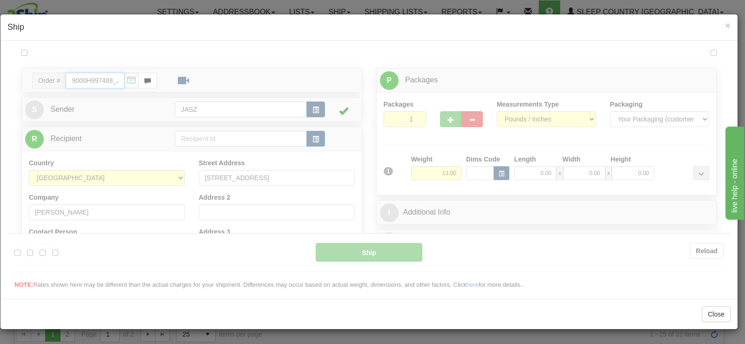
type input "12:28"
type input "16:00"
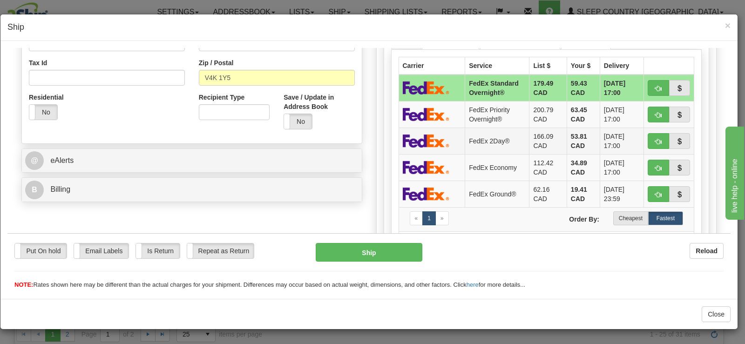
scroll to position [280, 0]
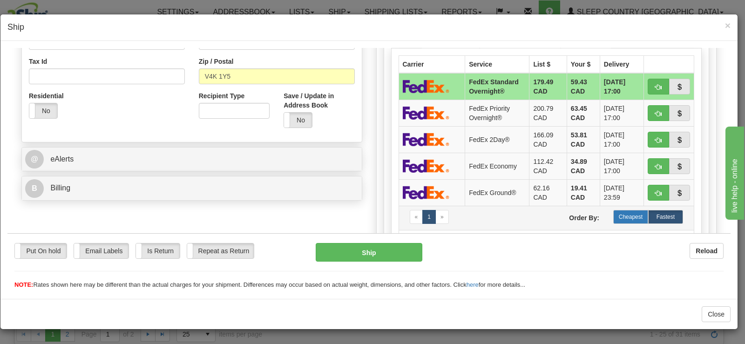
click at [629, 216] on label "Cheapest" at bounding box center [631, 217] width 35 height 14
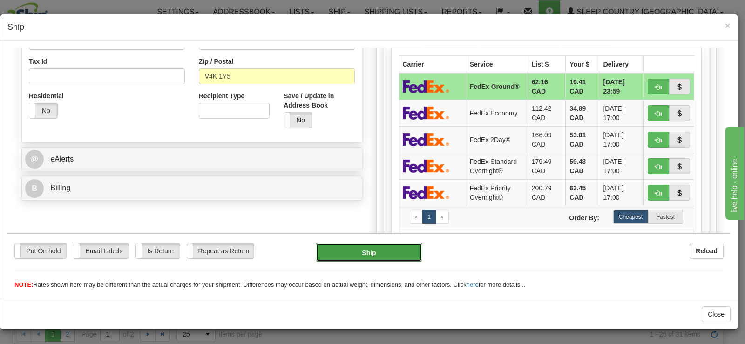
click at [399, 253] on button "Ship" at bounding box center [369, 252] width 107 height 19
type input "92"
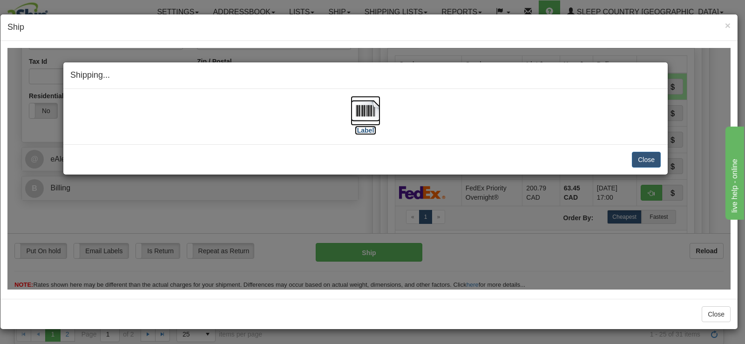
click at [360, 124] on img at bounding box center [366, 110] width 30 height 30
click at [653, 158] on button "Close" at bounding box center [646, 159] width 29 height 16
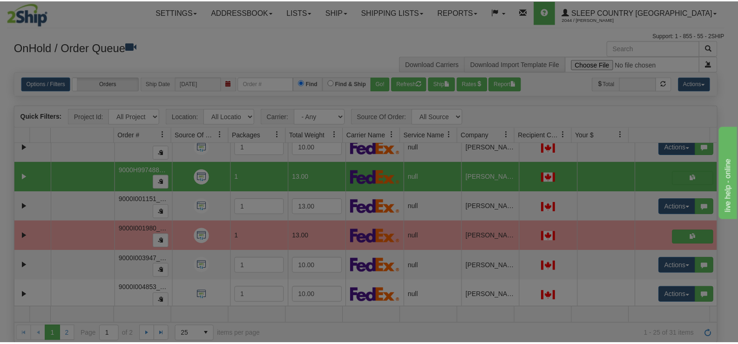
scroll to position [0, 0]
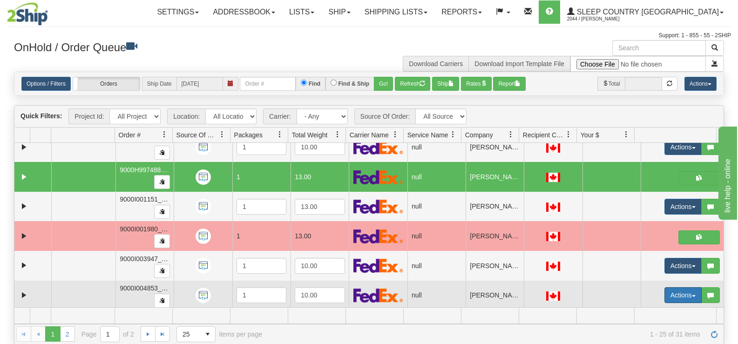
click at [668, 290] on button "Actions" at bounding box center [683, 295] width 37 height 16
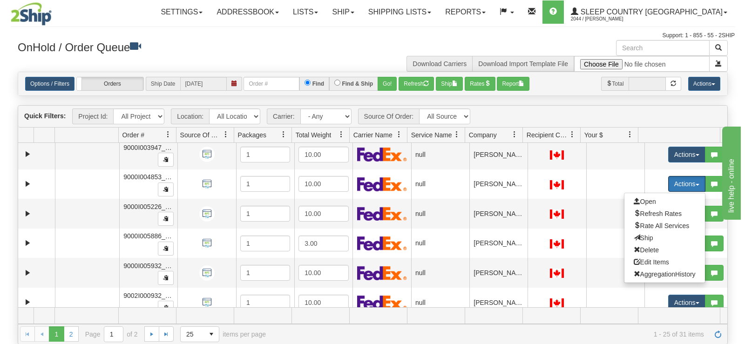
scroll to position [436, 0]
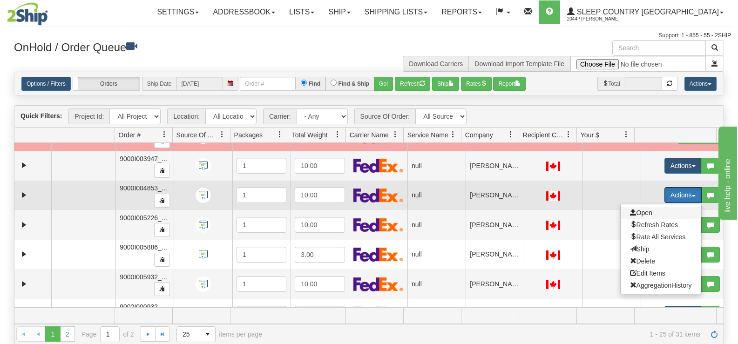
click at [644, 212] on span "Open" at bounding box center [641, 212] width 22 height 7
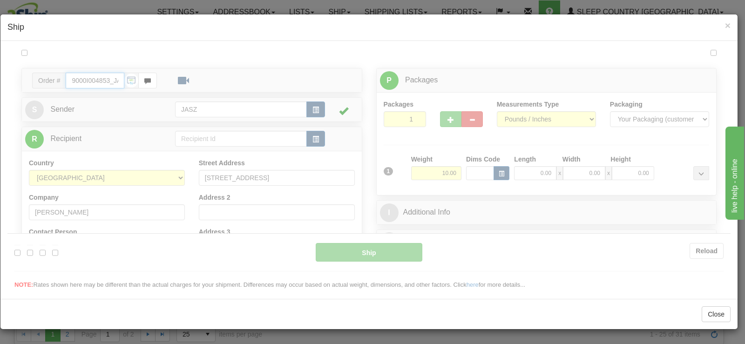
scroll to position [0, 0]
type input "12:29"
type input "16:00"
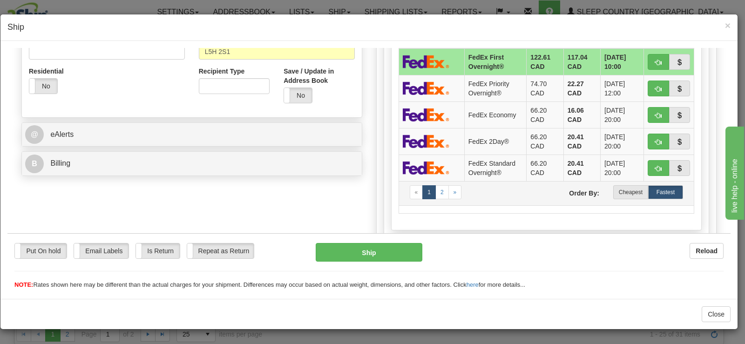
scroll to position [326, 0]
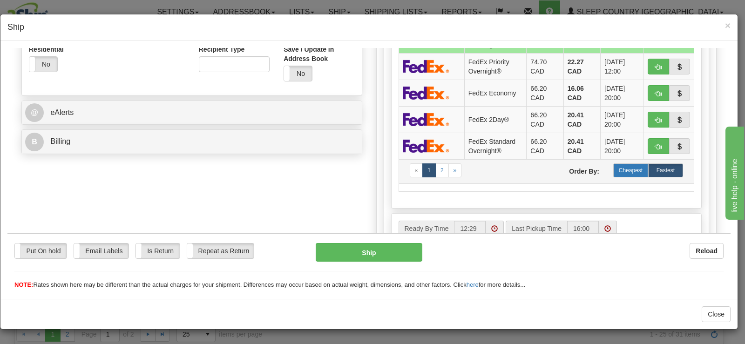
click at [618, 176] on label "Cheapest" at bounding box center [631, 170] width 35 height 14
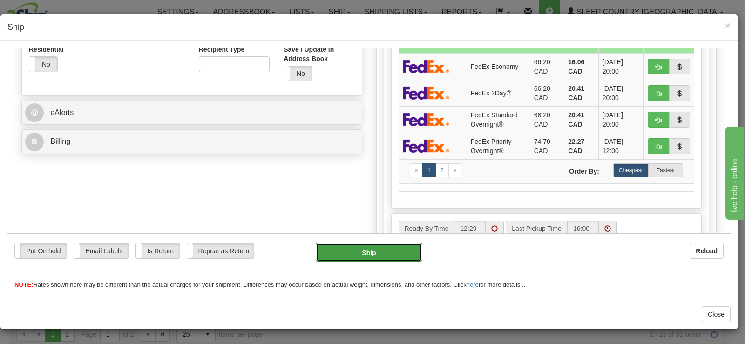
click at [397, 252] on button "Ship" at bounding box center [369, 252] width 107 height 19
type input "92"
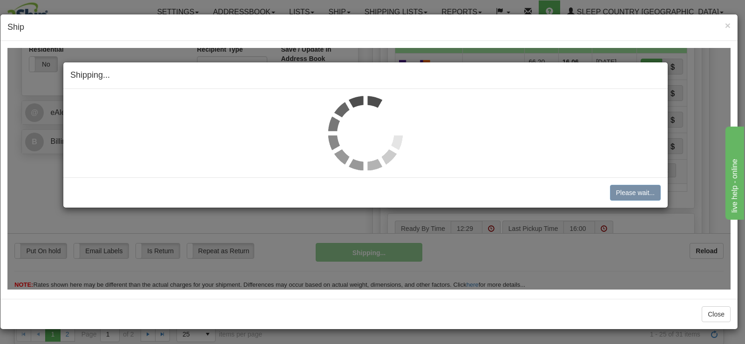
click at [354, 124] on img at bounding box center [365, 132] width 75 height 75
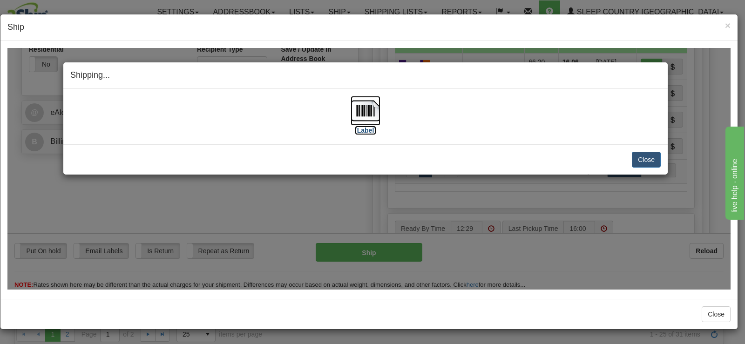
click at [354, 124] on img at bounding box center [366, 110] width 30 height 30
click at [646, 157] on button "Close" at bounding box center [646, 159] width 29 height 16
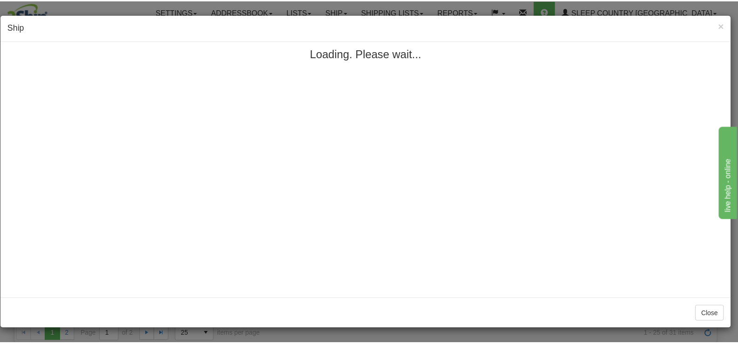
scroll to position [0, 0]
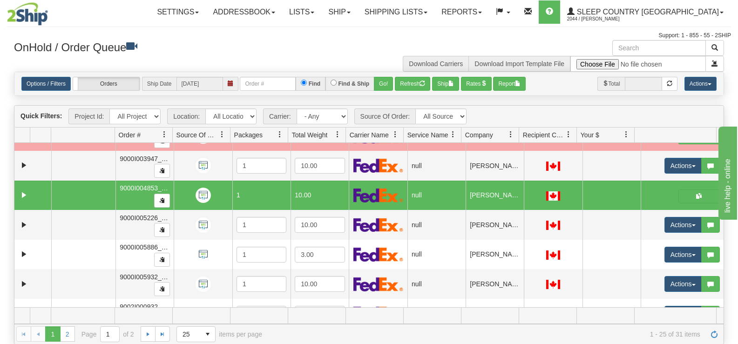
drag, startPoint x: 724, startPoint y: 249, endPoint x: 723, endPoint y: 262, distance: 12.6
click at [723, 262] on div "Quick Filters: Project Id: All Projects Location: All Locations JASZ Carrier: -…" at bounding box center [369, 224] width 710 height 239
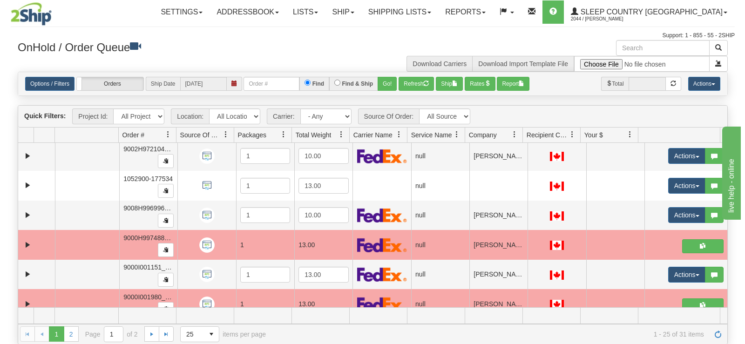
scroll to position [259, 0]
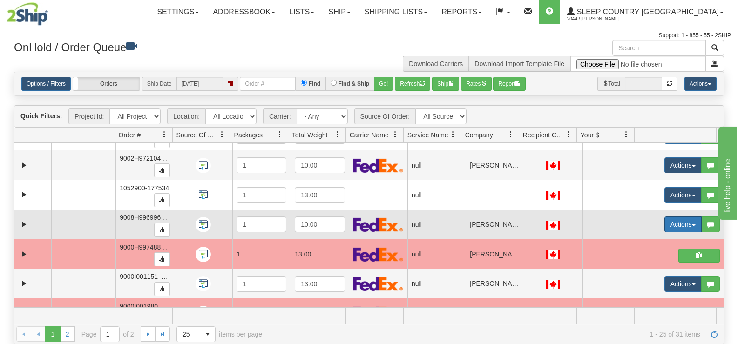
click at [665, 218] on button "Actions" at bounding box center [683, 225] width 37 height 16
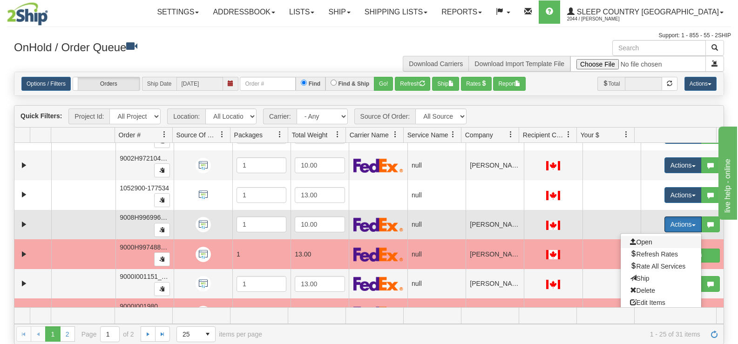
click at [643, 244] on span "Open" at bounding box center [641, 242] width 22 height 7
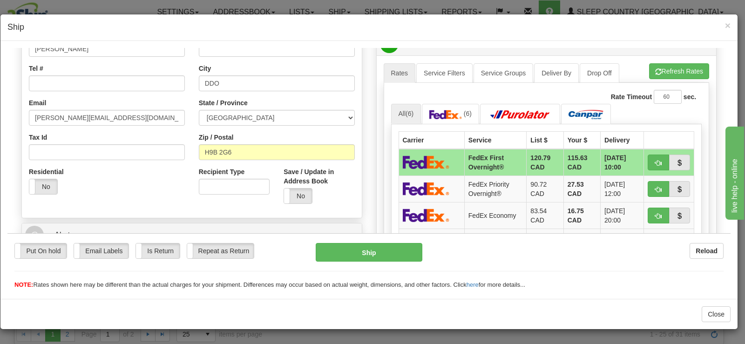
scroll to position [329, 0]
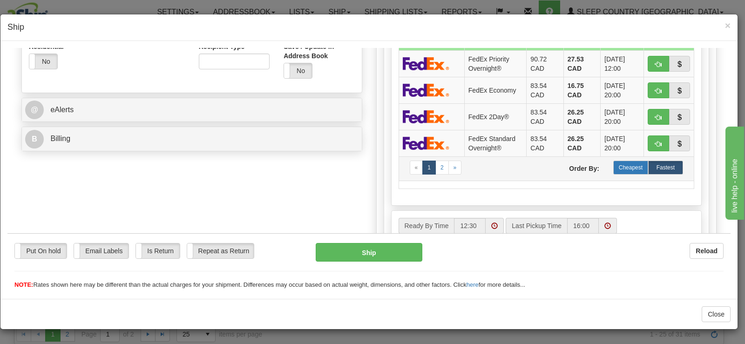
click at [628, 165] on label "Cheapest" at bounding box center [631, 167] width 35 height 14
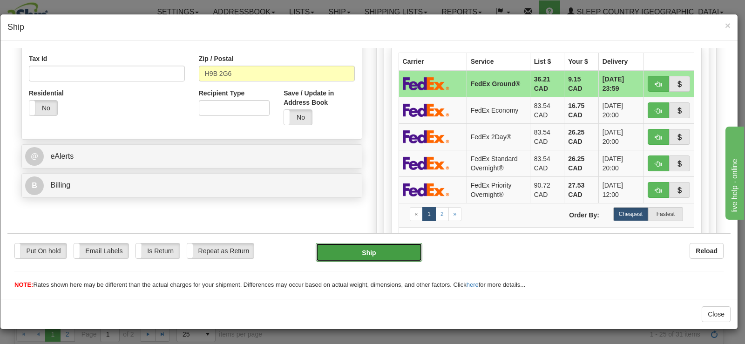
click at [348, 261] on button "Ship" at bounding box center [369, 252] width 107 height 19
type input "92"
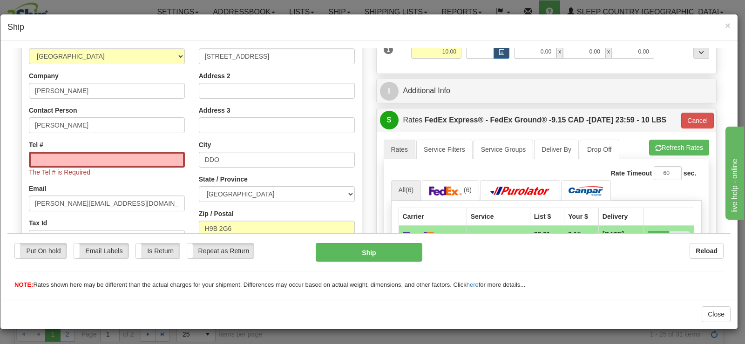
scroll to position [105, 0]
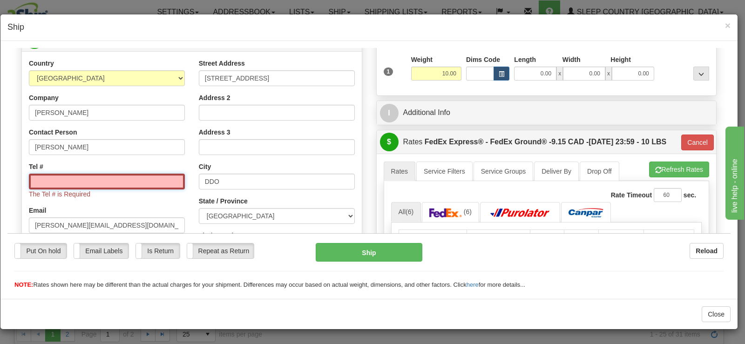
click at [57, 182] on input "Tel #" at bounding box center [107, 181] width 156 height 16
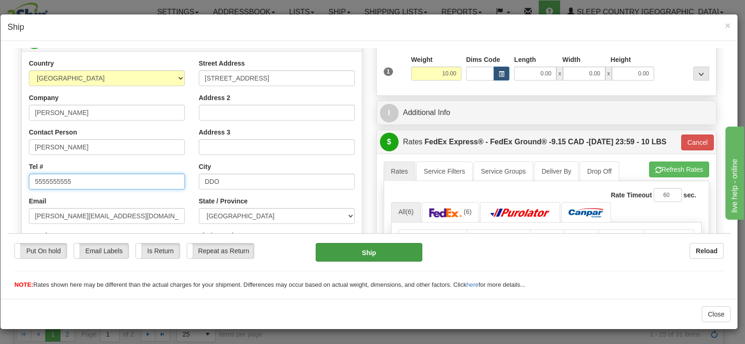
type input "5555555555"
click at [401, 248] on button "Ship" at bounding box center [369, 252] width 107 height 19
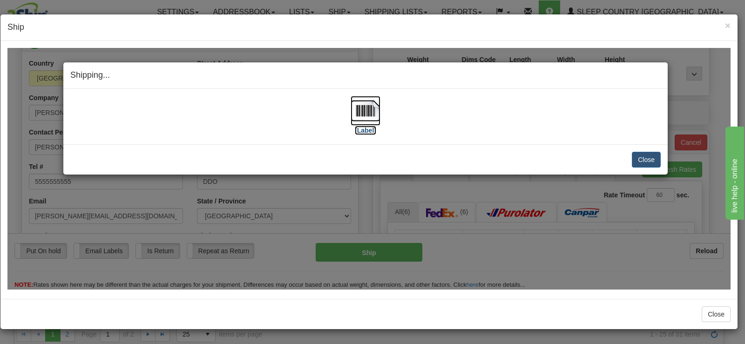
click at [379, 117] on img at bounding box center [366, 110] width 30 height 30
click at [655, 169] on div "Close [PERSON_NAME] Shipment and Quit Pickup Quit Pickup ONLY" at bounding box center [365, 159] width 605 height 30
click at [648, 161] on button "Close" at bounding box center [646, 159] width 29 height 16
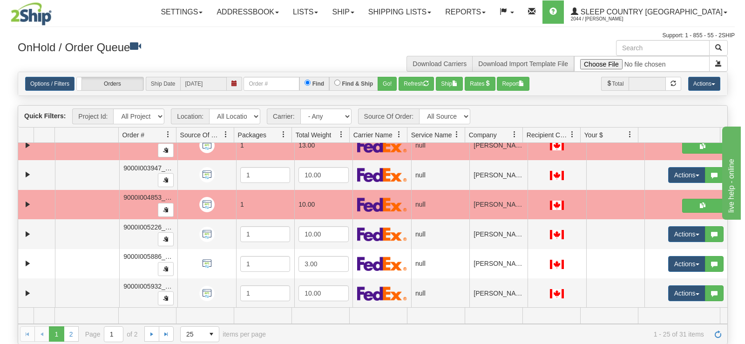
scroll to position [439, 0]
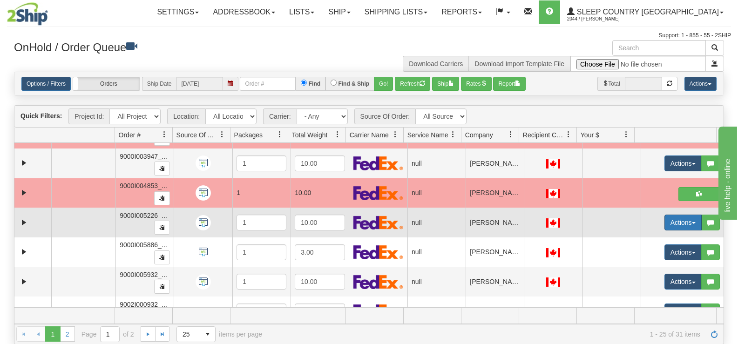
click at [678, 231] on button "Actions" at bounding box center [683, 223] width 37 height 16
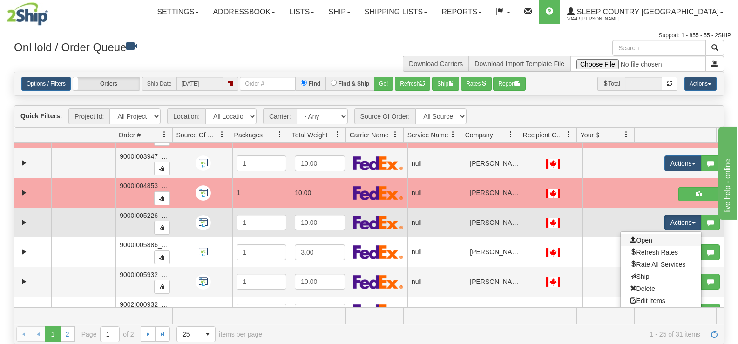
click at [668, 237] on link "Open" at bounding box center [661, 240] width 81 height 12
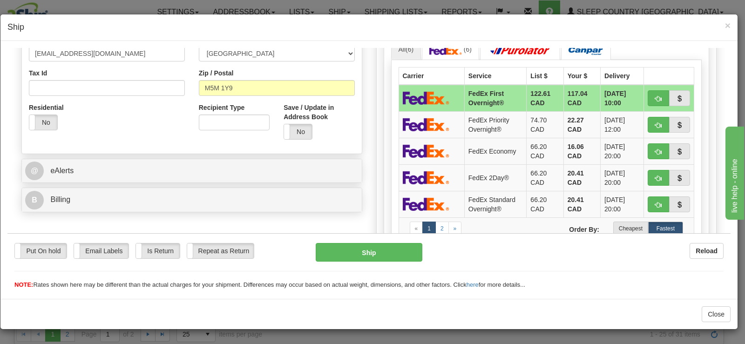
scroll to position [282, 0]
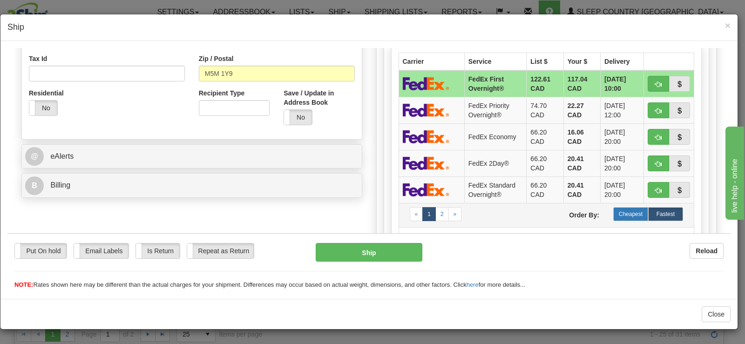
click at [639, 218] on label "Cheapest" at bounding box center [631, 214] width 35 height 14
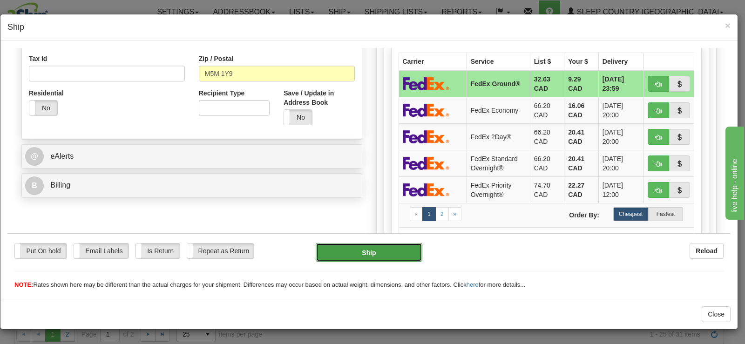
click at [403, 255] on button "Ship" at bounding box center [369, 252] width 107 height 19
type input "92"
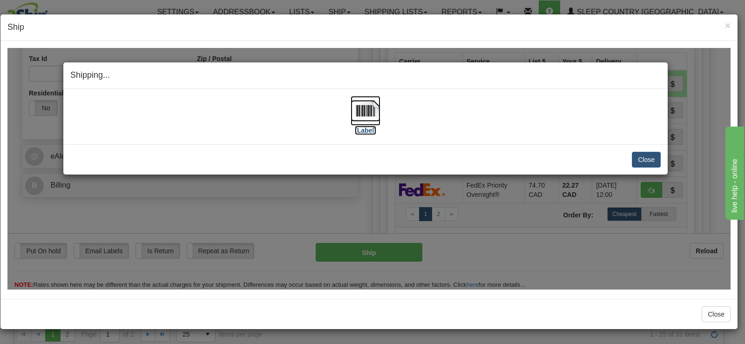
click at [360, 126] on label "[Label]" at bounding box center [365, 129] width 21 height 9
click at [653, 159] on button "Close" at bounding box center [646, 159] width 29 height 16
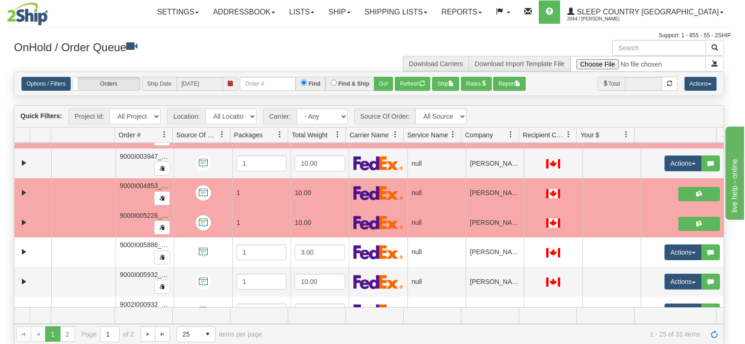
scroll to position [0, 0]
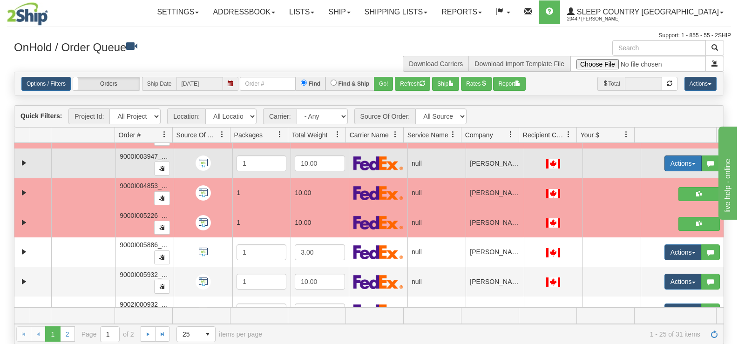
click at [669, 162] on button "Actions" at bounding box center [683, 164] width 37 height 16
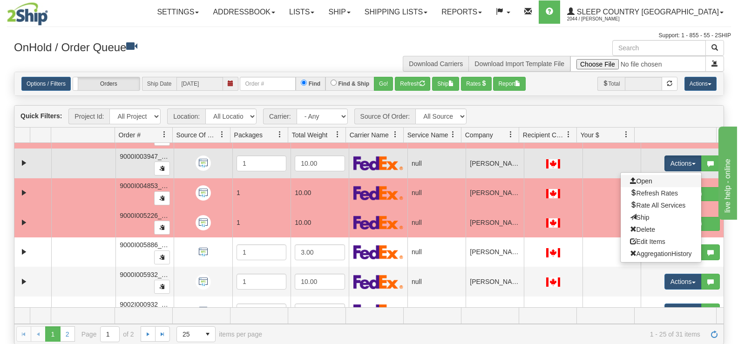
click at [643, 176] on link "Open" at bounding box center [661, 181] width 81 height 12
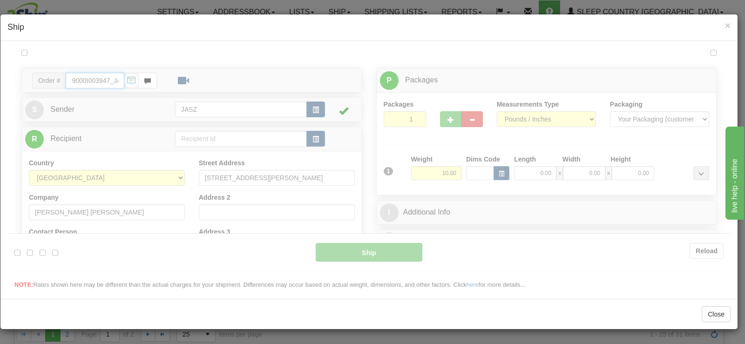
type input "12:33"
type input "16:00"
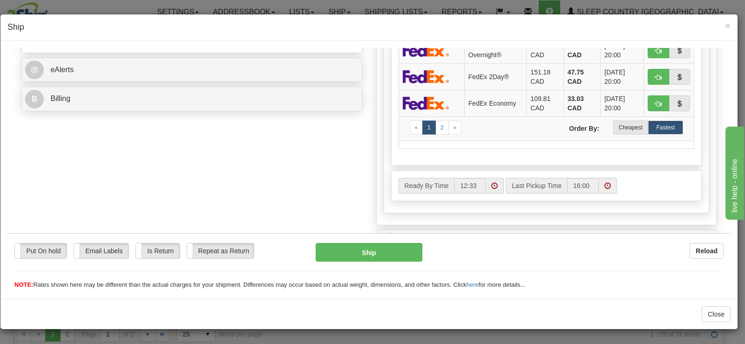
scroll to position [373, 0]
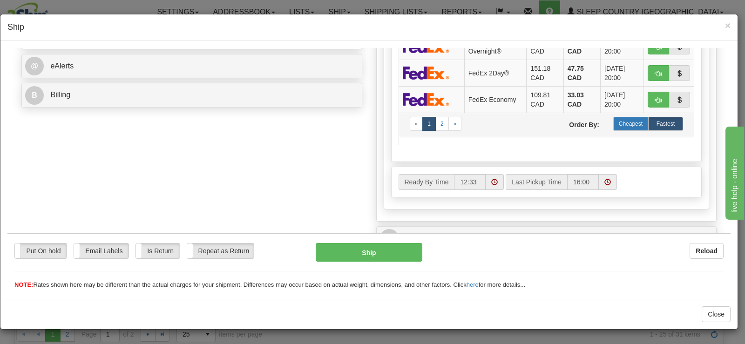
click at [626, 124] on label "Cheapest" at bounding box center [631, 123] width 35 height 14
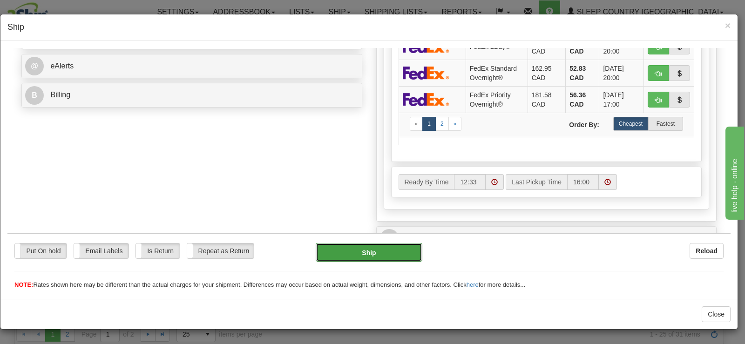
click at [386, 256] on button "Ship" at bounding box center [369, 252] width 107 height 19
type input "92"
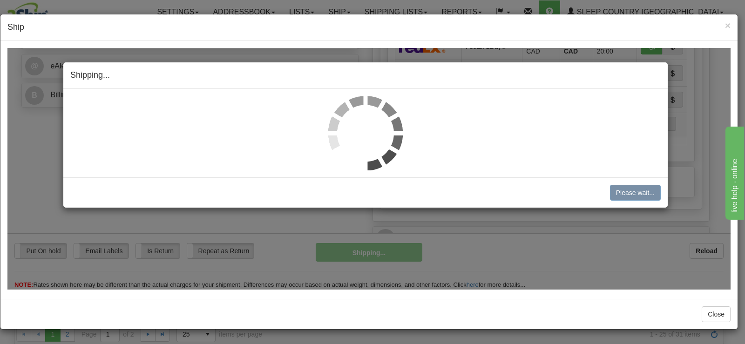
click at [359, 119] on img at bounding box center [365, 132] width 75 height 75
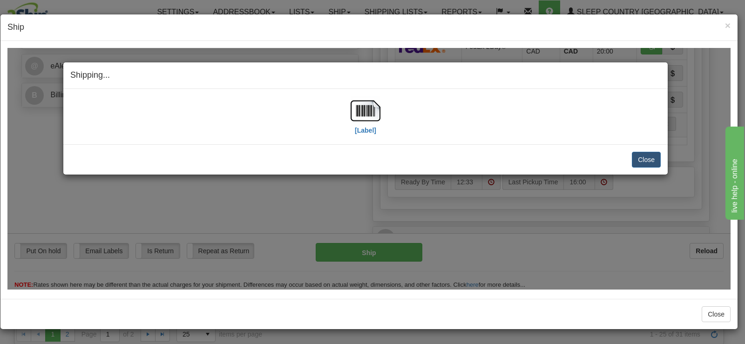
click at [359, 119] on img at bounding box center [366, 110] width 30 height 30
click at [651, 157] on button "Close" at bounding box center [646, 159] width 29 height 16
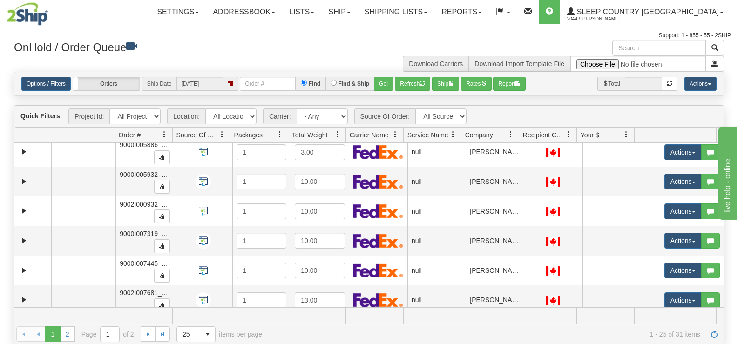
scroll to position [576, 0]
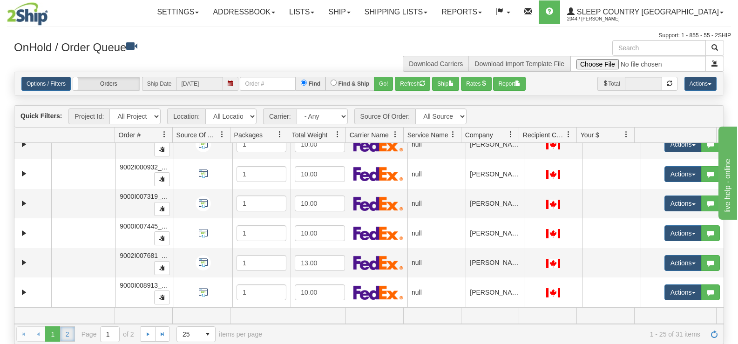
click at [61, 329] on link "2" at bounding box center [67, 334] width 15 height 15
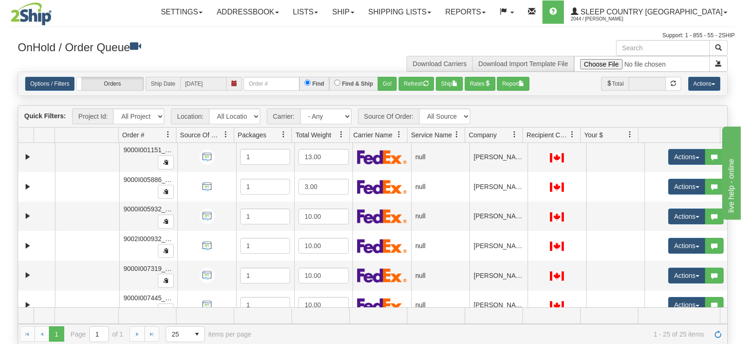
scroll to position [266, 0]
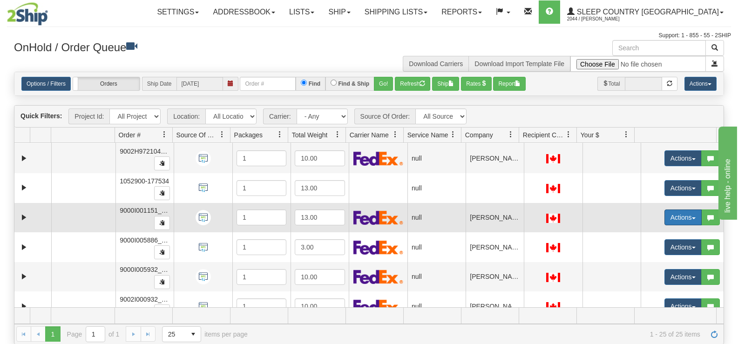
click at [675, 218] on button "Actions" at bounding box center [683, 218] width 37 height 16
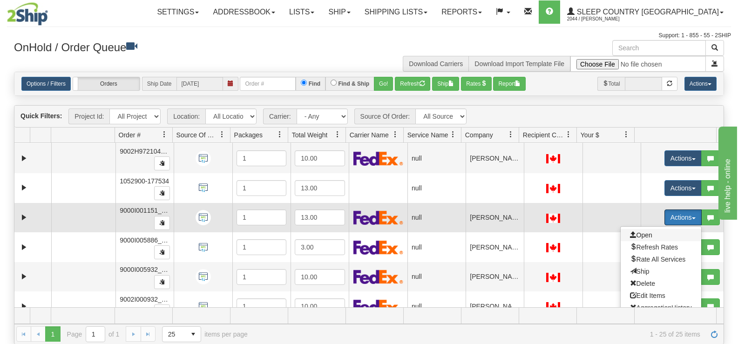
click at [638, 238] on span "Open" at bounding box center [641, 235] width 22 height 7
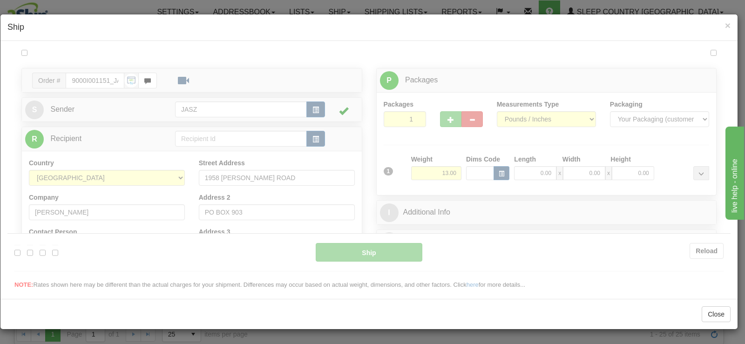
scroll to position [0, 0]
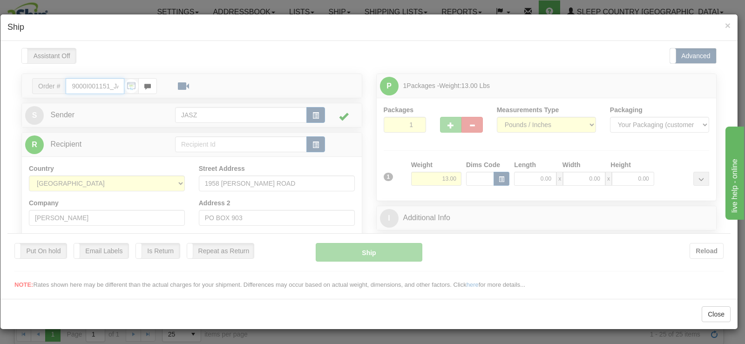
type input "12:34"
type input "16:00"
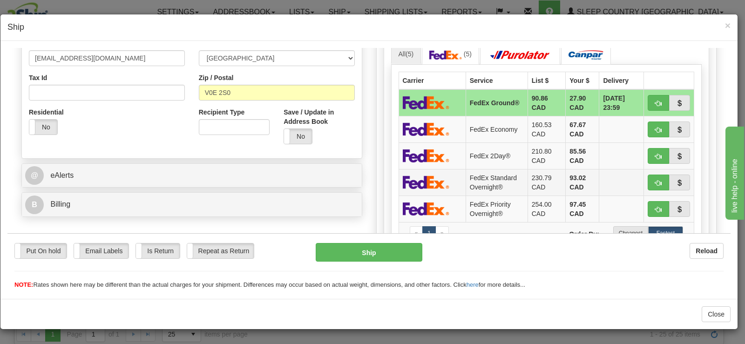
scroll to position [280, 0]
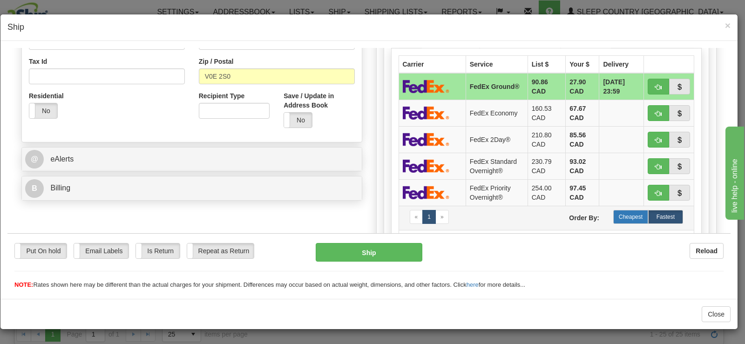
click at [614, 213] on label "Cheapest" at bounding box center [631, 217] width 35 height 14
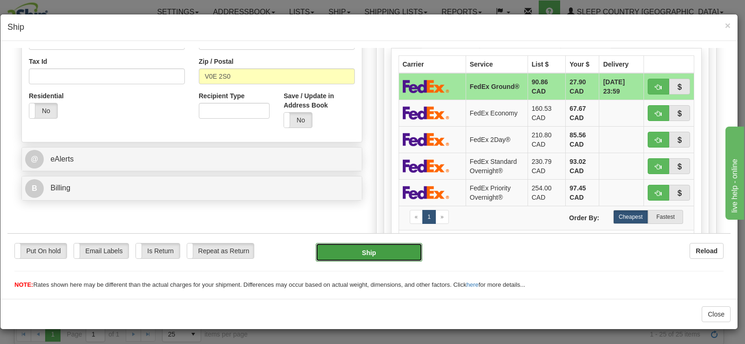
click at [350, 253] on button "Ship" at bounding box center [369, 252] width 107 height 19
type input "92"
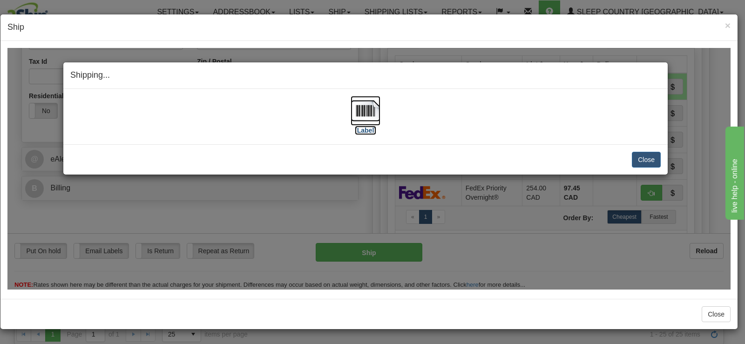
click at [362, 120] on img at bounding box center [366, 110] width 30 height 30
click at [634, 165] on button "Close" at bounding box center [646, 159] width 29 height 16
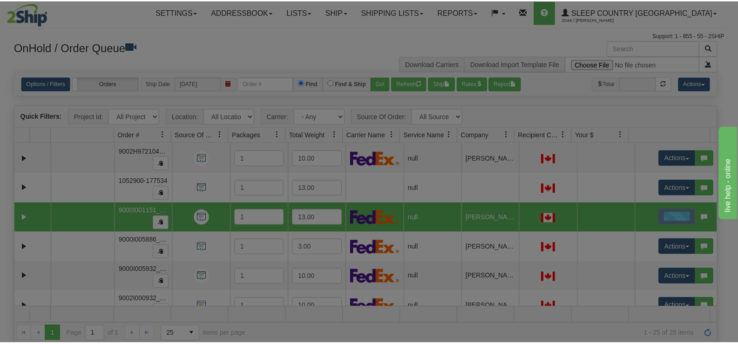
scroll to position [0, 0]
